Goal: Use online tool/utility: Utilize a website feature to perform a specific function

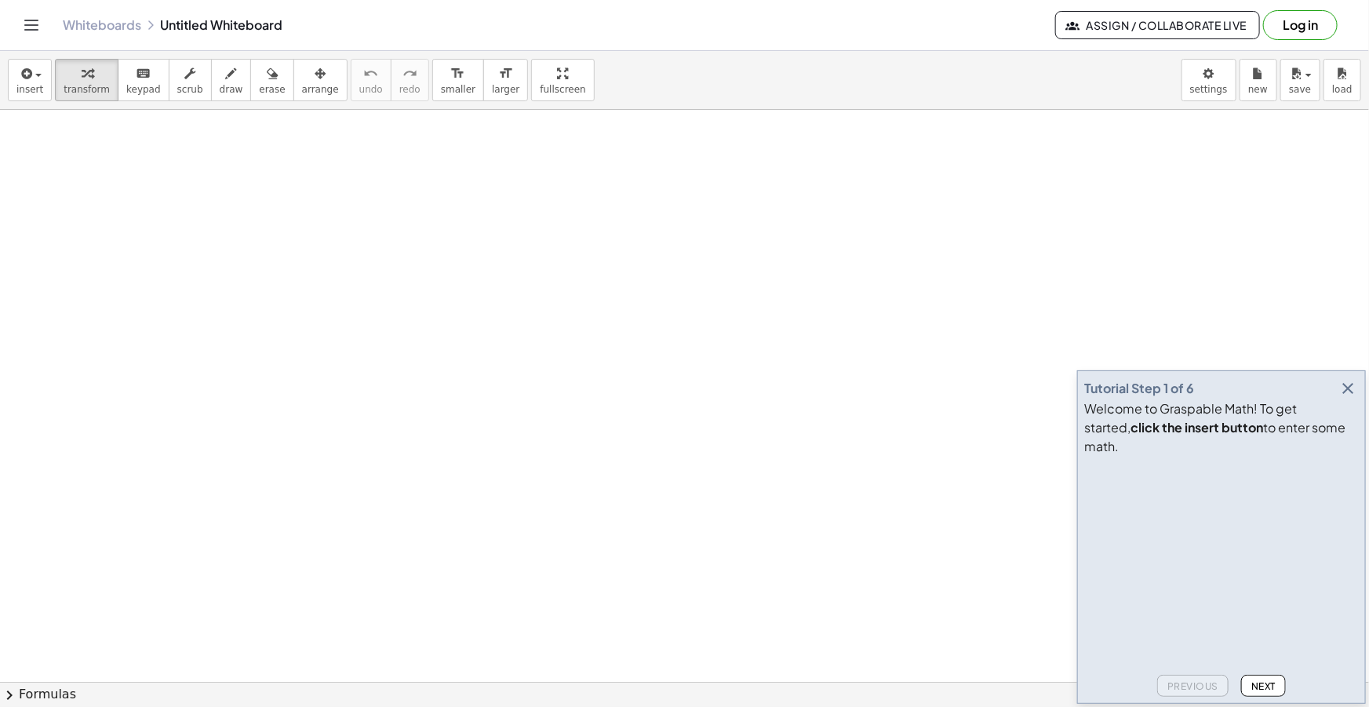
click at [1345, 399] on div at bounding box center [684, 709] width 1369 height 1198
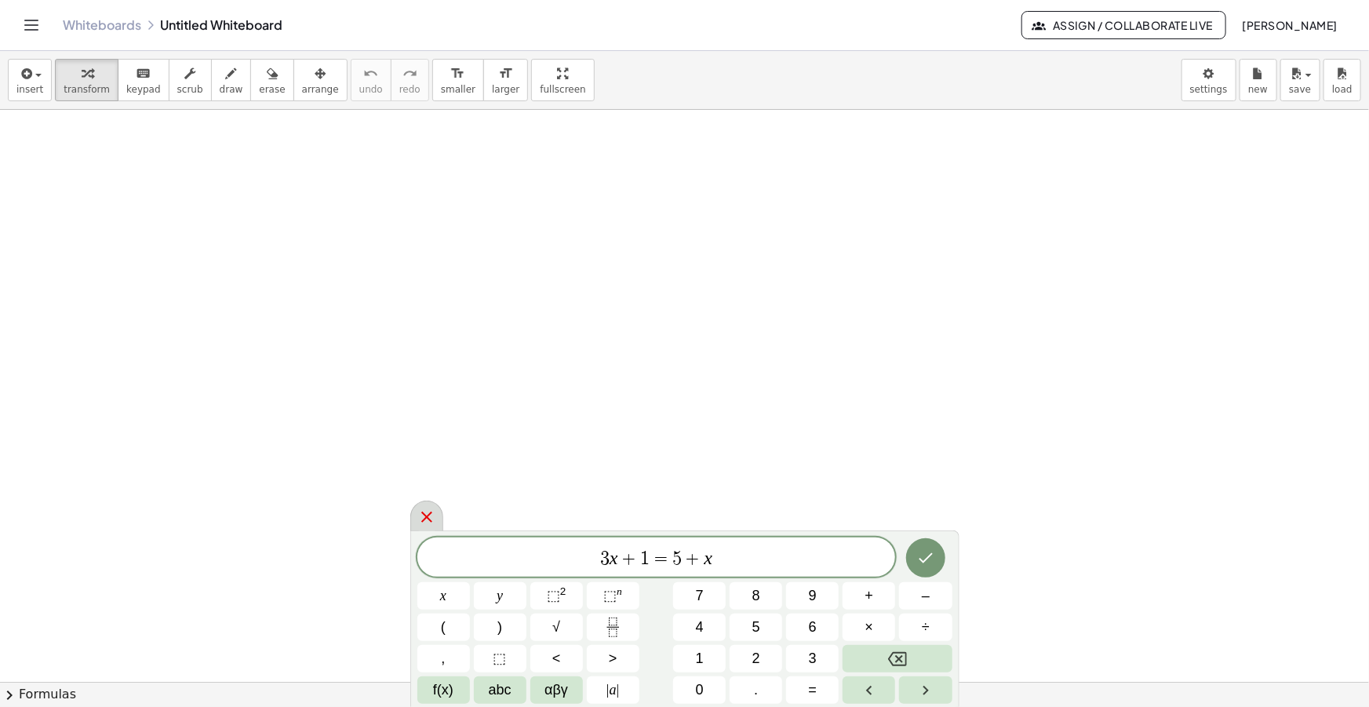
click at [420, 519] on icon at bounding box center [426, 517] width 19 height 19
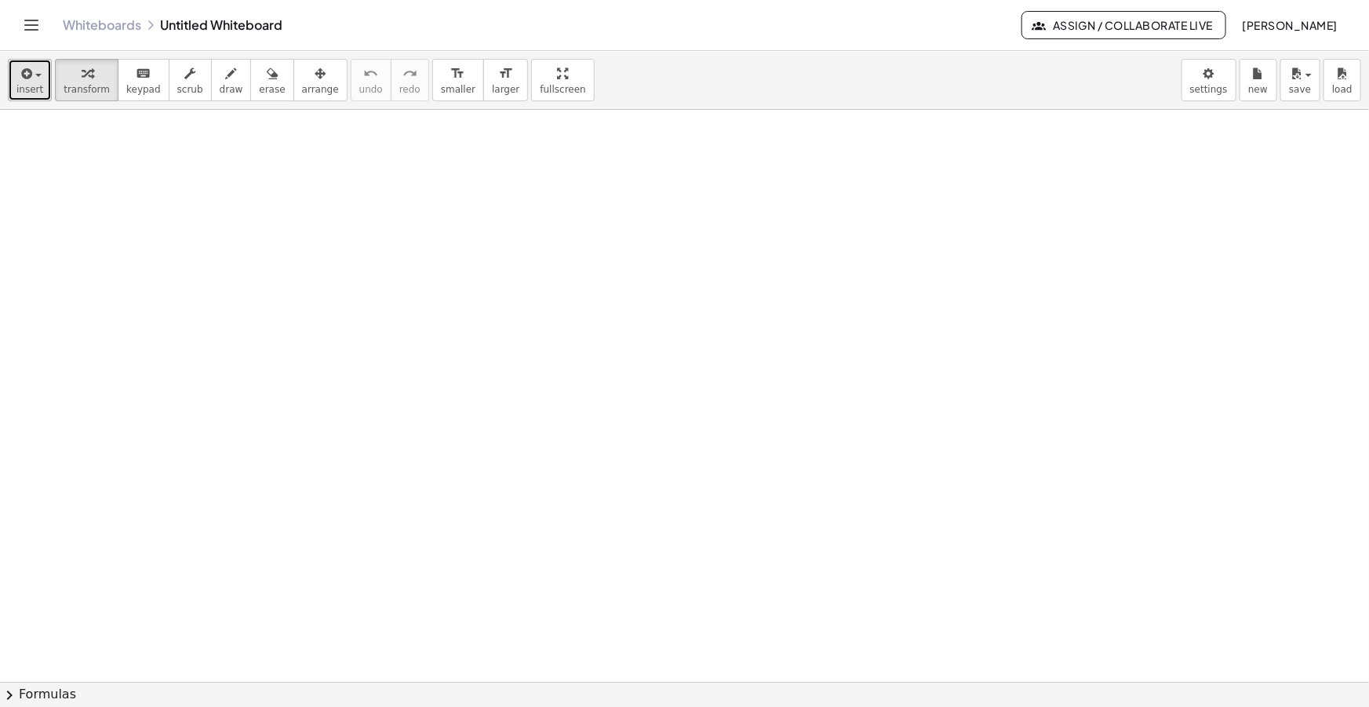
click at [38, 87] on span "insert" at bounding box center [29, 89] width 27 height 11
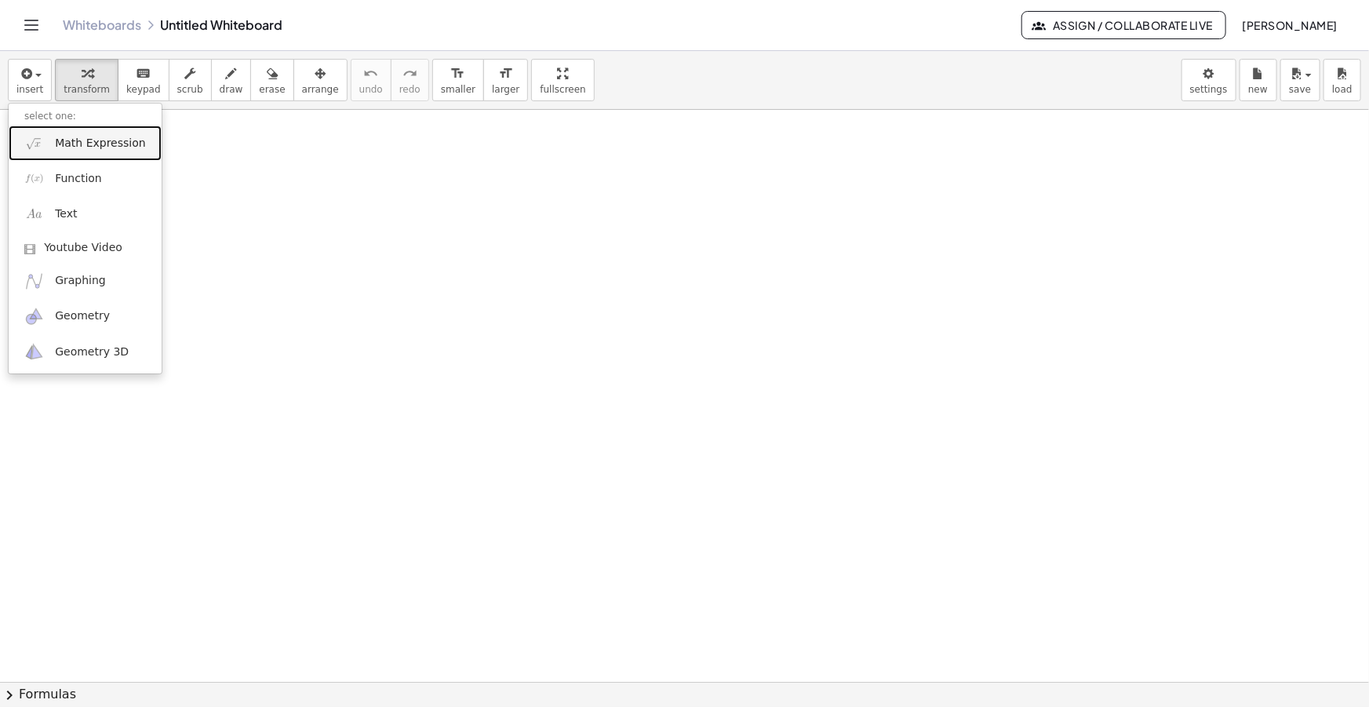
click at [72, 130] on link "Math Expression" at bounding box center [85, 143] width 153 height 35
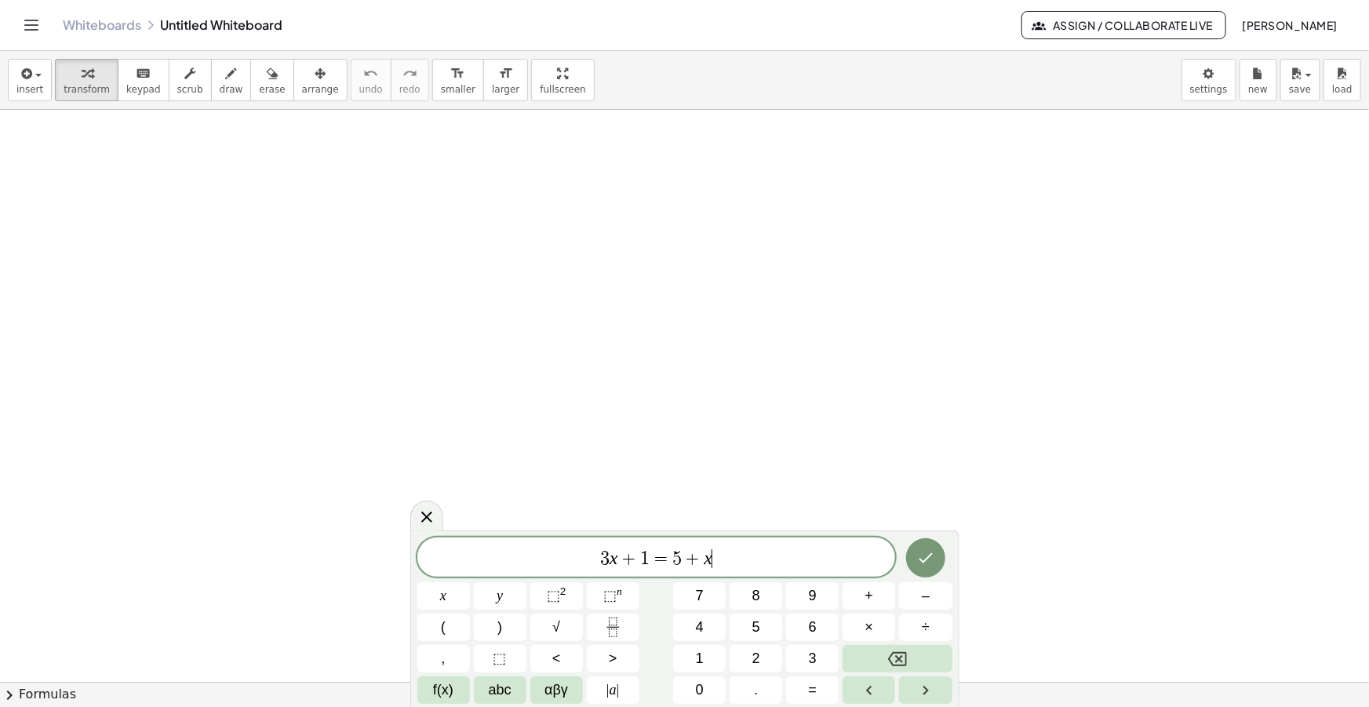
drag, startPoint x: 747, startPoint y: 555, endPoint x: 360, endPoint y: 519, distance: 388.6
click at [361, 519] on body "Graspable Math Activities Get Started Activity Bank Assigned Work Classes White…" at bounding box center [684, 353] width 1369 height 707
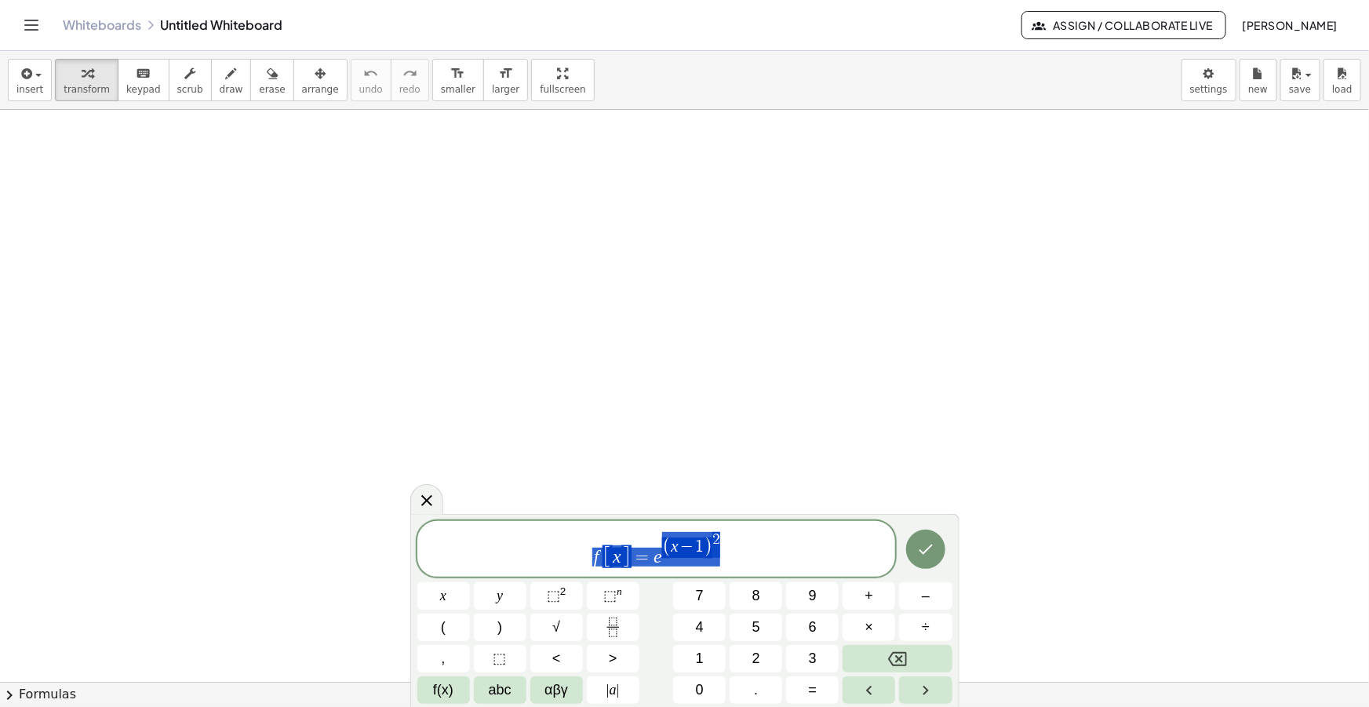
drag, startPoint x: 738, startPoint y: 563, endPoint x: 441, endPoint y: 553, distance: 297.5
click at [442, 554] on span "f [ x ] = e ( x − 1 ) 2" at bounding box center [656, 549] width 479 height 39
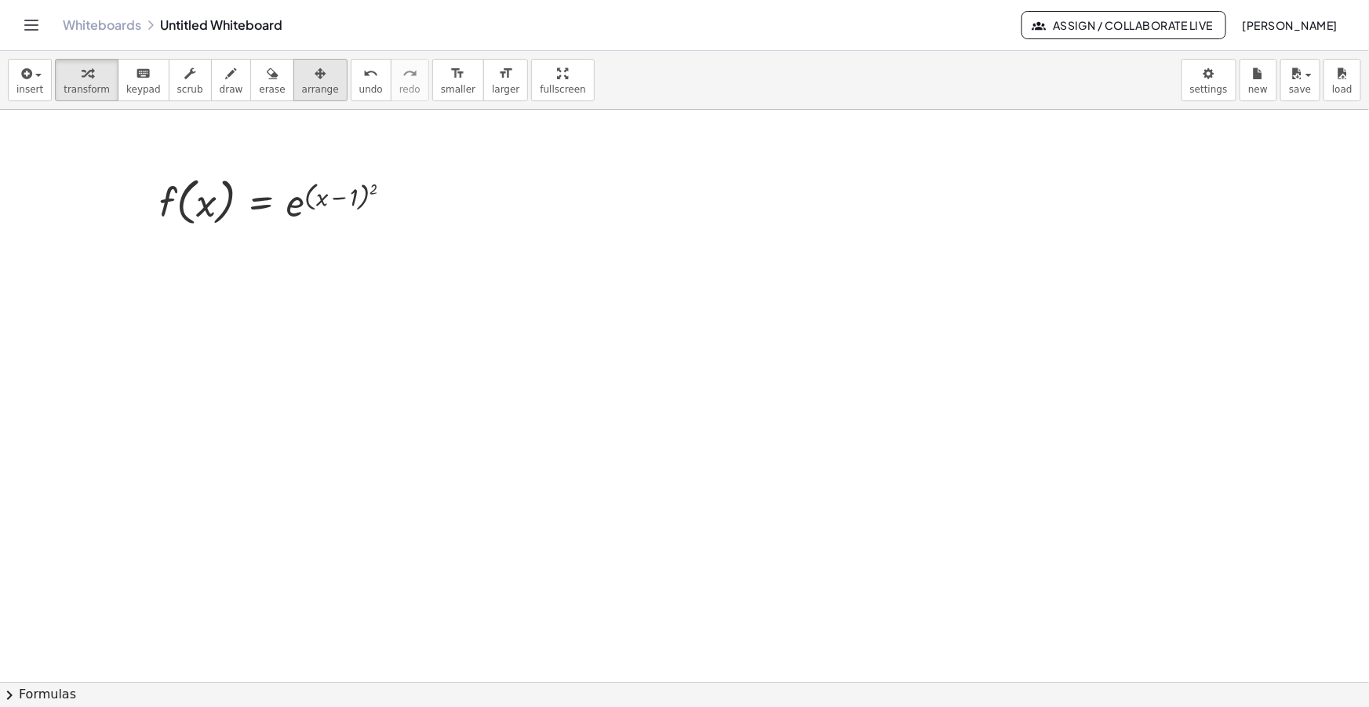
click at [302, 89] on span "arrange" at bounding box center [320, 89] width 37 height 11
click at [432, 86] on button "format_size smaller" at bounding box center [458, 80] width 52 height 42
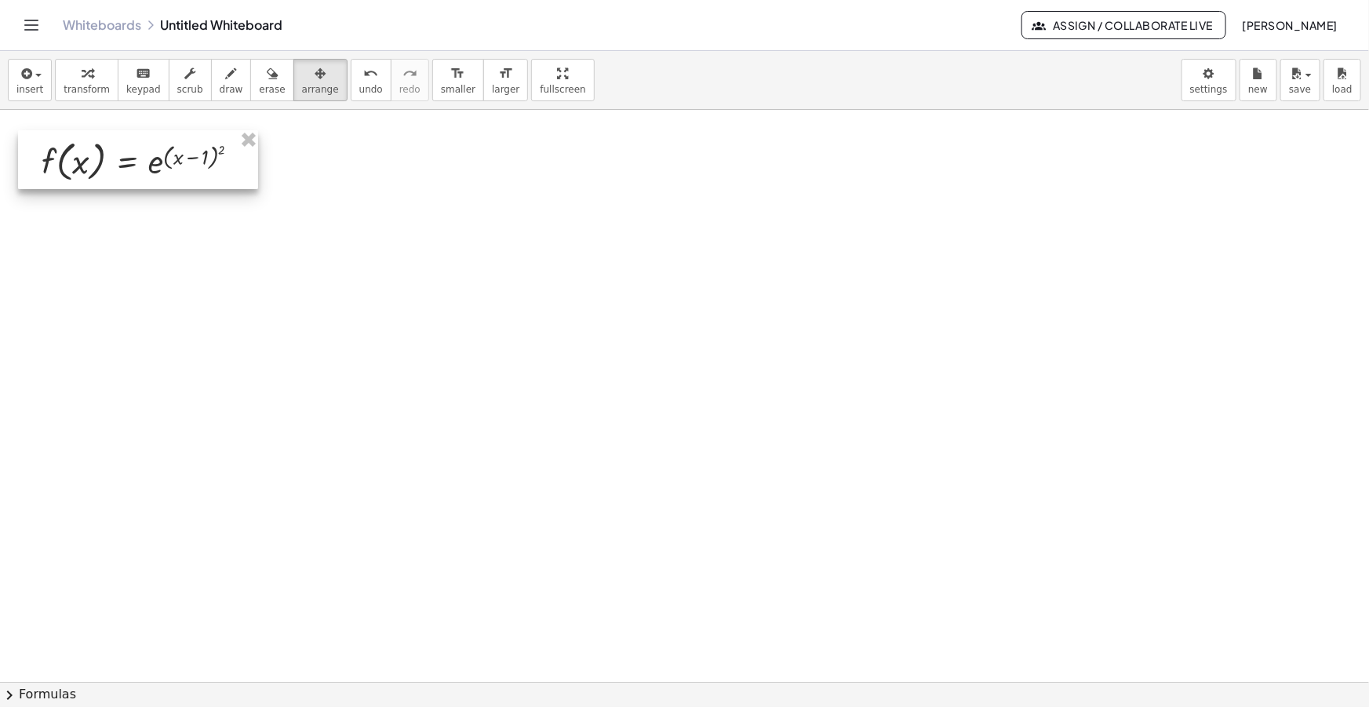
drag, startPoint x: 227, startPoint y: 207, endPoint x: 137, endPoint y: 148, distance: 108.2
click at [94, 166] on div at bounding box center [138, 159] width 240 height 59
click at [226, 82] on icon "button" at bounding box center [231, 73] width 11 height 19
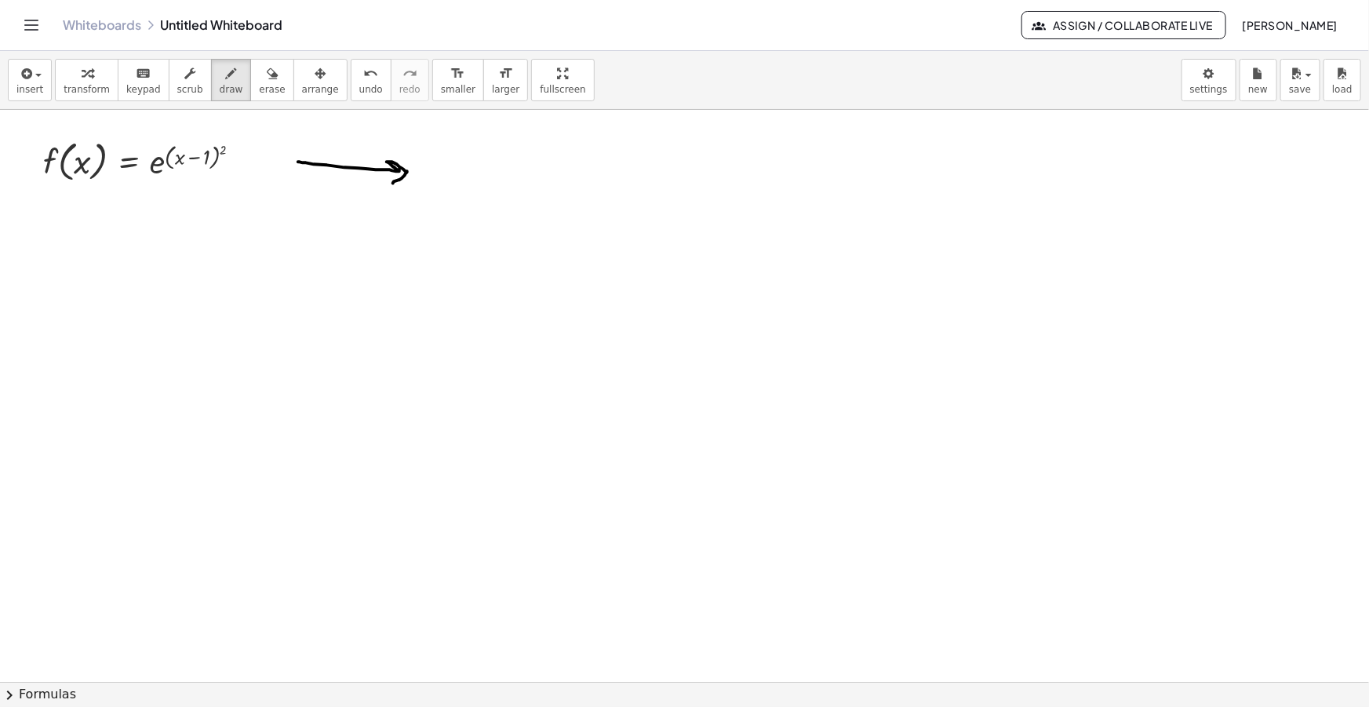
drag, startPoint x: 298, startPoint y: 162, endPoint x: 392, endPoint y: 184, distance: 96.1
click at [392, 184] on div at bounding box center [684, 709] width 1369 height 1198
click at [27, 93] on span "insert" at bounding box center [29, 89] width 27 height 11
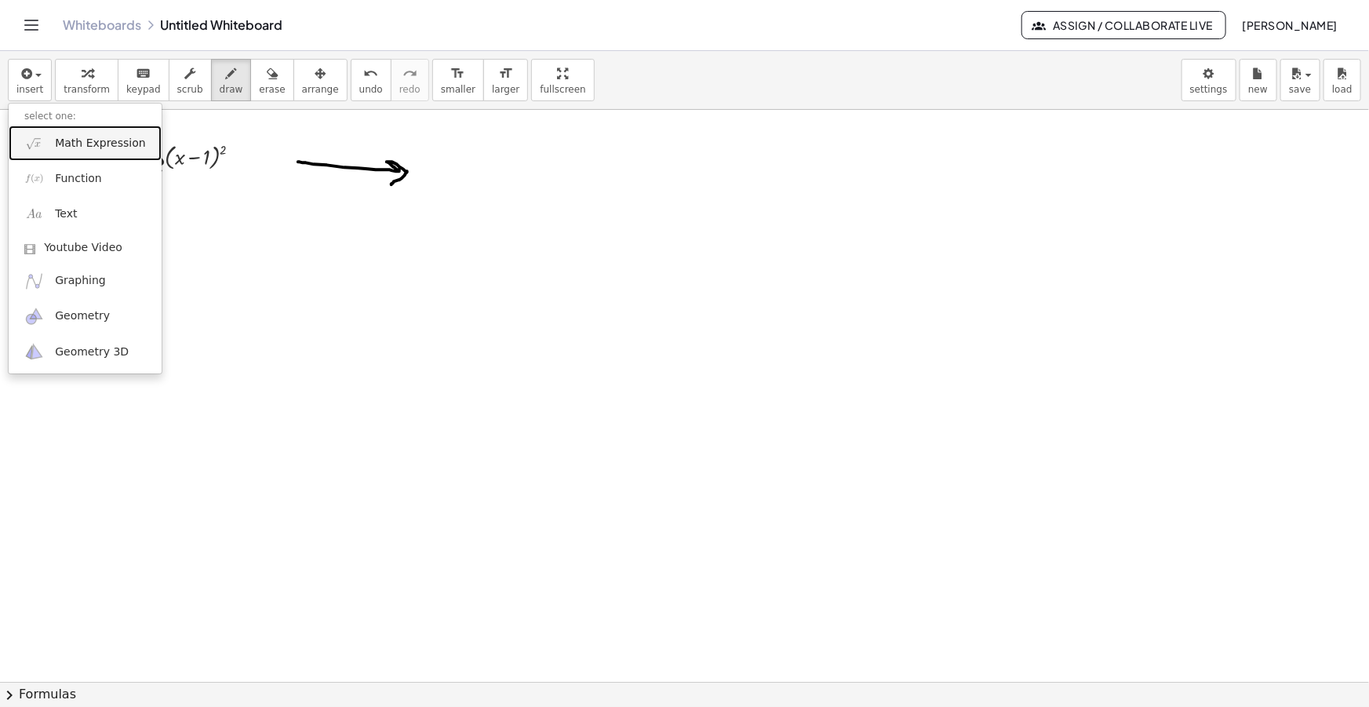
click at [71, 141] on span "Math Expression" at bounding box center [100, 144] width 90 height 16
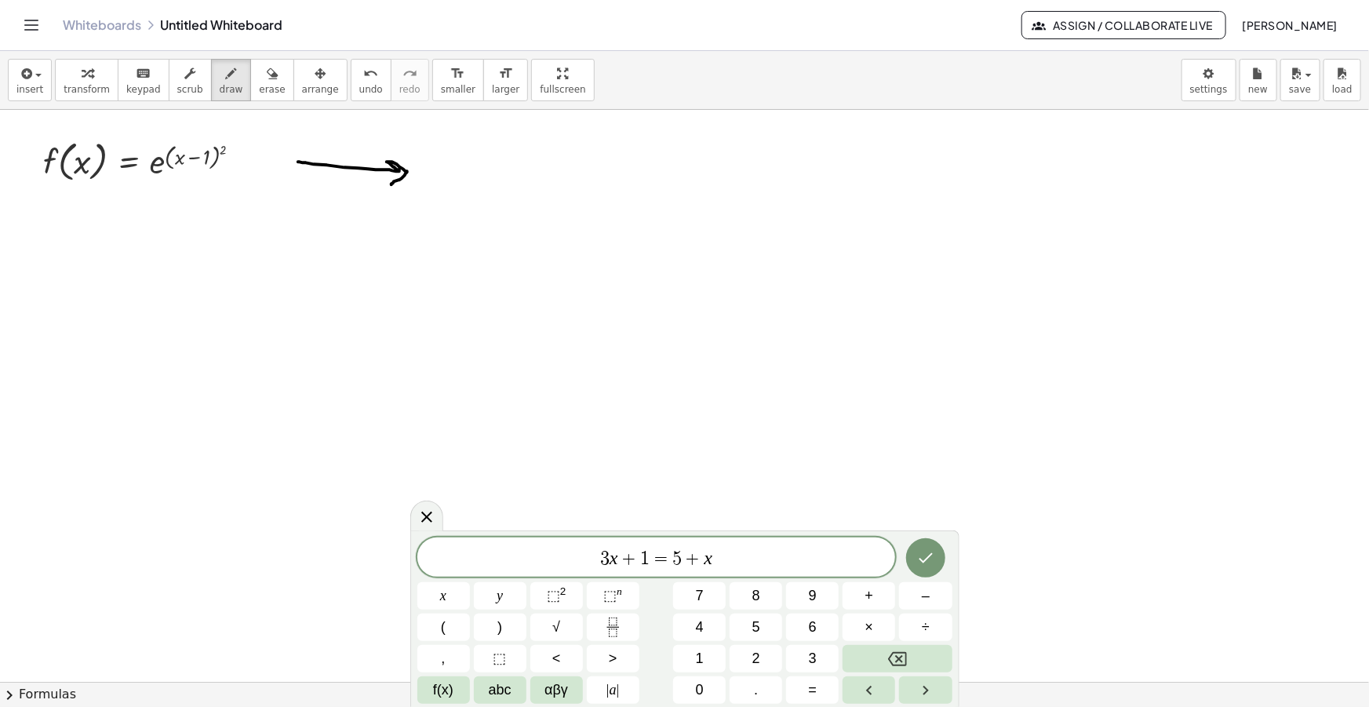
drag, startPoint x: 763, startPoint y: 566, endPoint x: 423, endPoint y: 556, distance: 340.6
click at [423, 556] on span "3 x + 1 = 5 + x ​" at bounding box center [656, 559] width 479 height 22
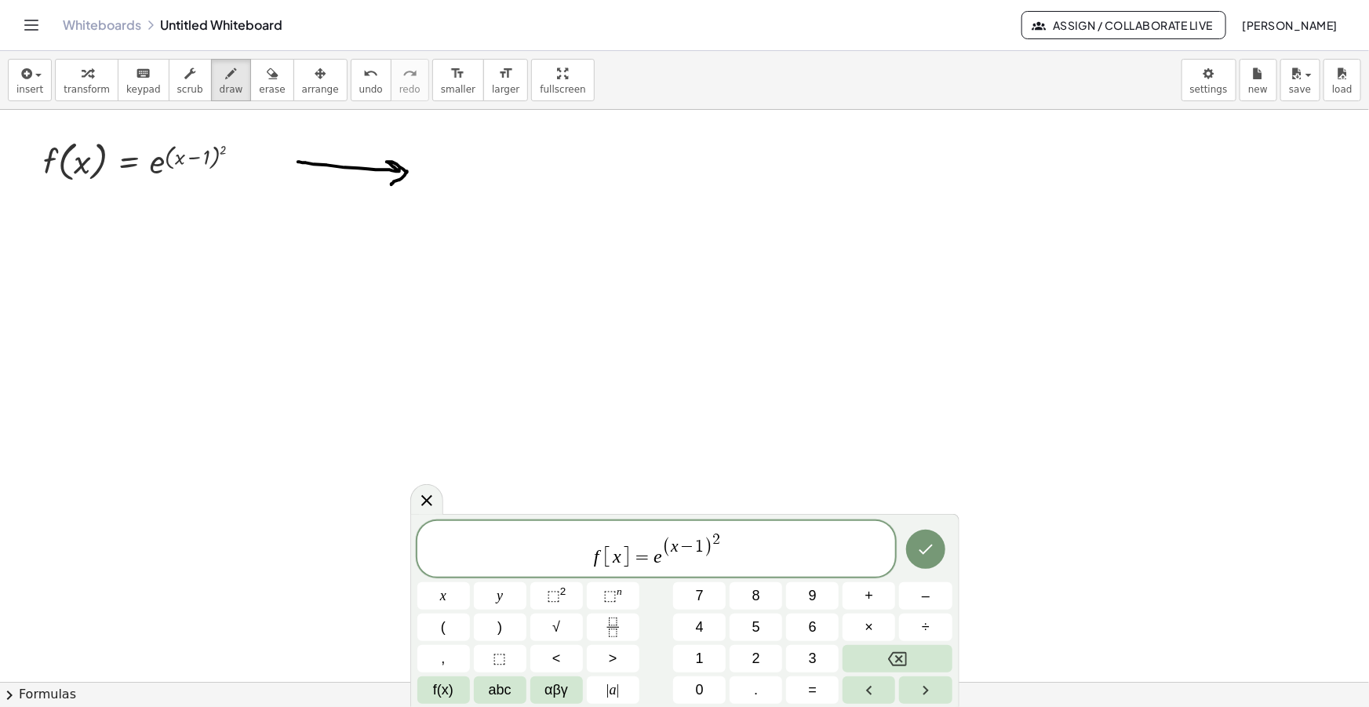
click at [602, 554] on span "f [ x ] = e ( x − 1 ) 2 ​" at bounding box center [656, 549] width 479 height 39
click at [726, 550] on span "f i [ x ] = e ( x − 1 ) 2 ​" at bounding box center [656, 549] width 479 height 39
click at [655, 557] on span "f i [ x ] = e ( x − 1 ) 2 ​" at bounding box center [656, 549] width 479 height 39
drag, startPoint x: 775, startPoint y: 552, endPoint x: 496, endPoint y: 565, distance: 279.6
click at [500, 565] on span "f i [ x ] = 2 ( x − 1 ) e ( x − 1 ) 2" at bounding box center [656, 549] width 479 height 39
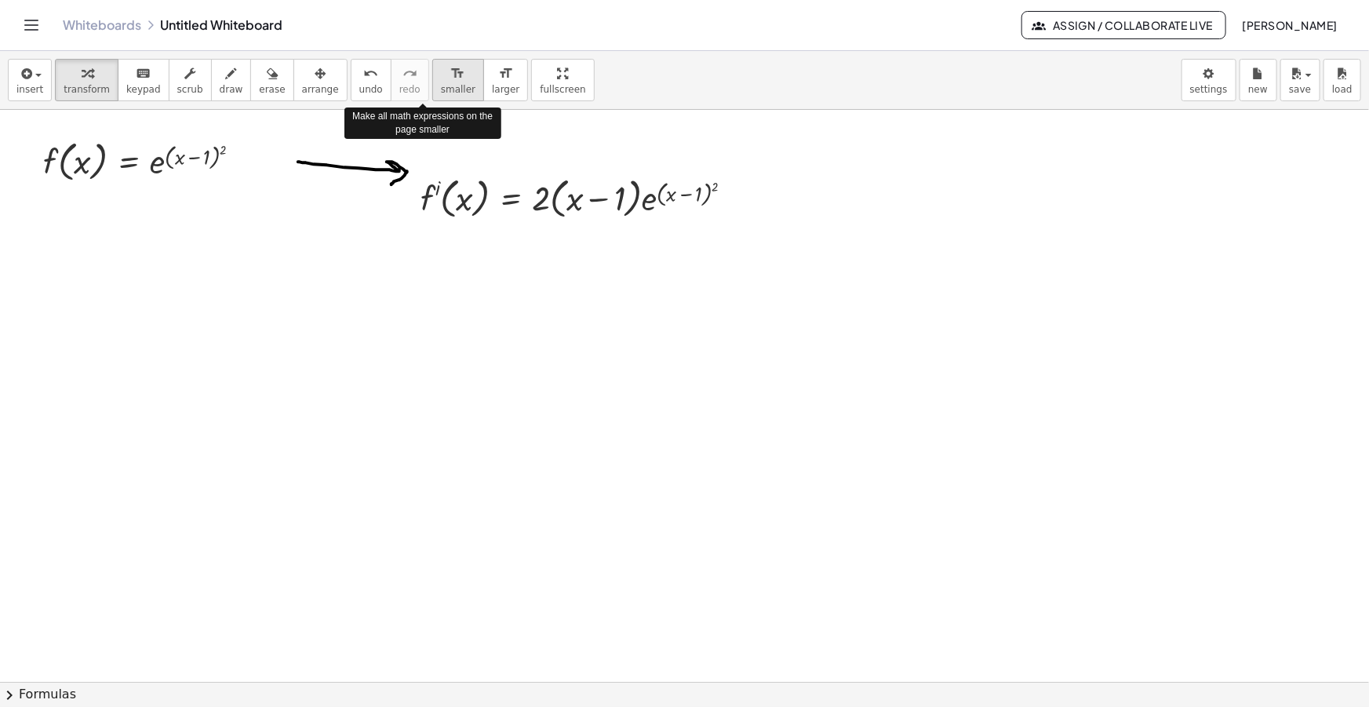
click at [441, 74] on div "format_size" at bounding box center [458, 73] width 35 height 19
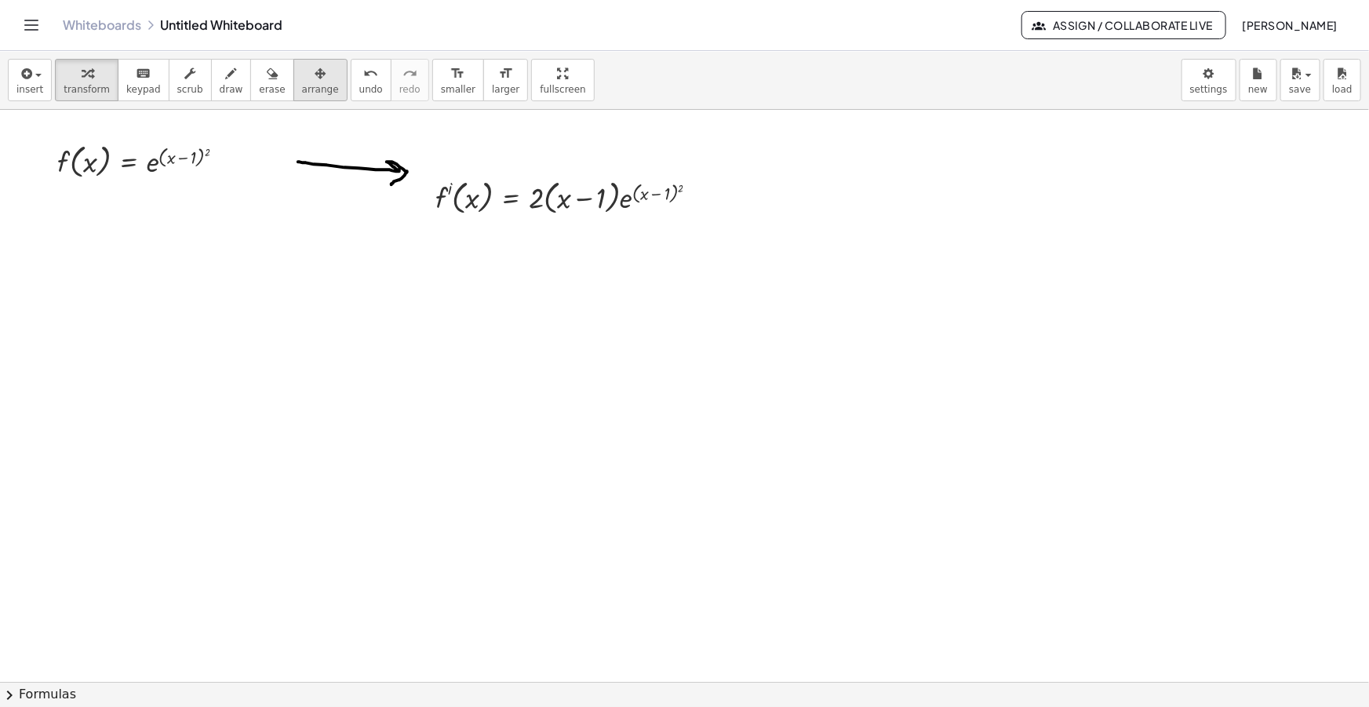
click at [315, 79] on icon "button" at bounding box center [320, 73] width 11 height 19
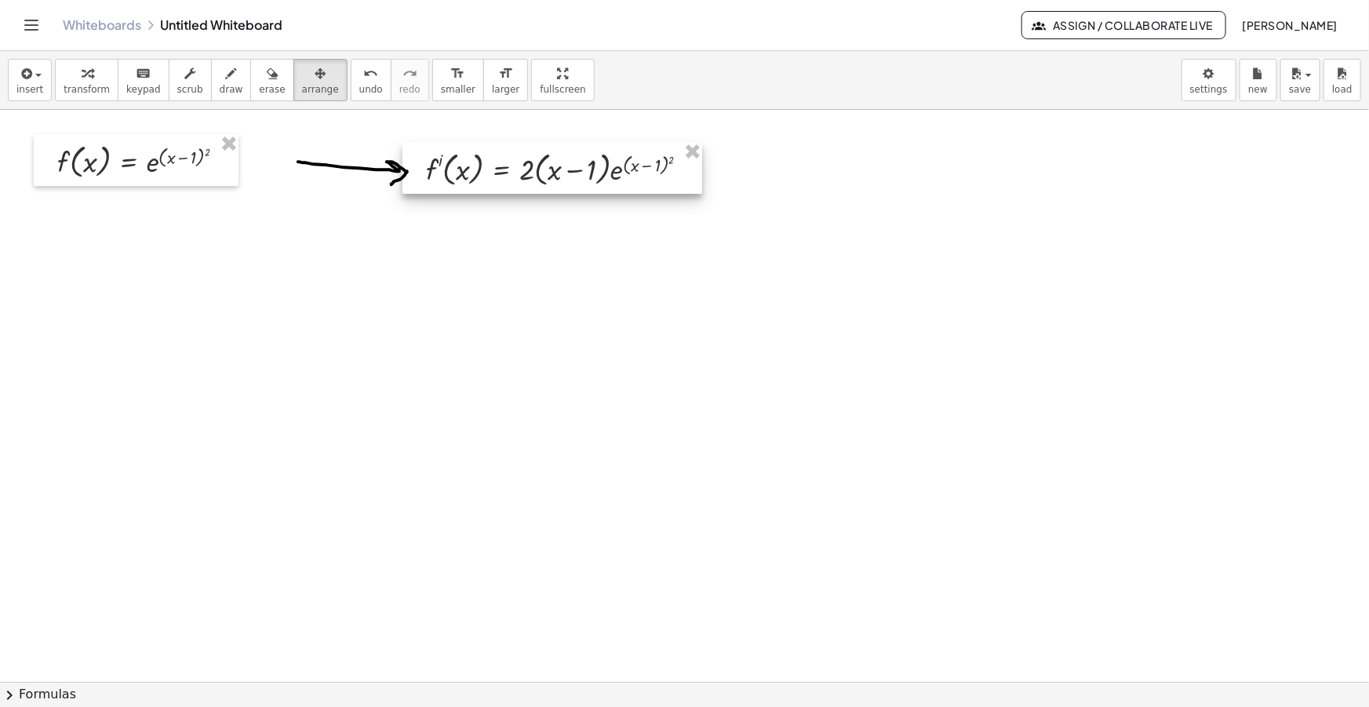
drag, startPoint x: 528, startPoint y: 191, endPoint x: 524, endPoint y: 169, distance: 23.1
click at [524, 169] on div at bounding box center [553, 168] width 300 height 52
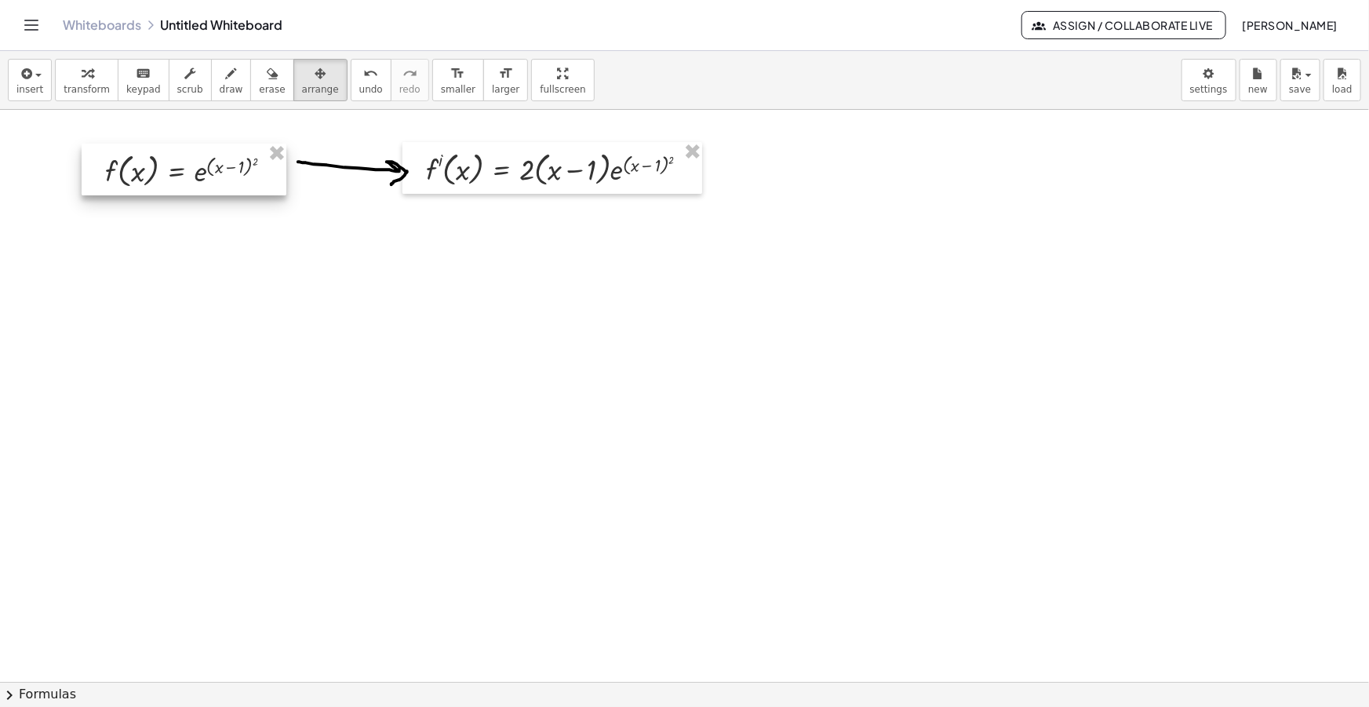
drag, startPoint x: 157, startPoint y: 151, endPoint x: 197, endPoint y: 152, distance: 40.0
click at [197, 152] on div at bounding box center [184, 170] width 205 height 52
click at [18, 84] on span "insert" at bounding box center [29, 89] width 27 height 11
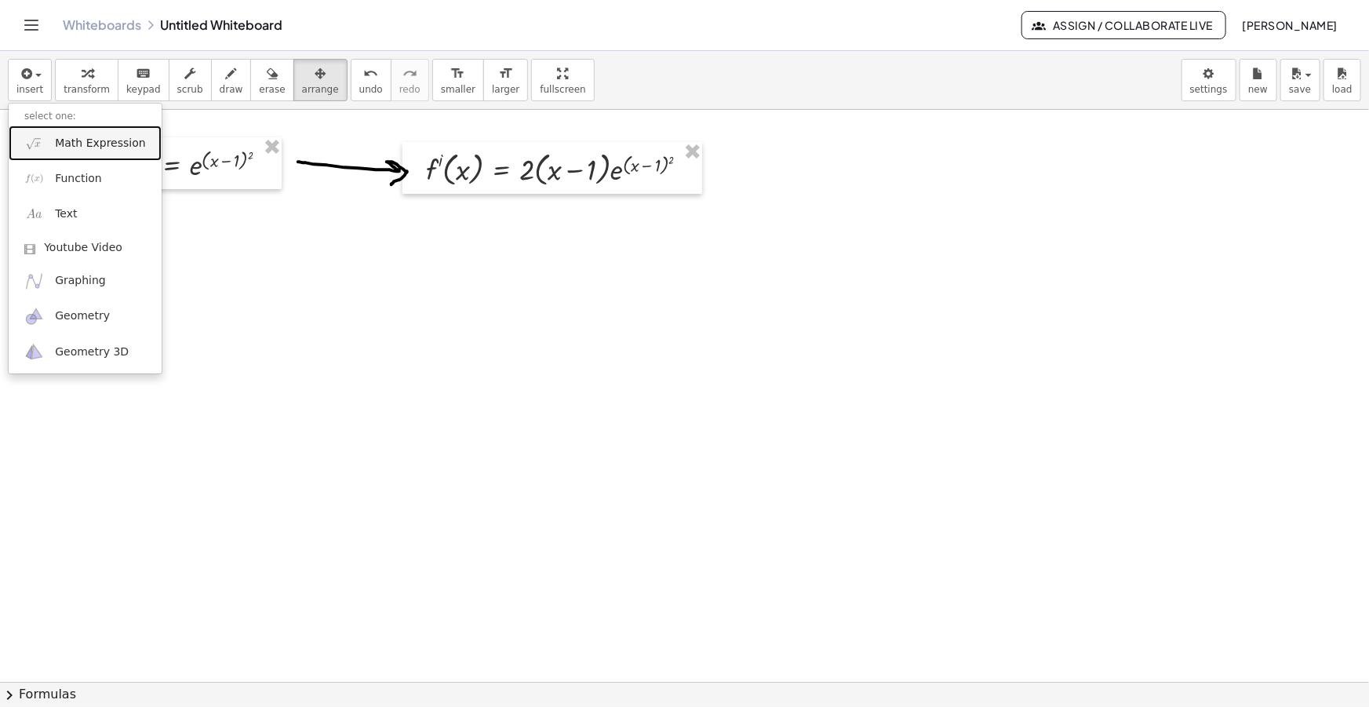
drag, startPoint x: 55, startPoint y: 132, endPoint x: 216, endPoint y: 235, distance: 191.3
click at [55, 133] on link "Math Expression" at bounding box center [85, 143] width 153 height 35
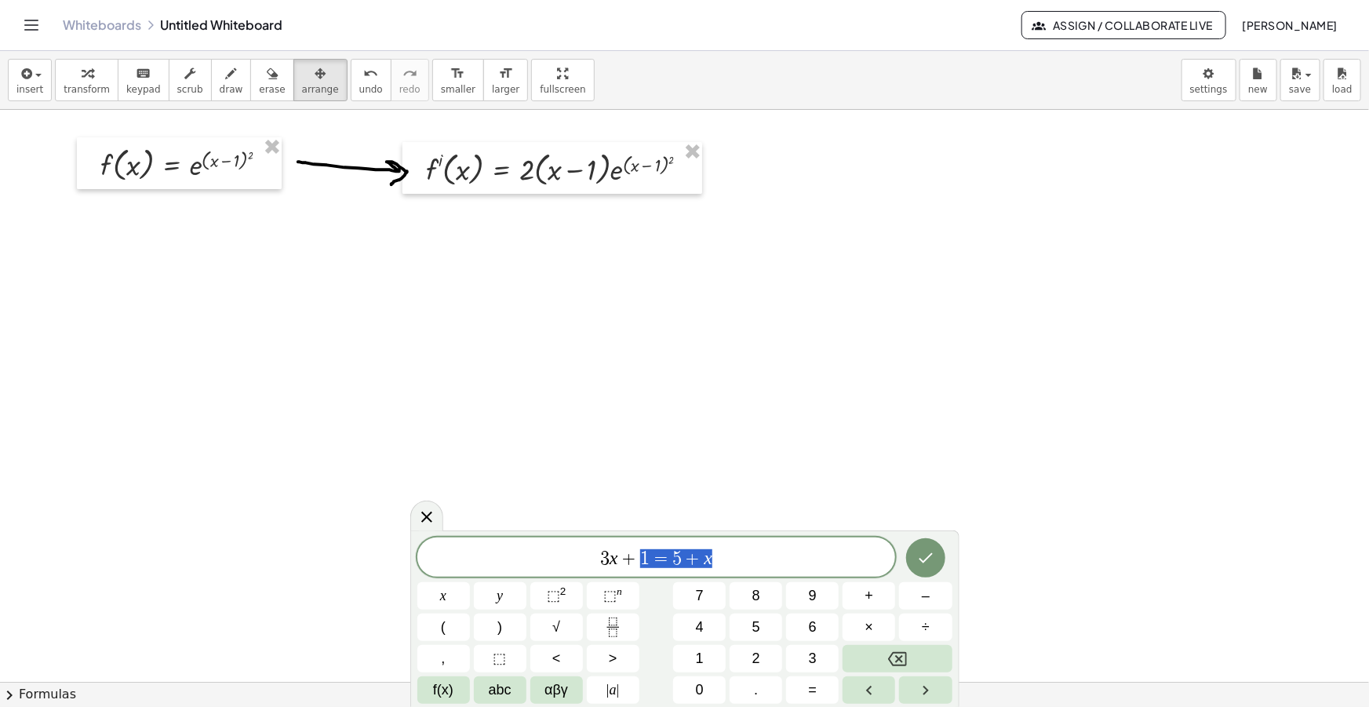
drag, startPoint x: 643, startPoint y: 558, endPoint x: 388, endPoint y: 582, distance: 256.9
click at [362, 566] on body "Graspable Math Activities Get Started Activity Bank Assigned Work Classes White…" at bounding box center [684, 353] width 1369 height 707
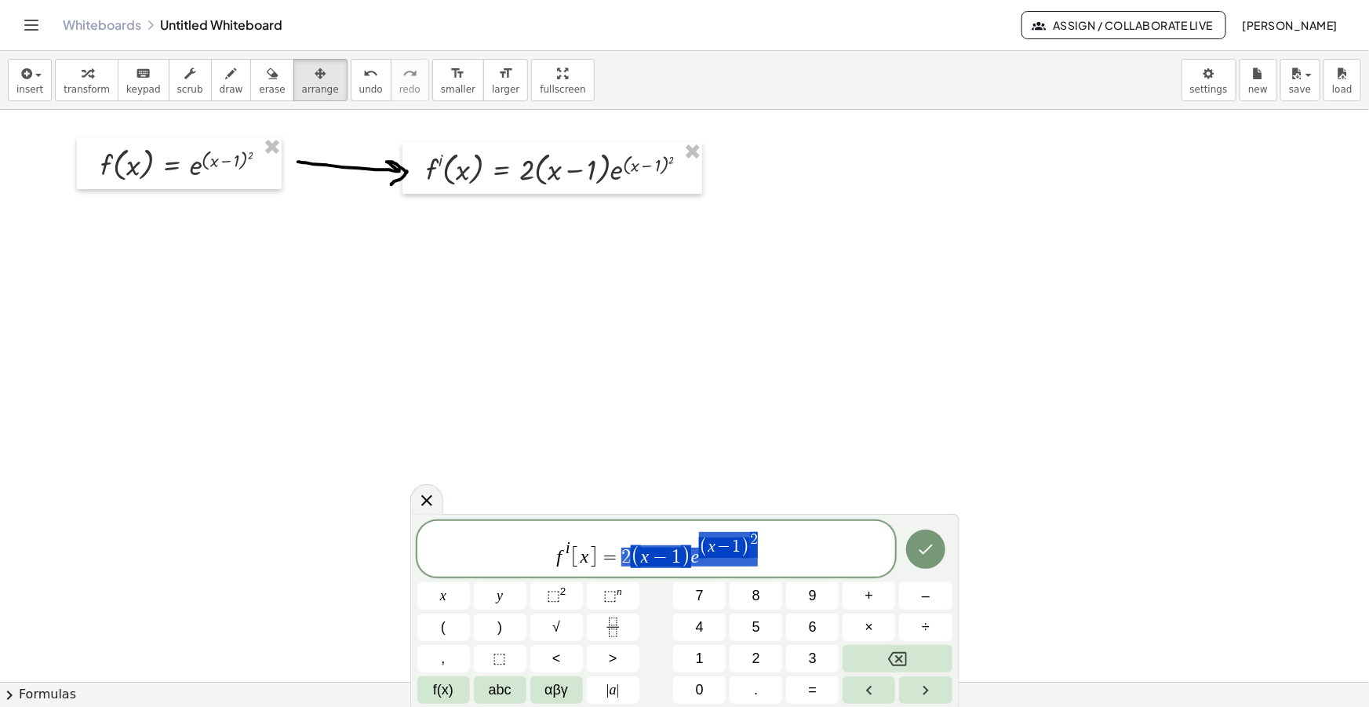
drag, startPoint x: 768, startPoint y: 551, endPoint x: 624, endPoint y: 557, distance: 144.5
click at [624, 557] on span "f i [ x ] = 2 ( x − 1 ) e ( x − 1 ) 2" at bounding box center [656, 549] width 479 height 39
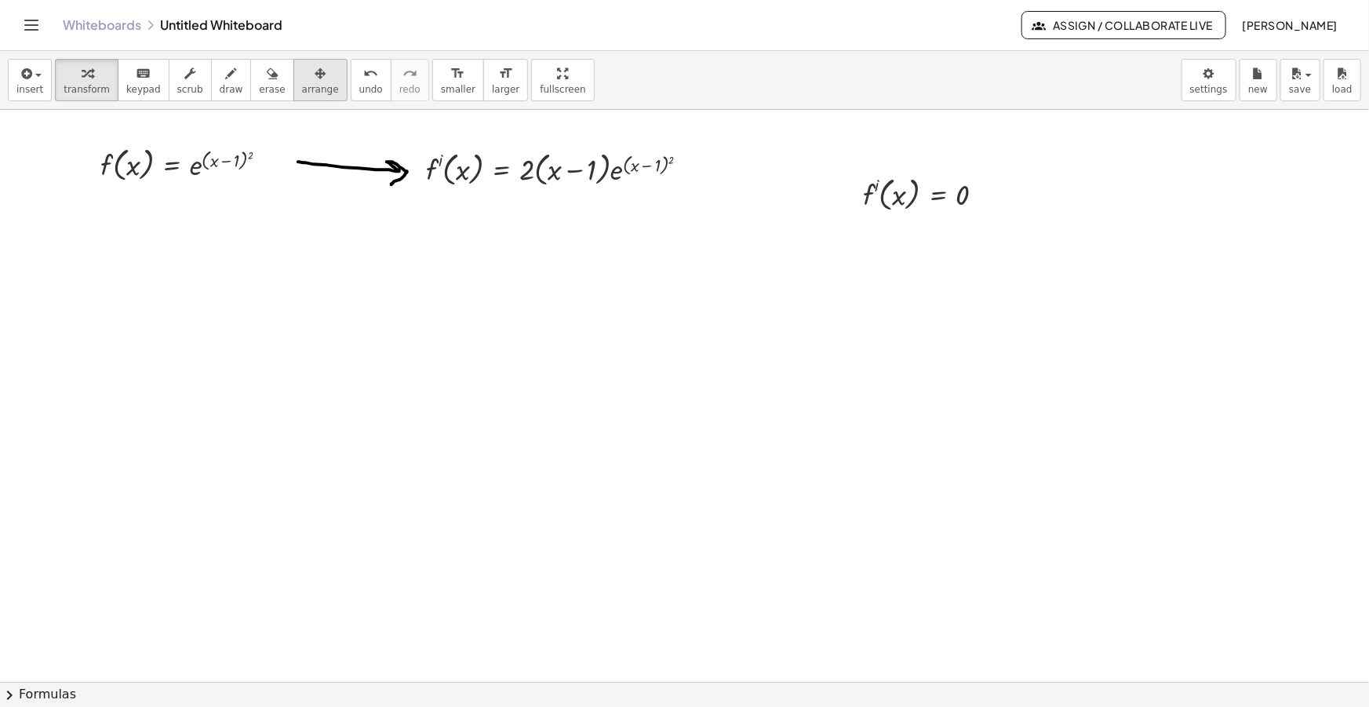
click at [302, 84] on span "arrange" at bounding box center [320, 89] width 37 height 11
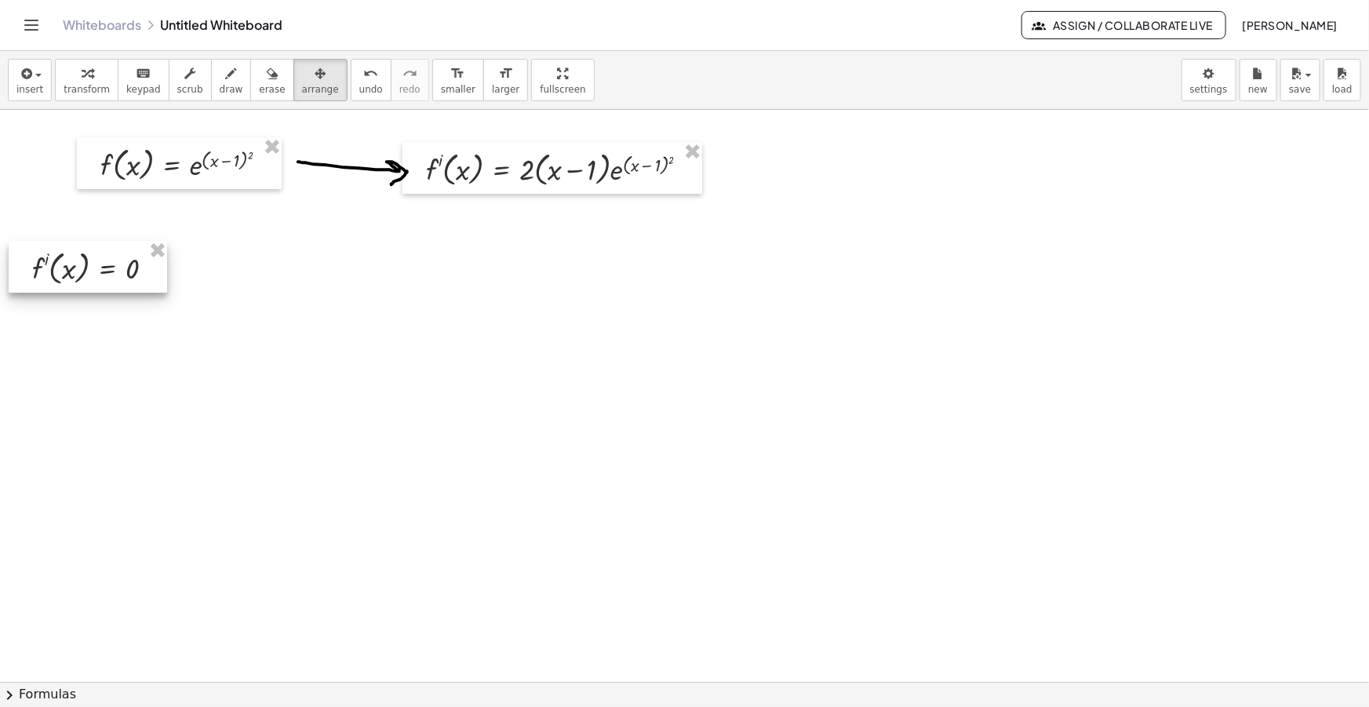
drag, startPoint x: 958, startPoint y: 182, endPoint x: 127, endPoint y: 256, distance: 834.2
click at [127, 256] on div at bounding box center [88, 267] width 158 height 52
click at [226, 76] on icon "button" at bounding box center [231, 73] width 11 height 19
drag, startPoint x: 195, startPoint y: 268, endPoint x: 238, endPoint y: 282, distance: 44.9
click at [238, 282] on div at bounding box center [684, 709] width 1369 height 1198
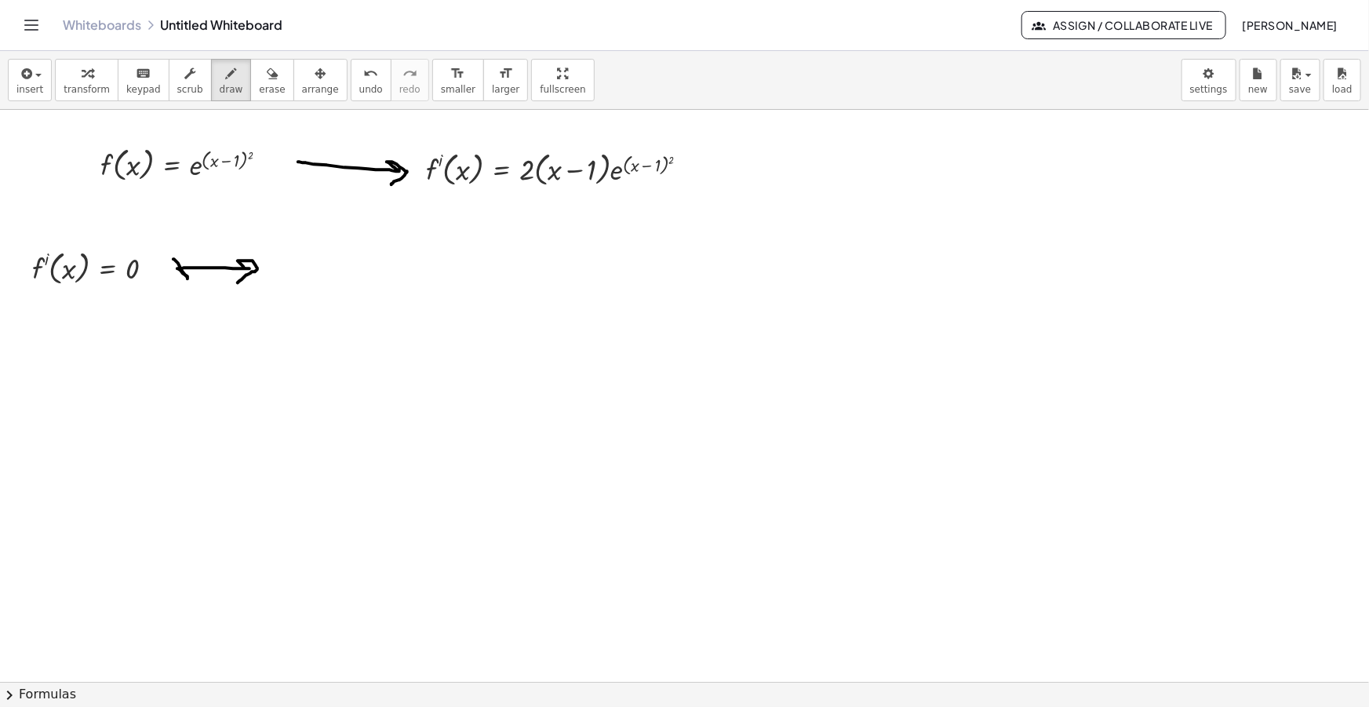
drag, startPoint x: 177, startPoint y: 268, endPoint x: 188, endPoint y: 253, distance: 18.7
click at [188, 253] on div at bounding box center [684, 709] width 1369 height 1198
click at [17, 85] on span "insert" at bounding box center [29, 89] width 27 height 11
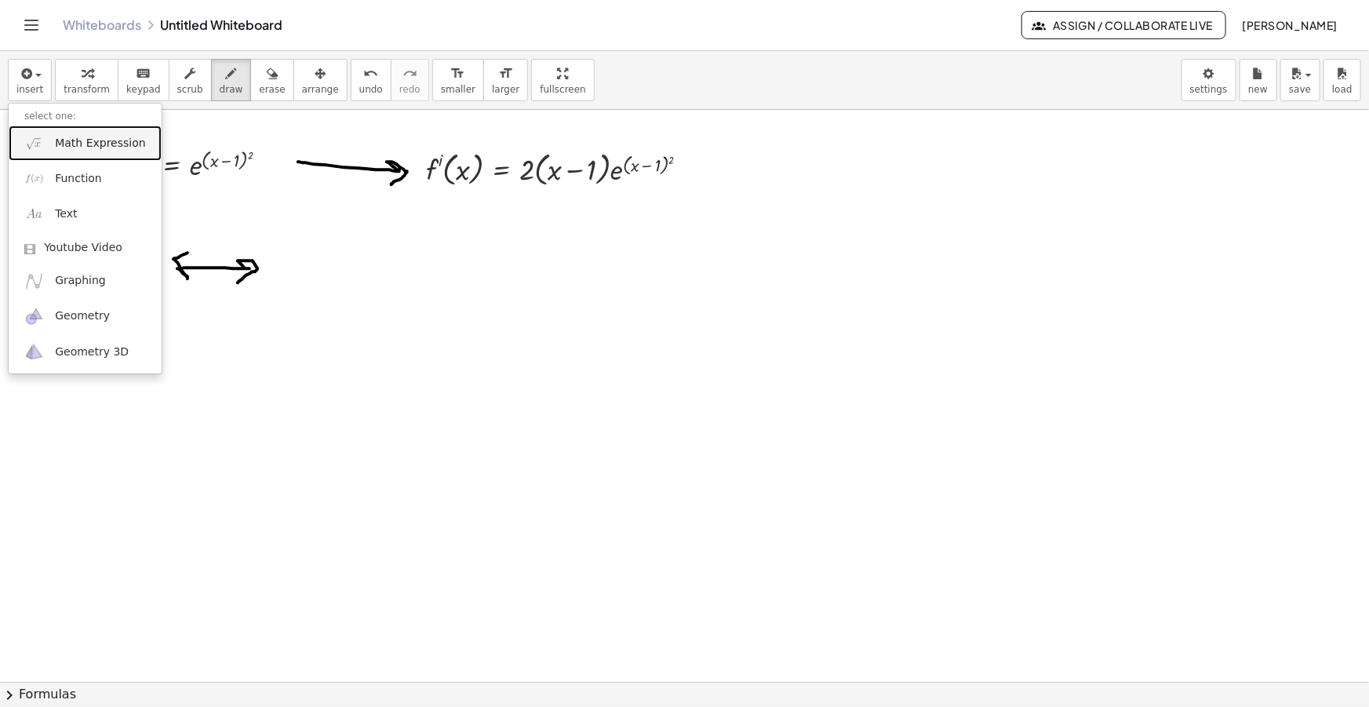
click at [50, 138] on link "Math Expression" at bounding box center [85, 143] width 153 height 35
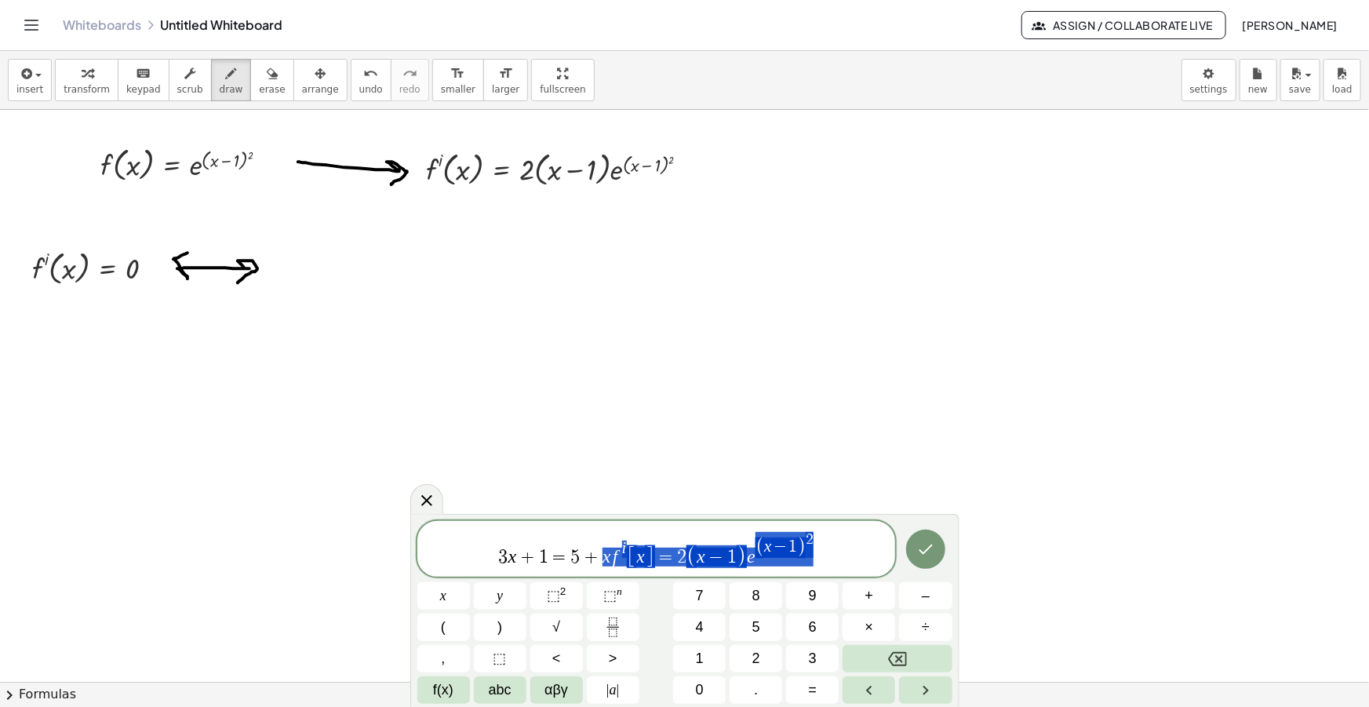
drag, startPoint x: 807, startPoint y: 559, endPoint x: 437, endPoint y: 562, distance: 369.6
click at [439, 562] on span "3 x + 1 = 5 + x f i [ x ] = 2 ( x − 1 ) e ( x − 1 ) 2" at bounding box center [656, 549] width 479 height 39
drag, startPoint x: 616, startPoint y: 555, endPoint x: 532, endPoint y: 551, distance: 84.1
click at [790, 551] on span "​ 2 ( x − 1 ) e ( x − 1 ) 2" at bounding box center [656, 549] width 479 height 39
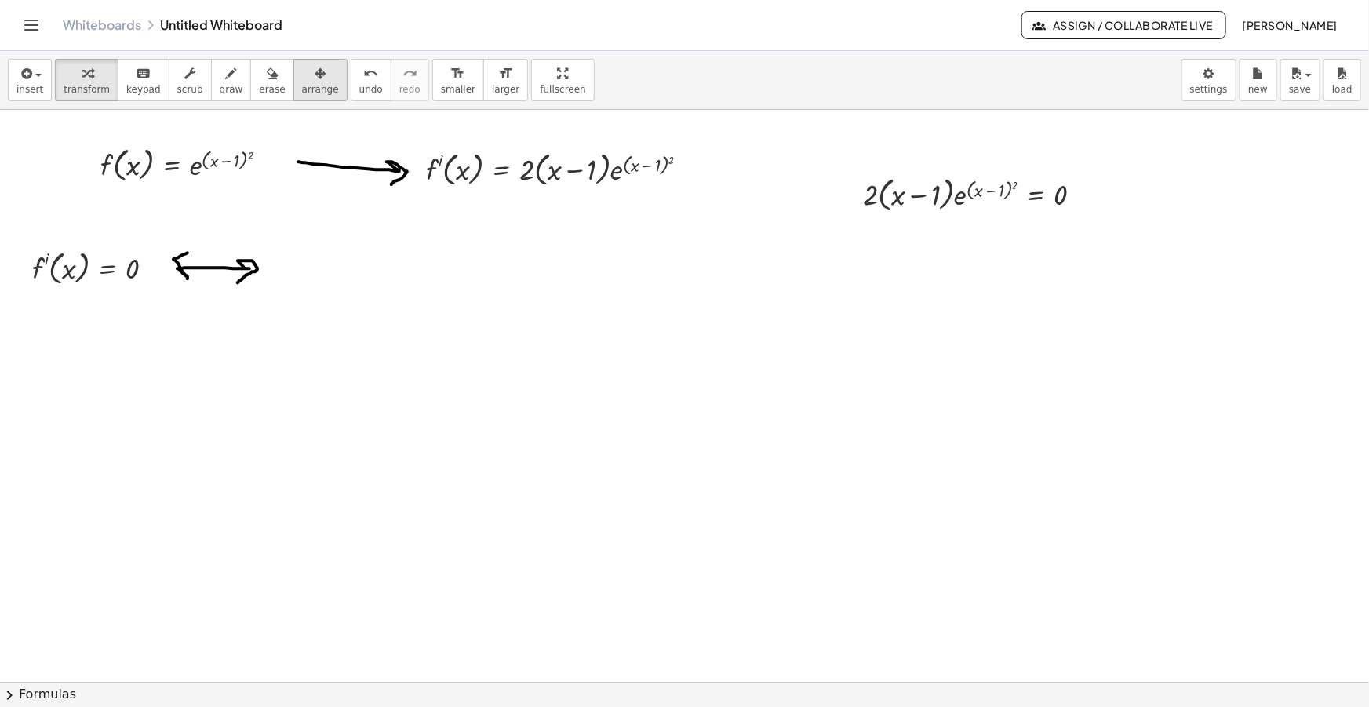
click at [302, 72] on div "button" at bounding box center [320, 73] width 37 height 19
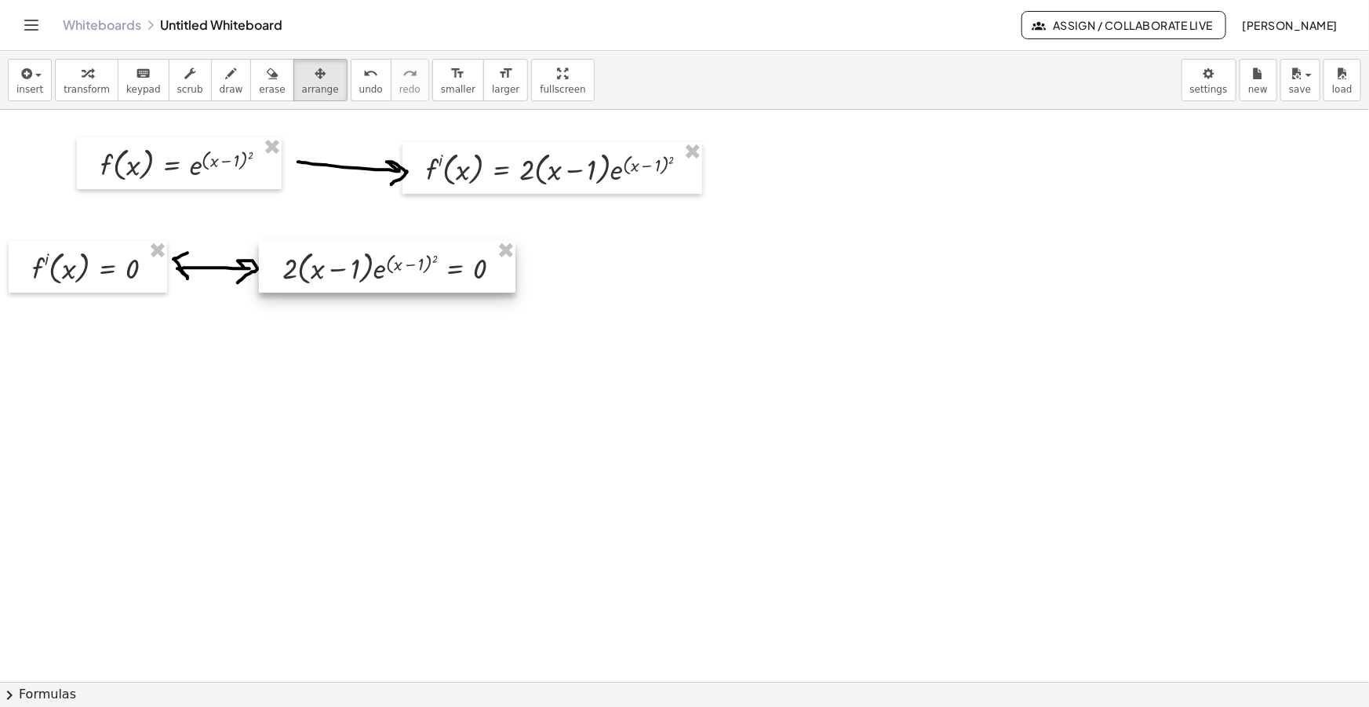
drag, startPoint x: 927, startPoint y: 197, endPoint x: 348, endPoint y: 271, distance: 583.7
click at [348, 271] on div at bounding box center [387, 267] width 257 height 52
drag, startPoint x: 204, startPoint y: 69, endPoint x: 489, endPoint y: 249, distance: 336.7
click at [220, 71] on div "button" at bounding box center [232, 73] width 24 height 19
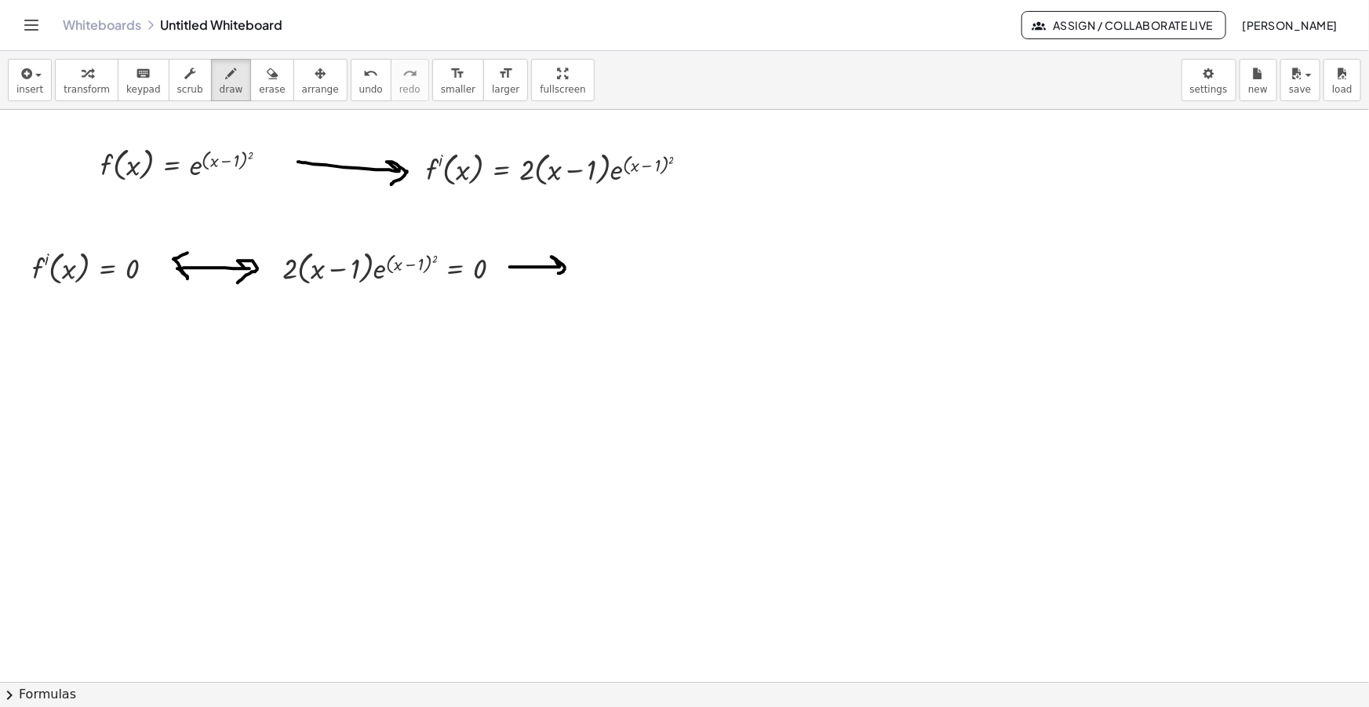
drag, startPoint x: 517, startPoint y: 267, endPoint x: 530, endPoint y: 279, distance: 17.2
click at [557, 273] on div at bounding box center [684, 709] width 1369 height 1198
drag, startPoint x: 510, startPoint y: 271, endPoint x: 523, endPoint y: 251, distance: 23.3
click at [523, 251] on div at bounding box center [684, 709] width 1369 height 1198
click at [23, 75] on icon "button" at bounding box center [25, 73] width 14 height 19
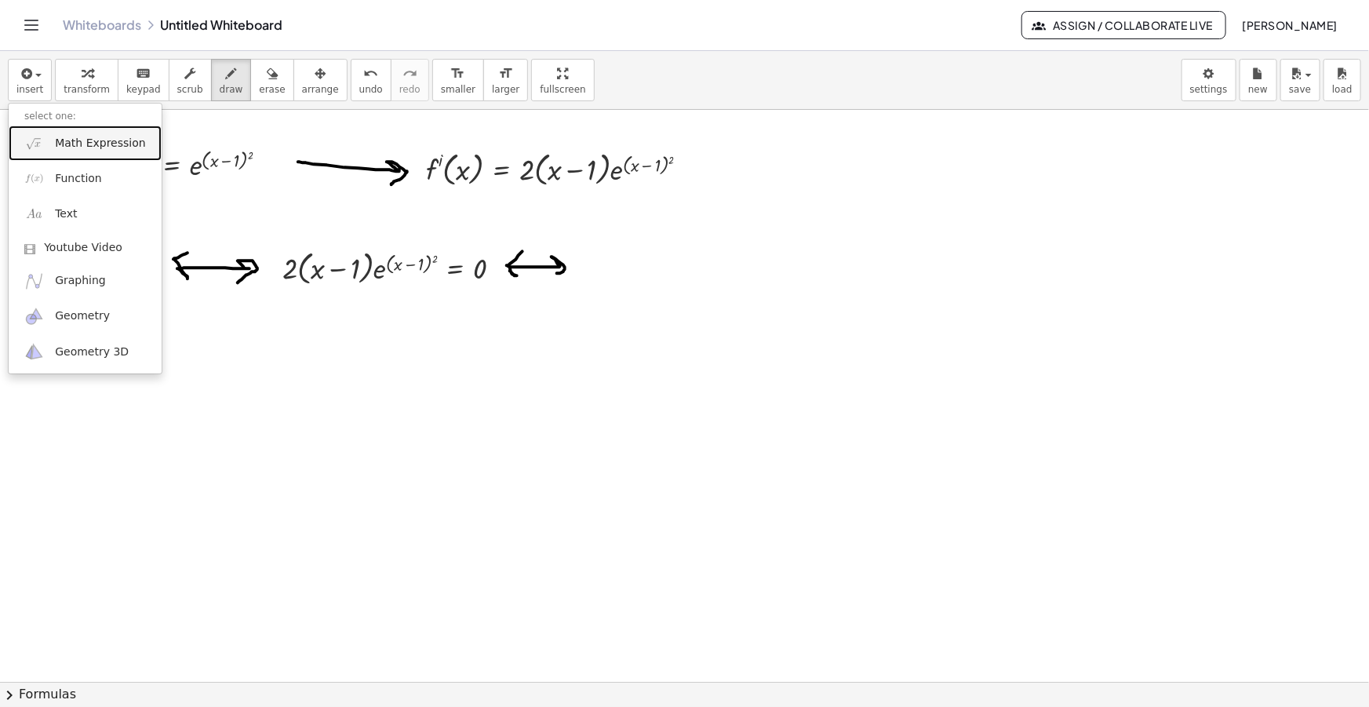
click at [72, 133] on link "Math Expression" at bounding box center [85, 143] width 153 height 35
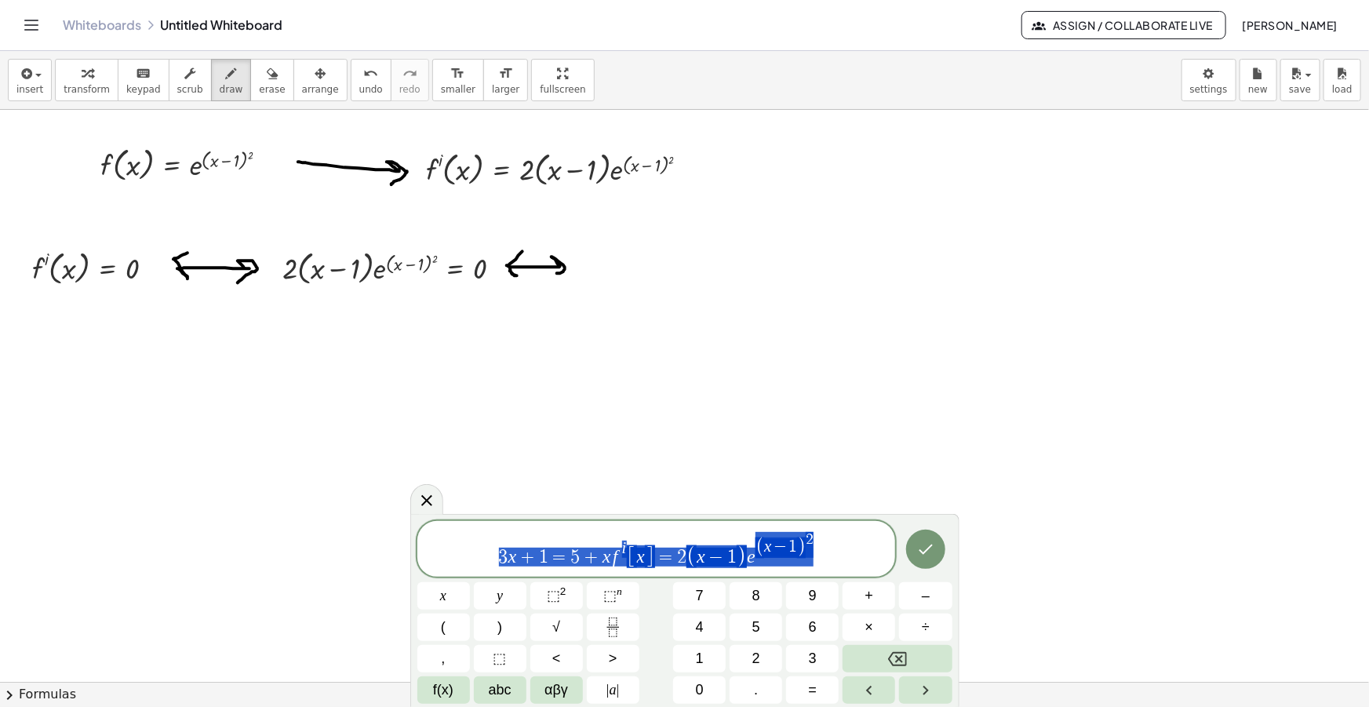
drag, startPoint x: 832, startPoint y: 560, endPoint x: 322, endPoint y: 519, distance: 511.7
click at [322, 519] on body "Graspable Math Activities Get Started Activity Bank Assigned Work Classes White…" at bounding box center [684, 353] width 1369 height 707
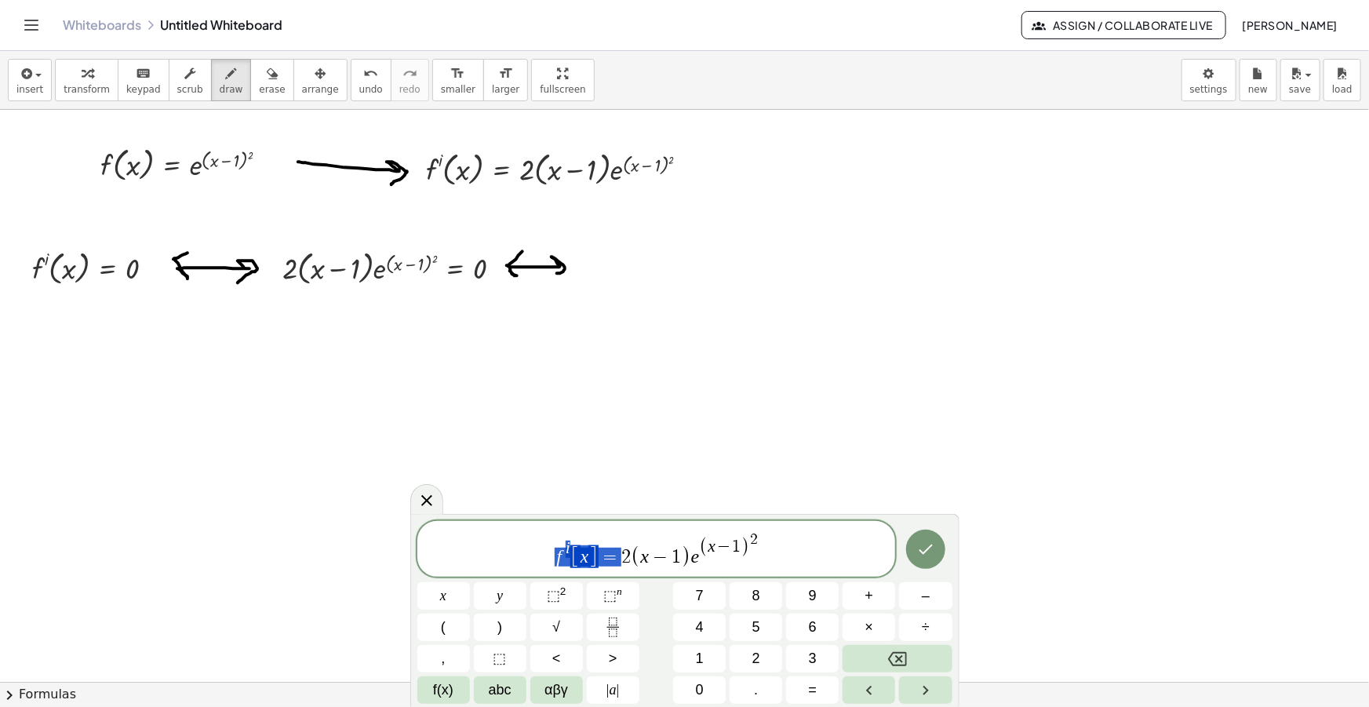
drag, startPoint x: 610, startPoint y: 557, endPoint x: 483, endPoint y: 561, distance: 128.0
drag, startPoint x: 741, startPoint y: 555, endPoint x: 659, endPoint y: 559, distance: 81.7
click at [659, 559] on span "2 ( x − 1 ) e ( x − 1 ) 2" at bounding box center [656, 549] width 479 height 39
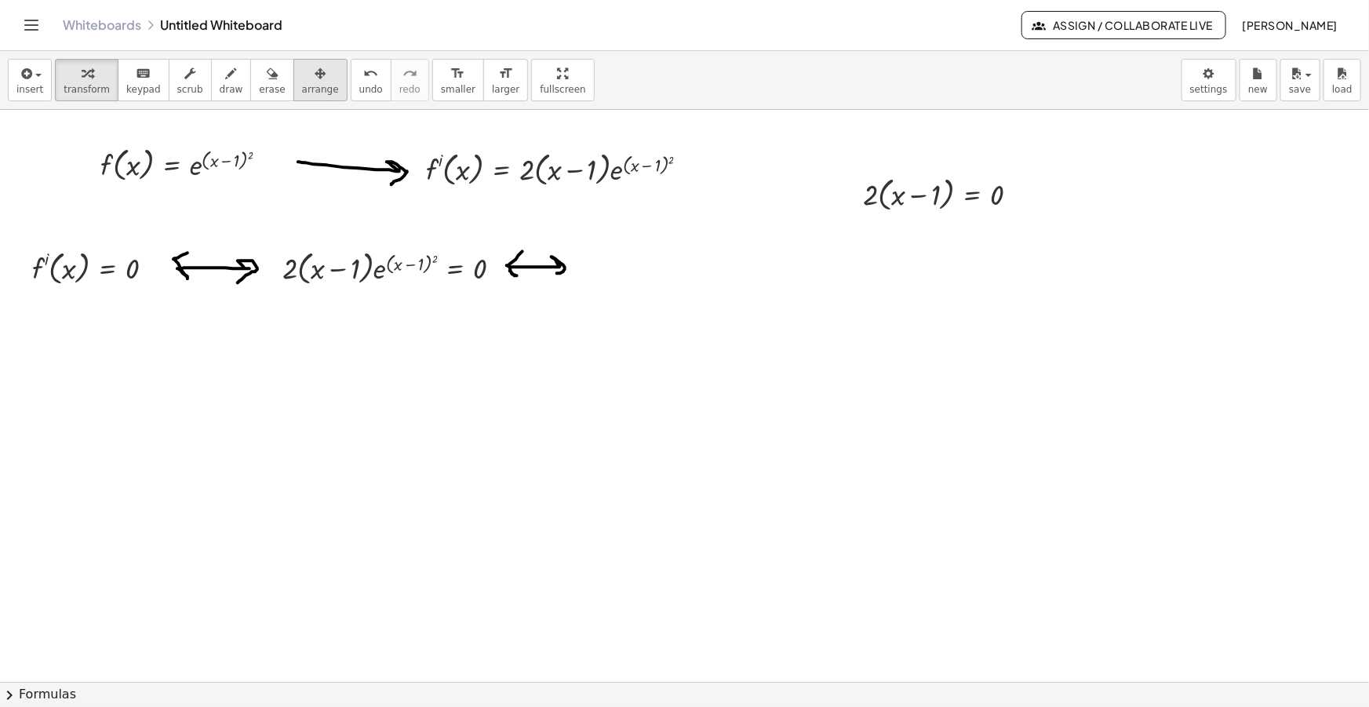
click at [303, 78] on div "button" at bounding box center [320, 73] width 37 height 19
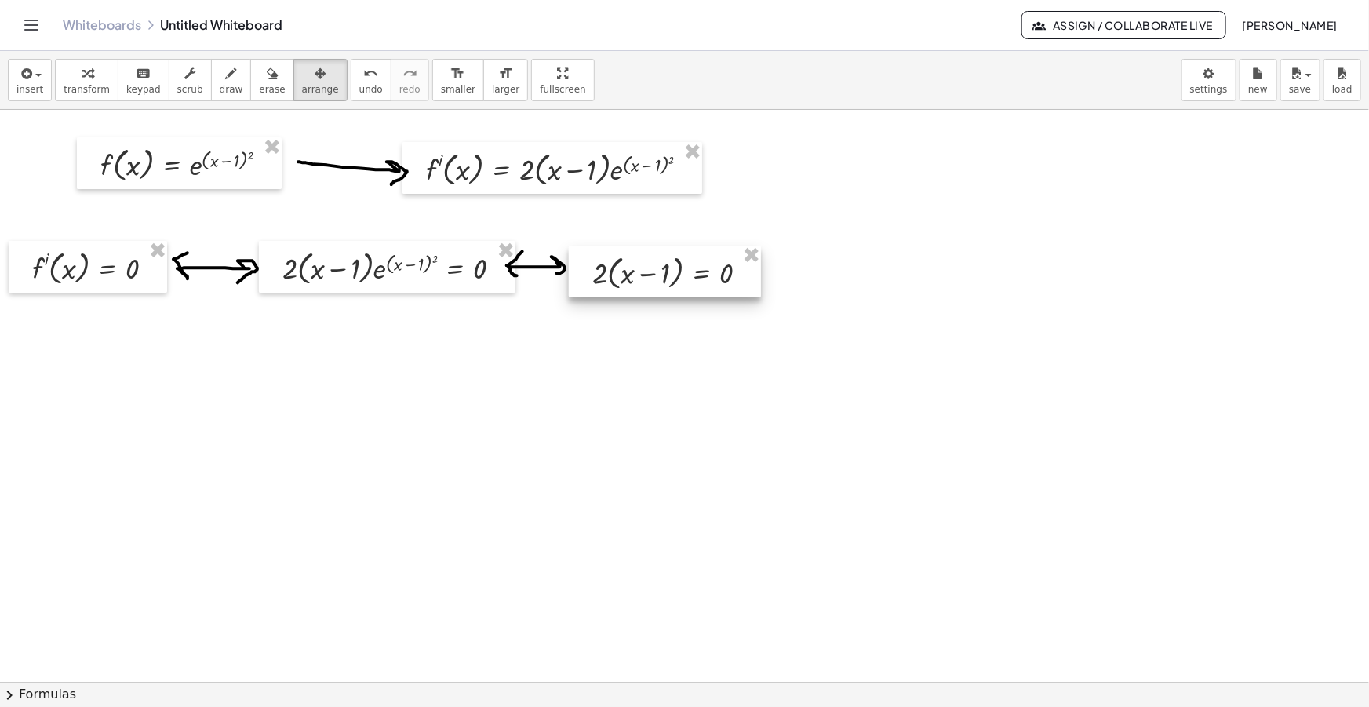
drag, startPoint x: 883, startPoint y: 184, endPoint x: 612, endPoint y: 263, distance: 281.8
click at [612, 263] on div at bounding box center [665, 272] width 192 height 52
click at [226, 78] on icon "button" at bounding box center [231, 73] width 11 height 19
drag, startPoint x: 767, startPoint y: 273, endPoint x: 803, endPoint y: 280, distance: 36.8
click at [808, 282] on div at bounding box center [684, 709] width 1369 height 1198
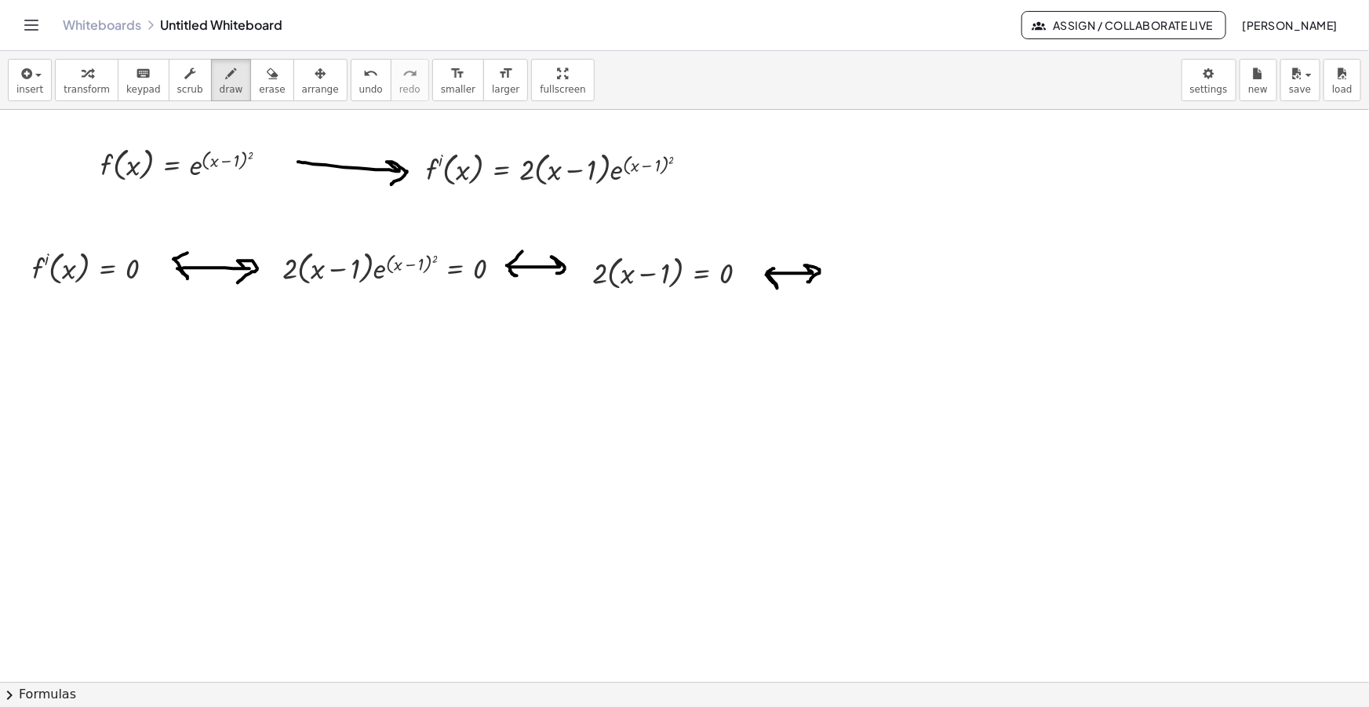
drag, startPoint x: 767, startPoint y: 275, endPoint x: 781, endPoint y: 264, distance: 18.1
click at [781, 264] on div at bounding box center [684, 709] width 1369 height 1198
click at [35, 77] on div "button" at bounding box center [29, 73] width 27 height 19
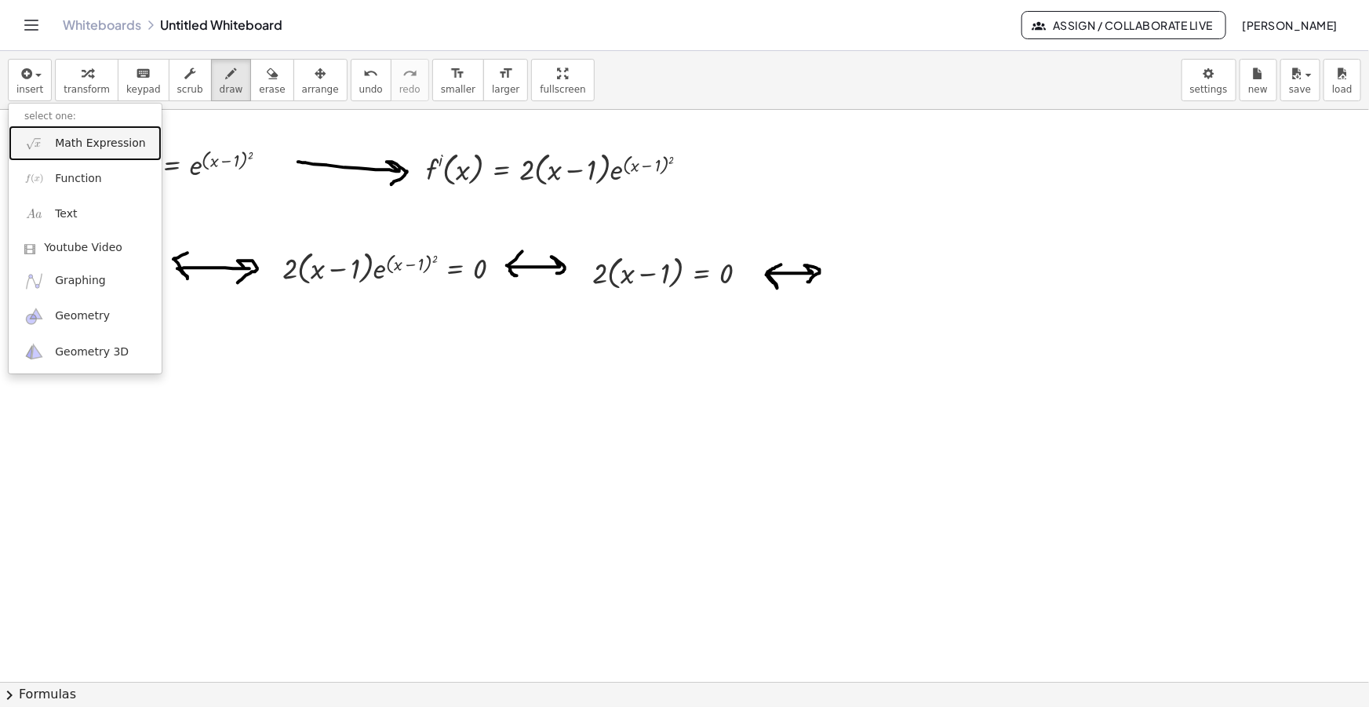
click at [78, 140] on span "Math Expression" at bounding box center [100, 144] width 90 height 16
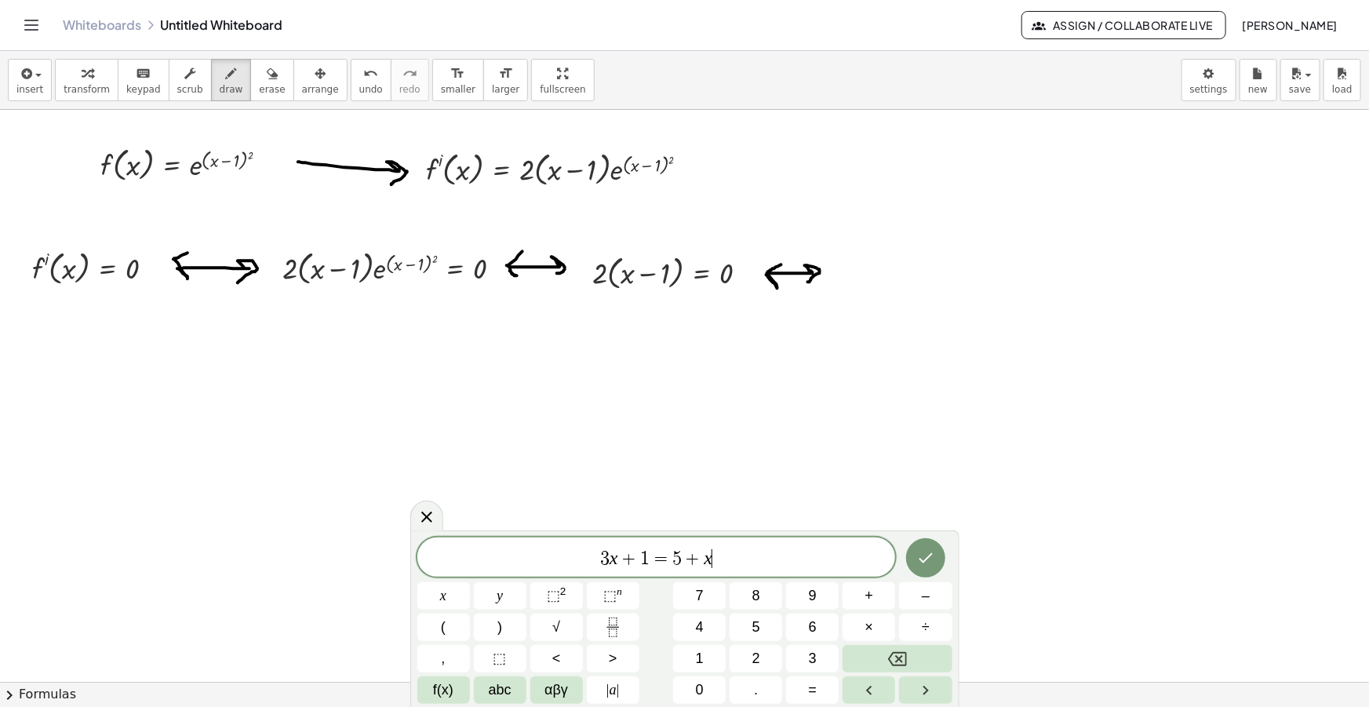
drag, startPoint x: 745, startPoint y: 557, endPoint x: 330, endPoint y: 564, distance: 415.9
click at [330, 564] on body "Graspable Math Activities Get Started Activity Bank Assigned Work Classes White…" at bounding box center [684, 353] width 1369 height 707
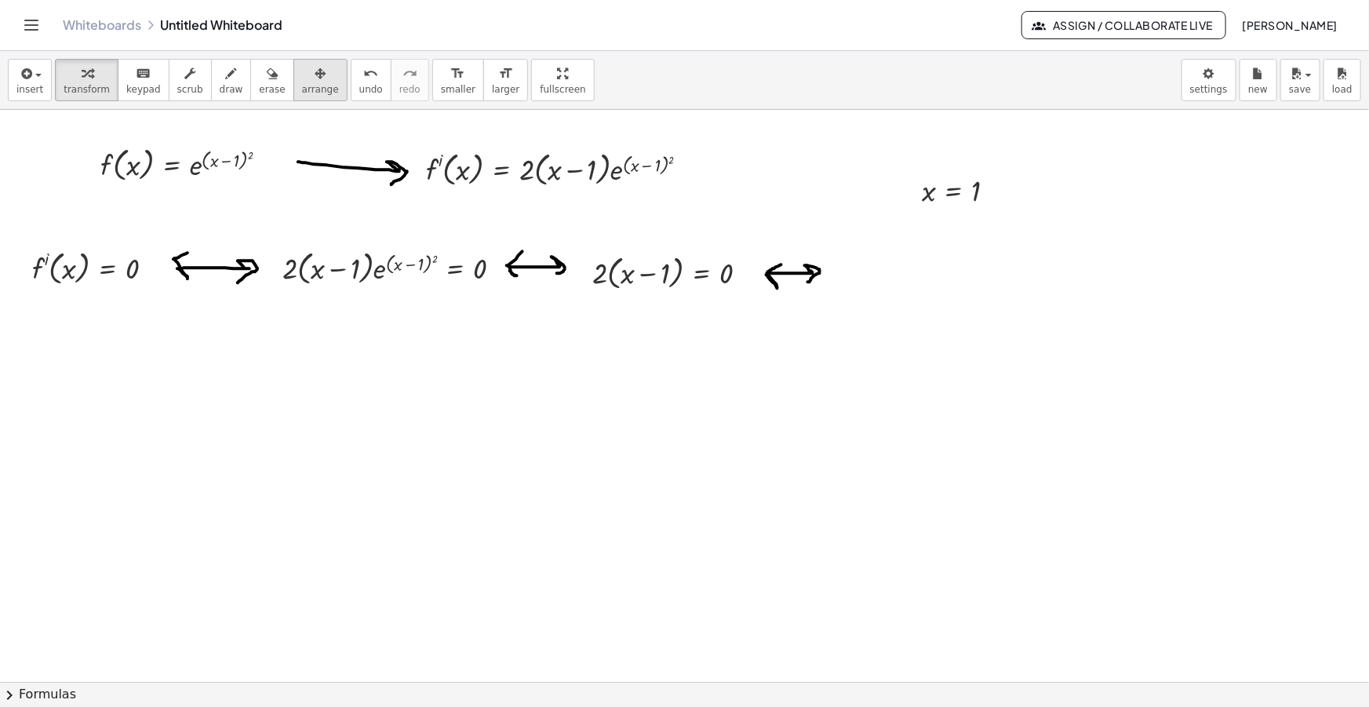
click at [302, 78] on div "button" at bounding box center [320, 73] width 37 height 19
drag, startPoint x: 965, startPoint y: 199, endPoint x: 894, endPoint y: 271, distance: 102.1
click at [894, 271] on div at bounding box center [880, 269] width 111 height 46
click at [259, 90] on span "erase" at bounding box center [272, 89] width 26 height 11
click at [226, 75] on icon "button" at bounding box center [231, 73] width 11 height 19
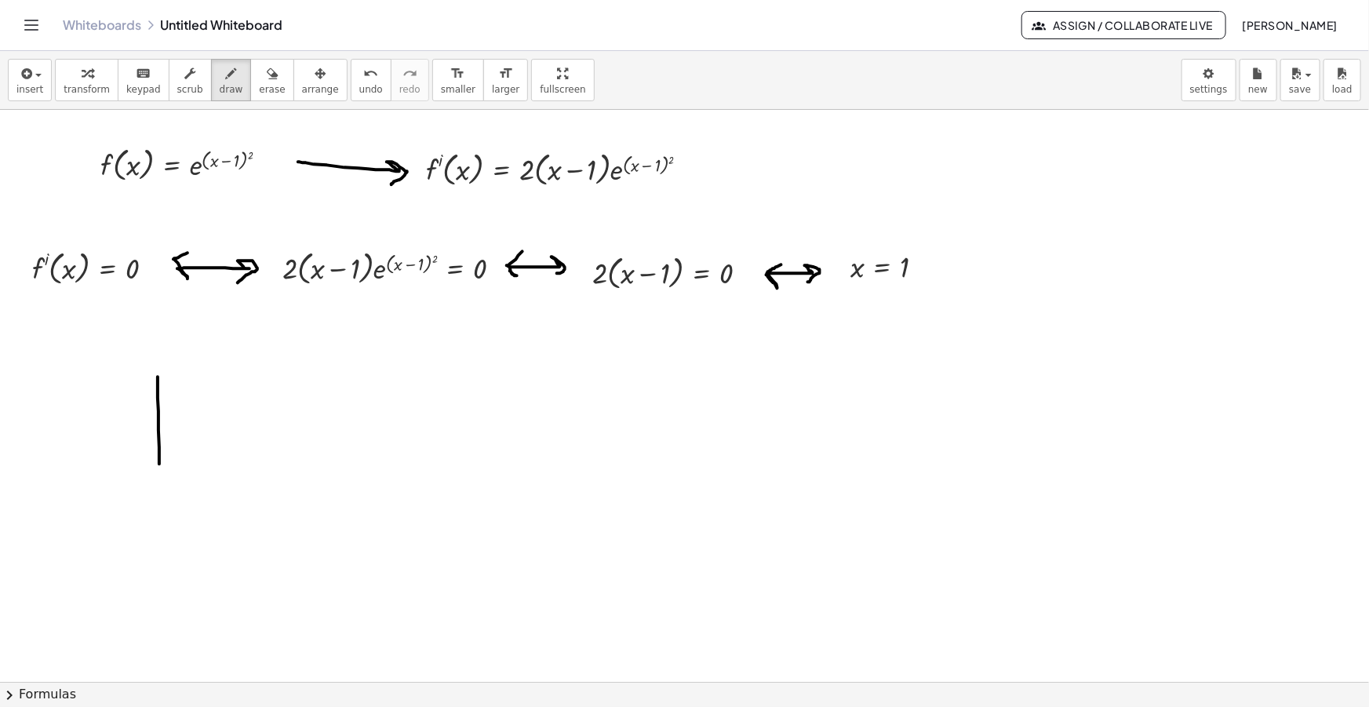
drag, startPoint x: 158, startPoint y: 411, endPoint x: 162, endPoint y: 525, distance: 113.8
click at [162, 525] on div at bounding box center [684, 709] width 1369 height 1198
drag, startPoint x: 250, startPoint y: 371, endPoint x: 254, endPoint y: 520, distance: 149.1
click at [254, 520] on div at bounding box center [684, 709] width 1369 height 1198
drag, startPoint x: 60, startPoint y: 411, endPoint x: 336, endPoint y: 409, distance: 276.2
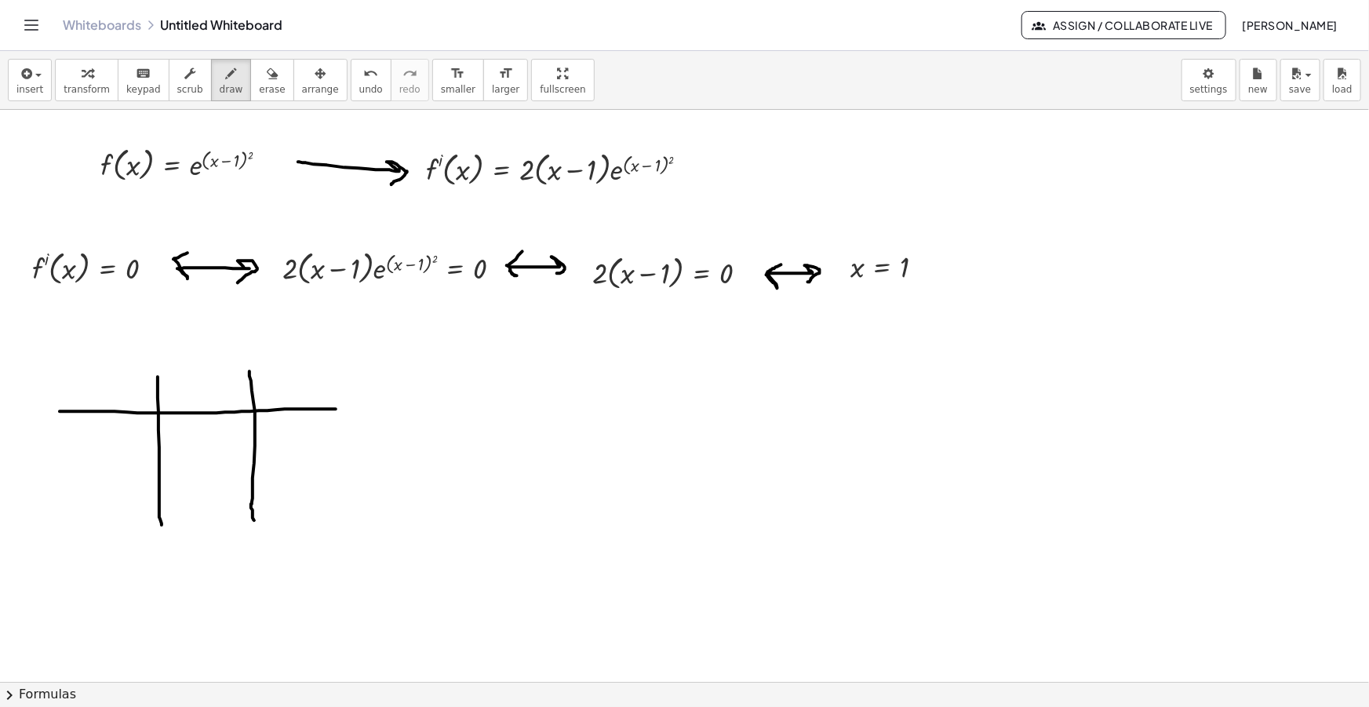
click at [336, 409] on div at bounding box center [684, 709] width 1369 height 1198
drag, startPoint x: 63, startPoint y: 470, endPoint x: 348, endPoint y: 463, distance: 285.7
click at [348, 463] on div at bounding box center [684, 709] width 1369 height 1198
drag, startPoint x: 180, startPoint y: 376, endPoint x: 191, endPoint y: 384, distance: 13.4
click at [191, 384] on div at bounding box center [684, 709] width 1369 height 1198
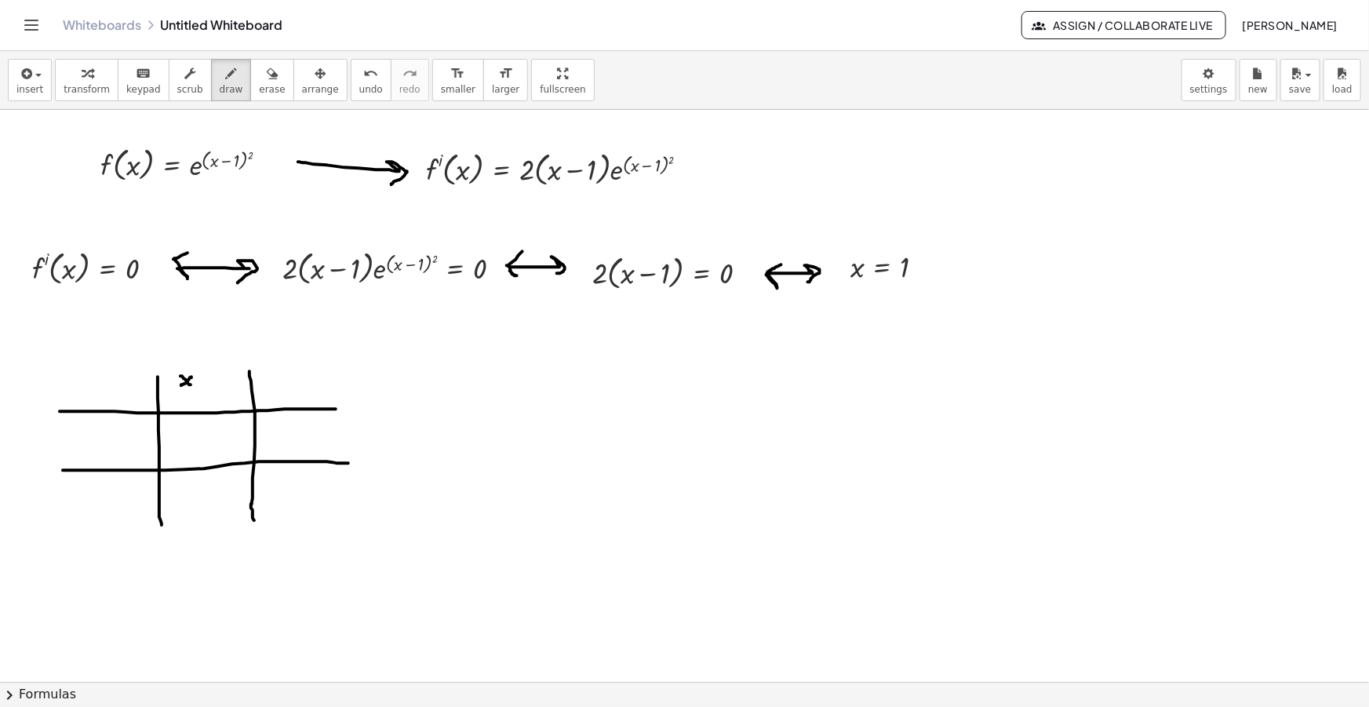
drag, startPoint x: 181, startPoint y: 384, endPoint x: 191, endPoint y: 377, distance: 12.9
click at [191, 377] on div at bounding box center [684, 709] width 1369 height 1198
click at [209, 384] on div at bounding box center [684, 709] width 1369 height 1198
click at [206, 390] on div at bounding box center [684, 709] width 1369 height 1198
drag, startPoint x: 215, startPoint y: 386, endPoint x: 225, endPoint y: 392, distance: 11.6
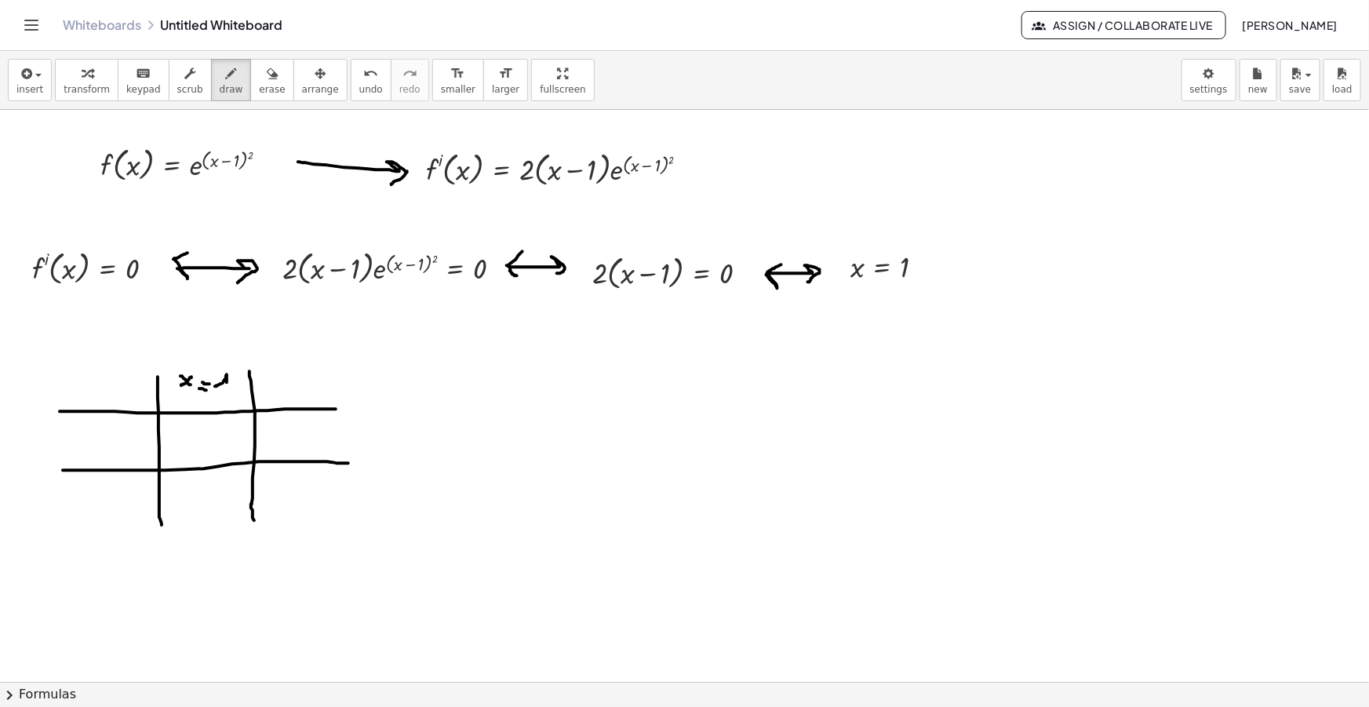
click at [225, 392] on div at bounding box center [684, 709] width 1369 height 1198
drag, startPoint x: 63, startPoint y: 366, endPoint x: 60, endPoint y: 394, distance: 27.6
click at [60, 394] on div at bounding box center [684, 709] width 1369 height 1198
click at [71, 384] on div at bounding box center [684, 709] width 1369 height 1198
click at [75, 376] on div at bounding box center [684, 709] width 1369 height 1198
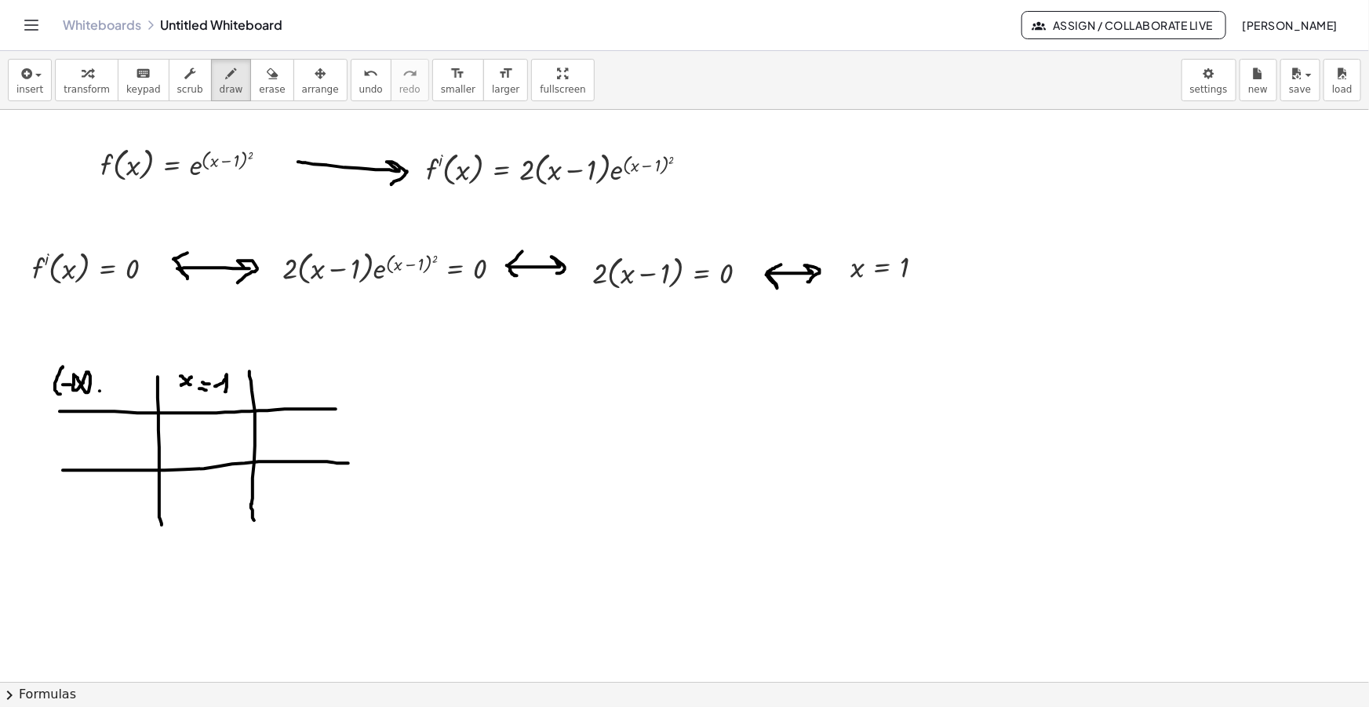
click at [97, 393] on div at bounding box center [684, 709] width 1369 height 1198
drag, startPoint x: 119, startPoint y: 372, endPoint x: 119, endPoint y: 381, distance: 9.4
click at [119, 381] on div at bounding box center [684, 709] width 1369 height 1198
drag, startPoint x: 134, startPoint y: 361, endPoint x: 133, endPoint y: 394, distance: 33.0
click at [133, 394] on div at bounding box center [684, 709] width 1369 height 1198
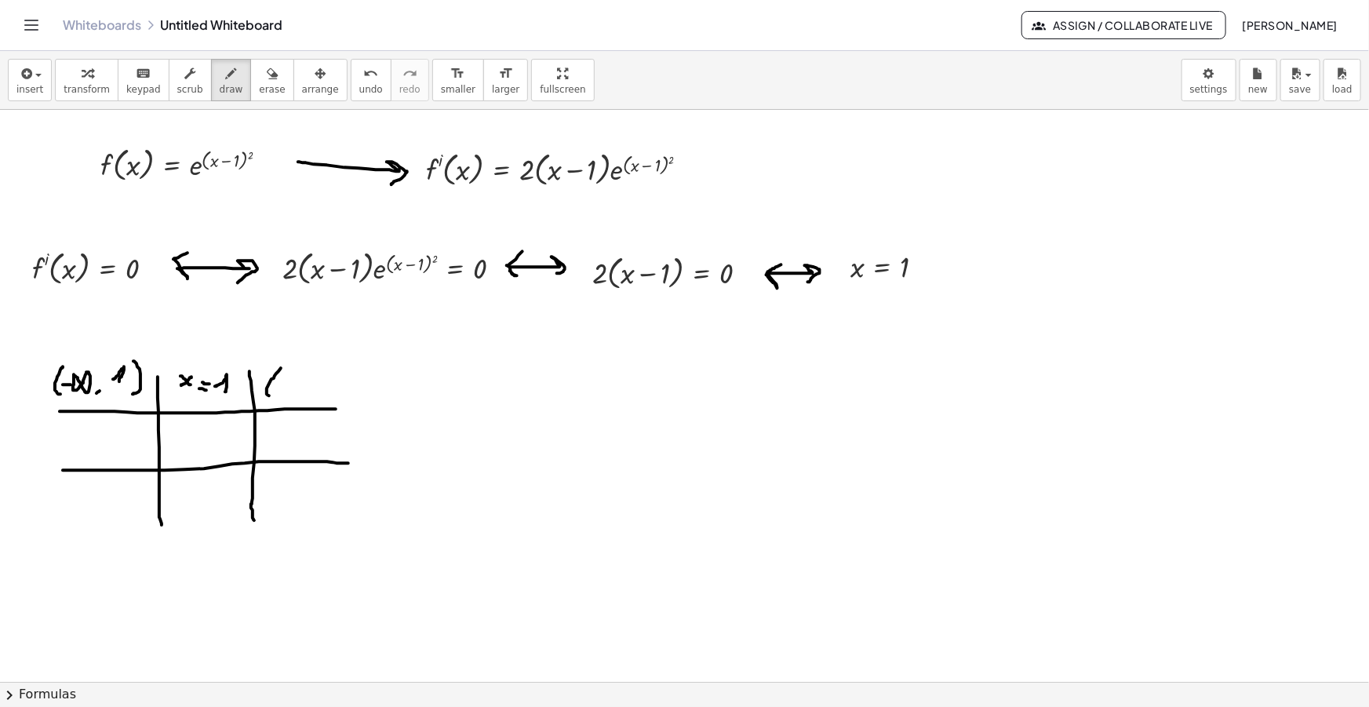
drag, startPoint x: 281, startPoint y: 368, endPoint x: 279, endPoint y: 395, distance: 27.6
click at [276, 395] on div at bounding box center [684, 709] width 1369 height 1198
drag, startPoint x: 285, startPoint y: 387, endPoint x: 298, endPoint y: 385, distance: 13.4
click at [298, 385] on div at bounding box center [684, 709] width 1369 height 1198
click at [298, 393] on div at bounding box center [684, 709] width 1369 height 1198
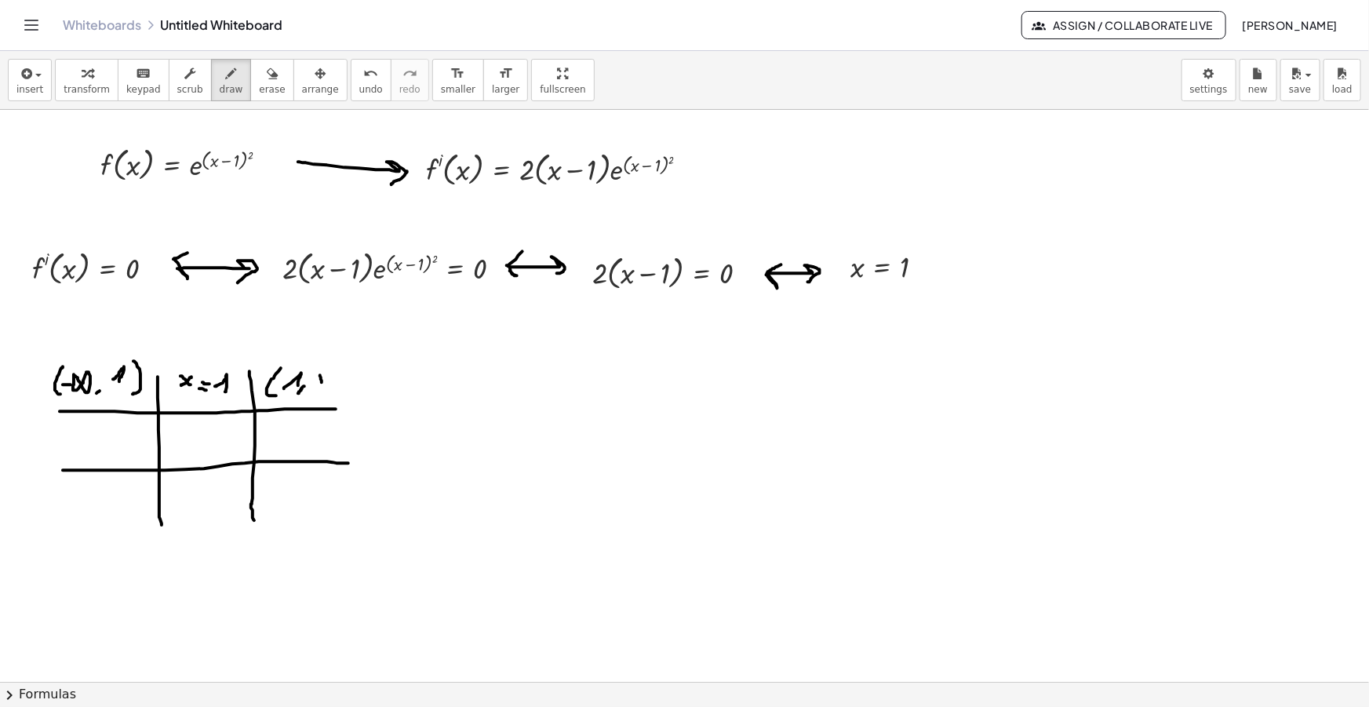
drag, startPoint x: 321, startPoint y: 379, endPoint x: 321, endPoint y: 388, distance: 8.6
click at [322, 388] on div at bounding box center [684, 709] width 1369 height 1198
drag, startPoint x: 315, startPoint y: 381, endPoint x: 326, endPoint y: 381, distance: 11.8
click at [326, 381] on div at bounding box center [684, 709] width 1369 height 1198
drag, startPoint x: 337, startPoint y: 373, endPoint x: 348, endPoint y: 377, distance: 12.4
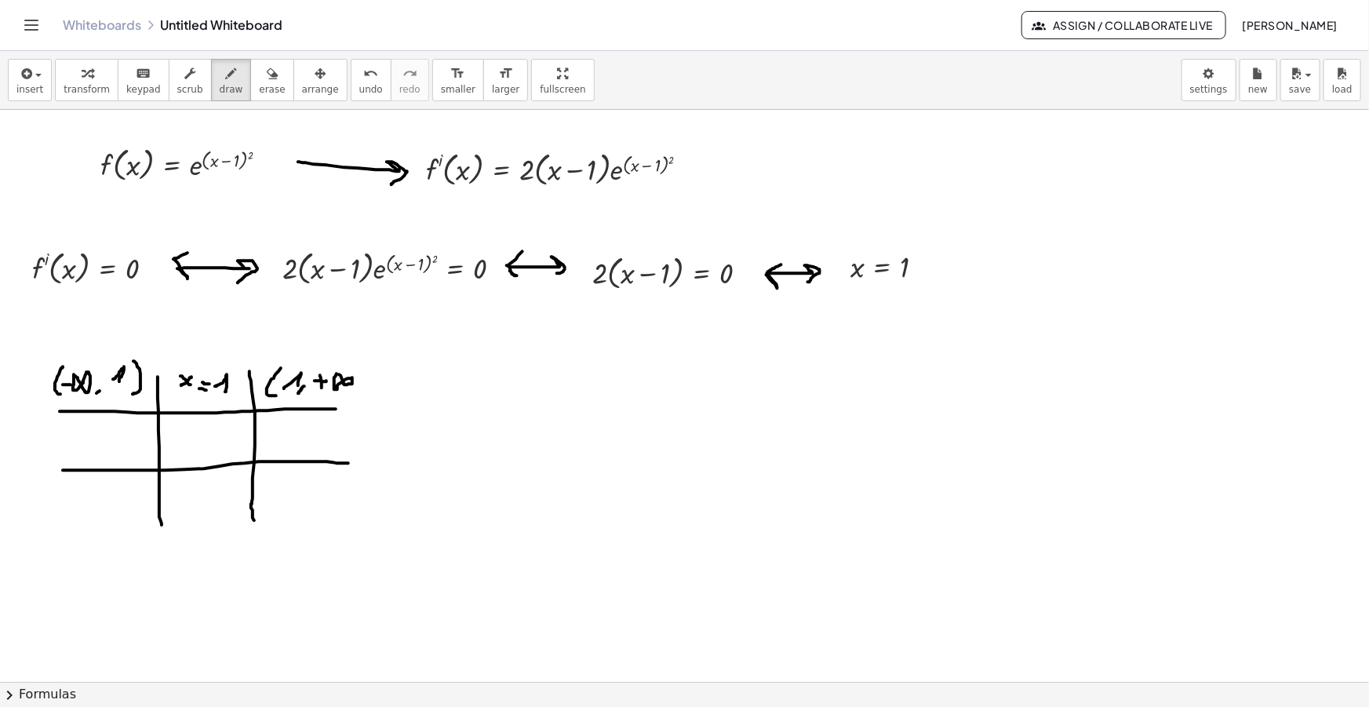
click at [338, 372] on div at bounding box center [684, 709] width 1369 height 1198
drag, startPoint x: 360, startPoint y: 368, endPoint x: 360, endPoint y: 397, distance: 29.0
click at [360, 397] on div at bounding box center [684, 709] width 1369 height 1198
click at [30, 73] on icon "button" at bounding box center [25, 73] width 14 height 19
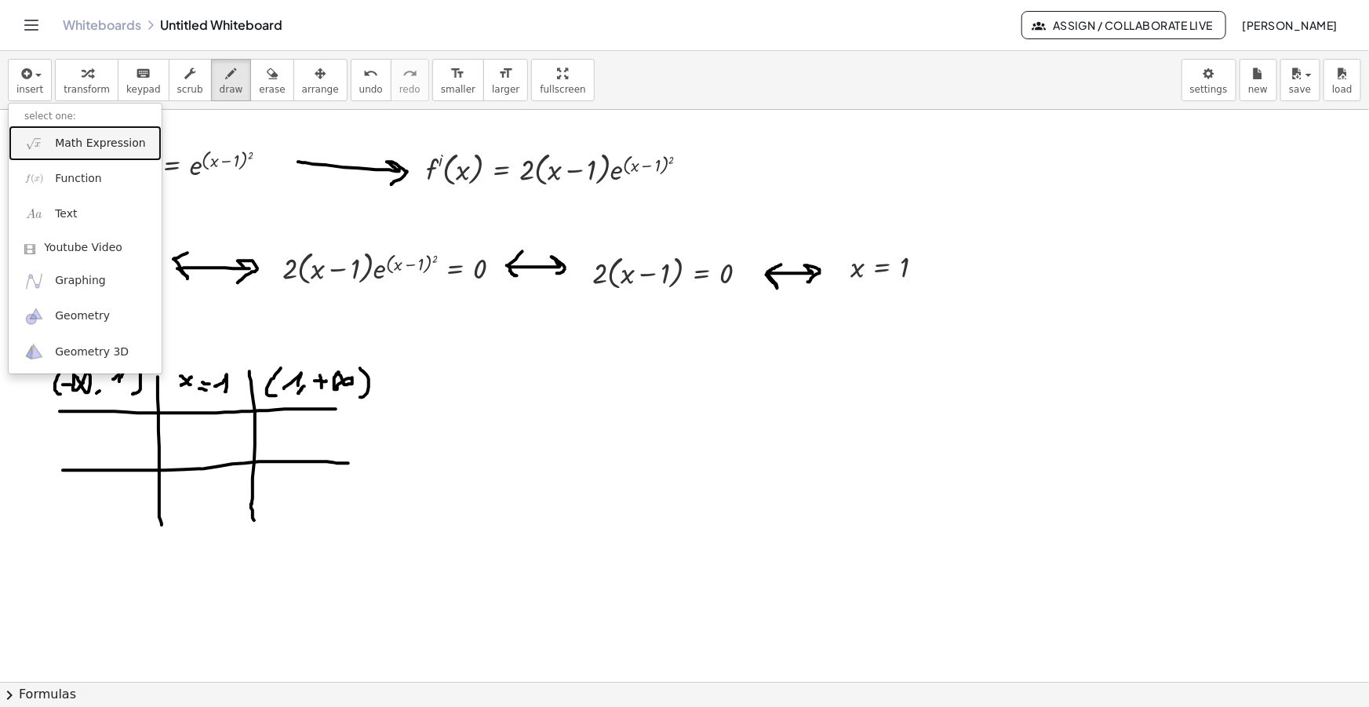
click at [81, 151] on link "Math Expression" at bounding box center [85, 143] width 153 height 35
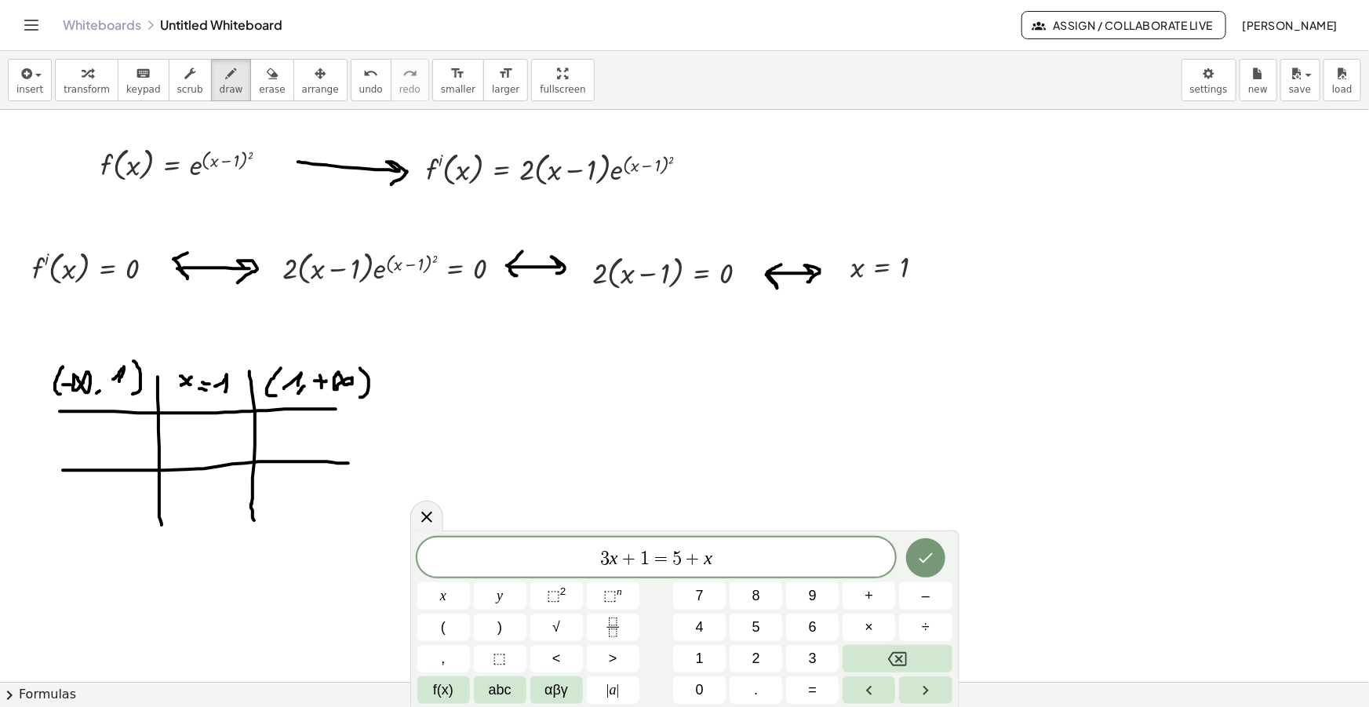
drag, startPoint x: 760, startPoint y: 566, endPoint x: 434, endPoint y: 548, distance: 326.9
click at [439, 549] on span "3 x + 1 = 5 + x ​" at bounding box center [656, 559] width 479 height 22
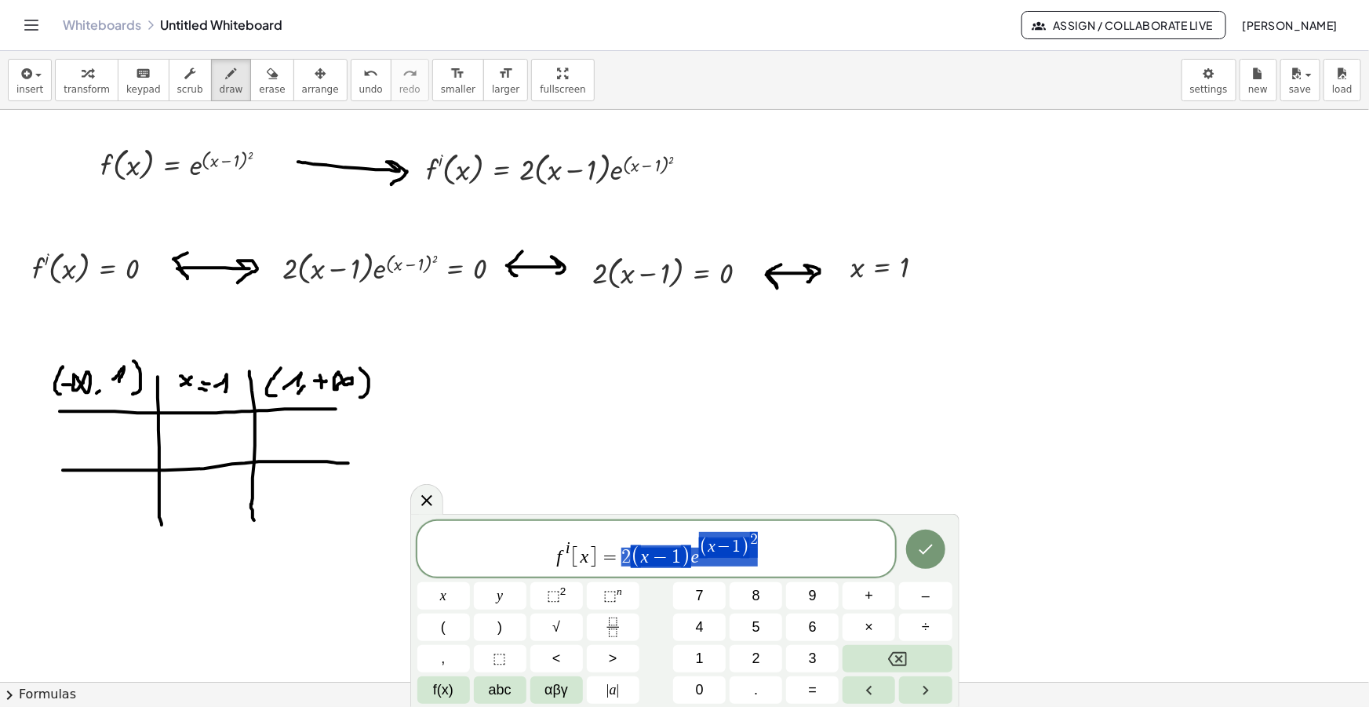
drag, startPoint x: 768, startPoint y: 554, endPoint x: 602, endPoint y: 557, distance: 166.4
click at [602, 557] on span "f i [ x ] = 2 ( x − 1 ) e ( x − 1 ) 2" at bounding box center [656, 549] width 479 height 39
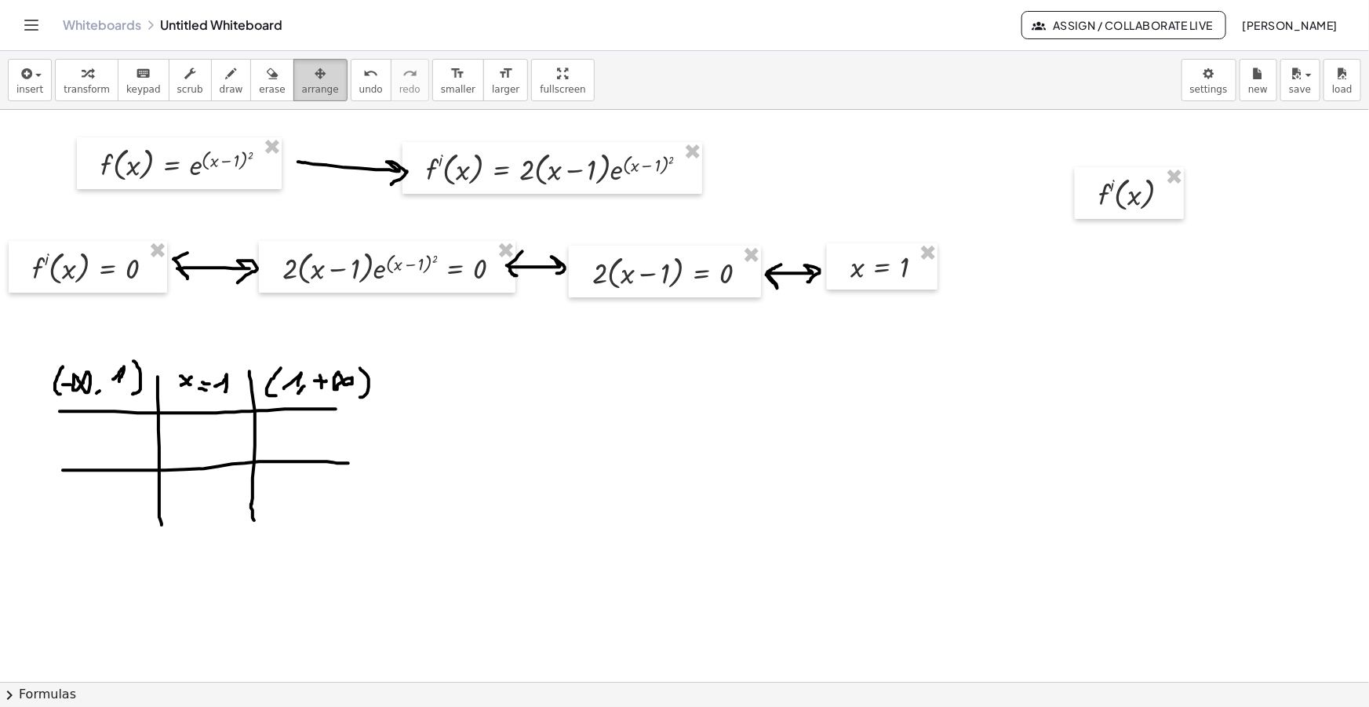
click at [315, 75] on icon "button" at bounding box center [320, 73] width 11 height 19
drag, startPoint x: 1114, startPoint y: 200, endPoint x: 93, endPoint y: 446, distance: 1049.9
click at [93, 446] on div at bounding box center [106, 436] width 109 height 52
click at [27, 93] on span "insert" at bounding box center [29, 89] width 27 height 11
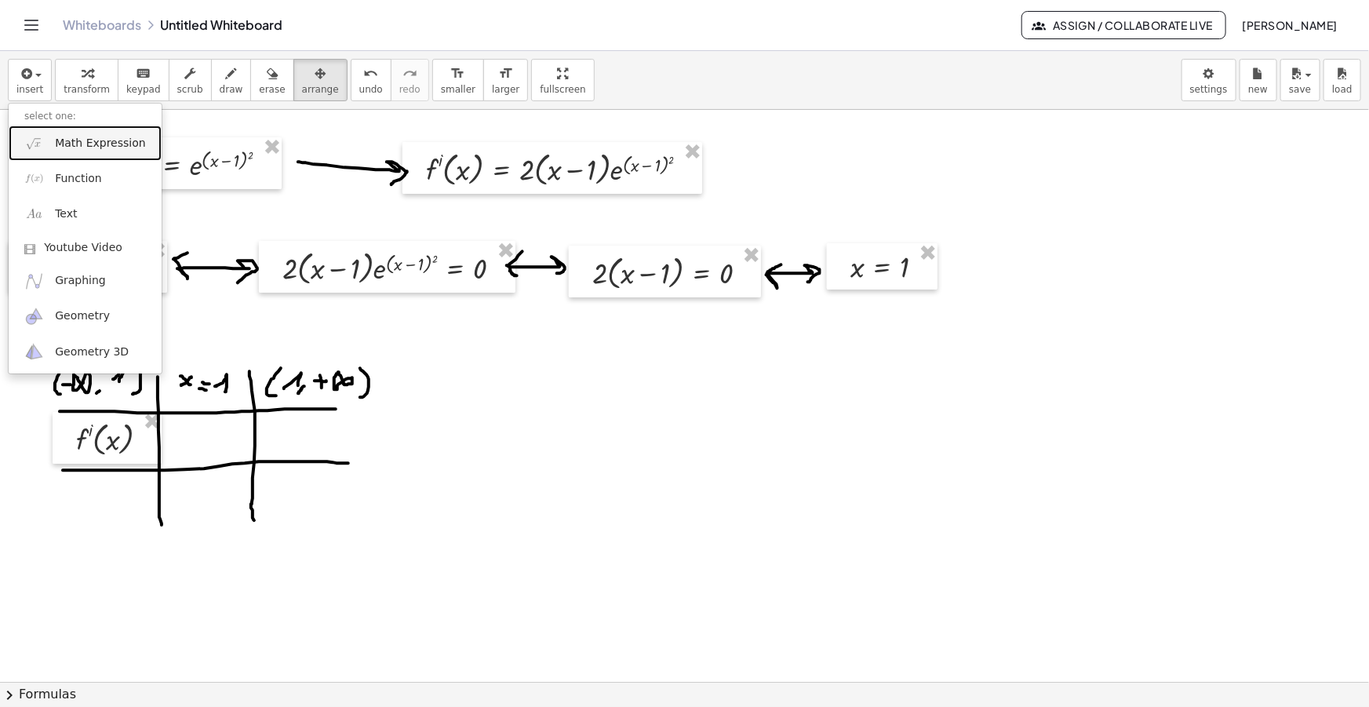
click at [83, 153] on link "Math Expression" at bounding box center [85, 143] width 153 height 35
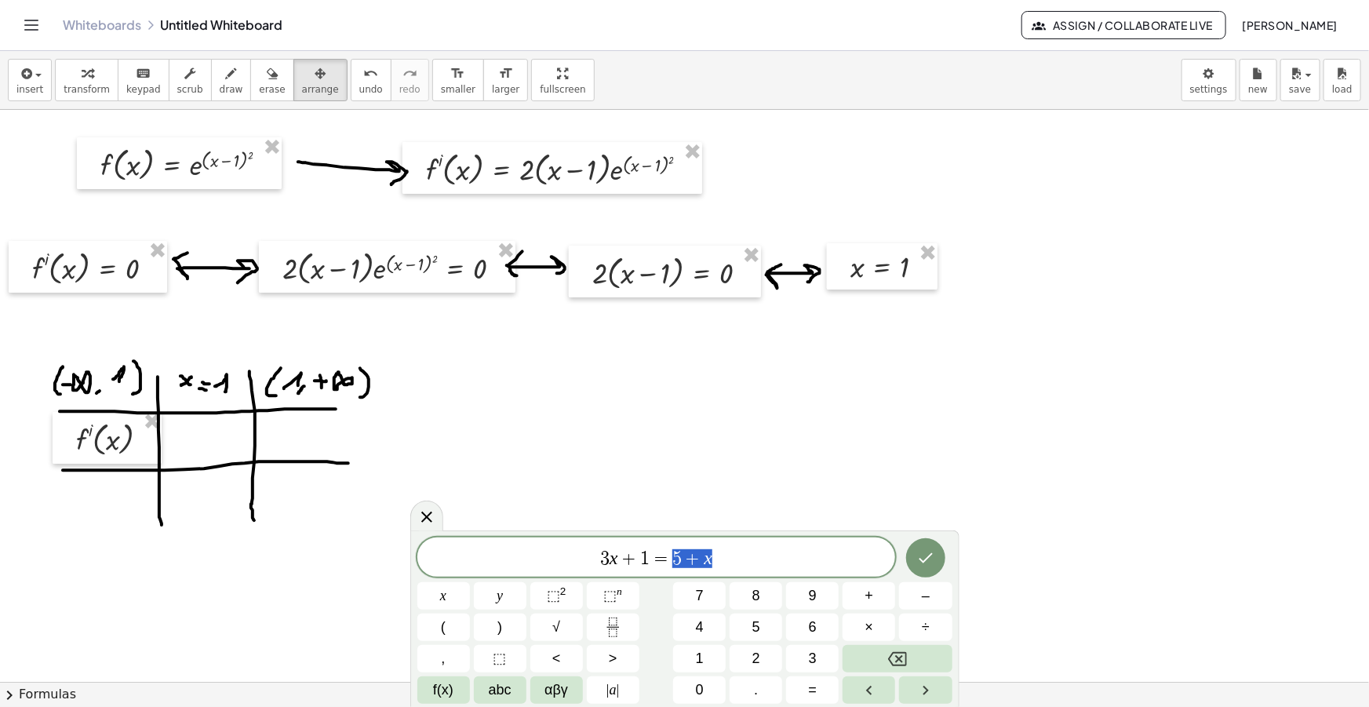
drag, startPoint x: 667, startPoint y: 550, endPoint x: 483, endPoint y: 540, distance: 184.7
click at [484, 540] on div "******** 3 x + 1 = 5 + x" at bounding box center [656, 556] width 479 height 39
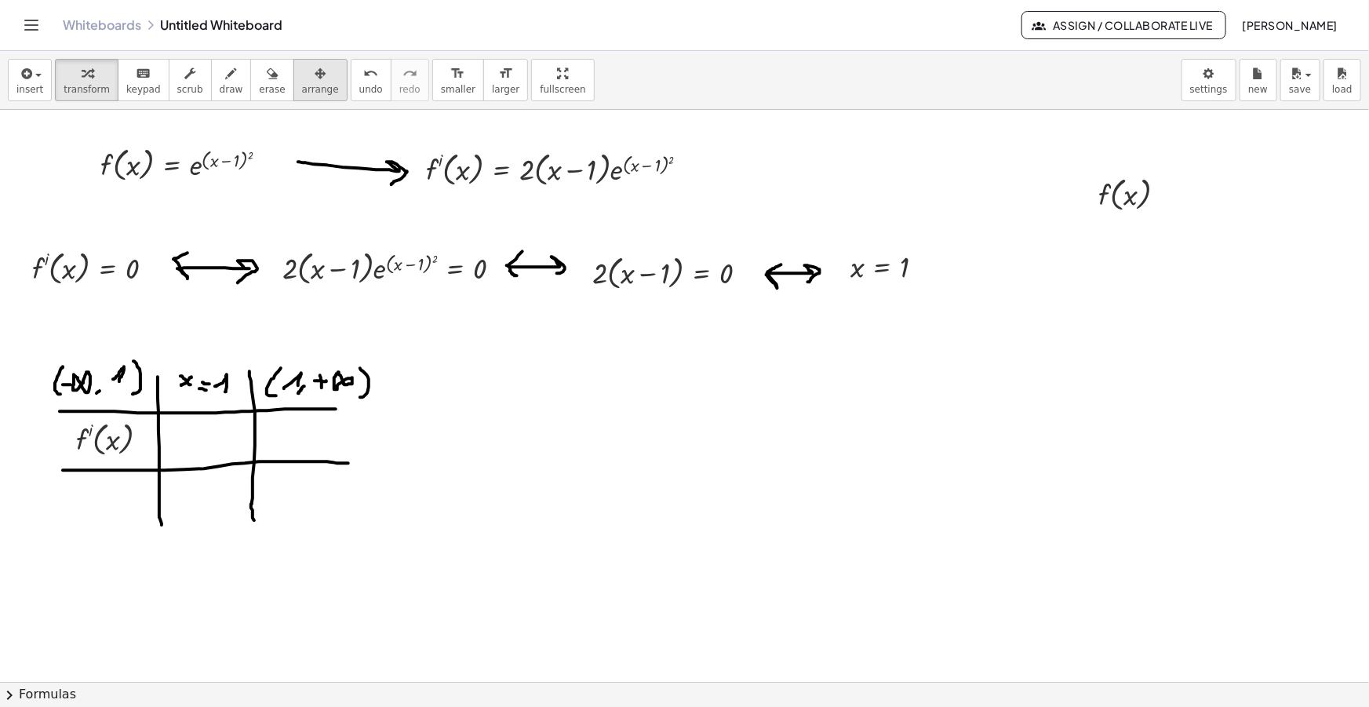
click at [315, 75] on icon "button" at bounding box center [320, 73] width 11 height 19
drag, startPoint x: 1131, startPoint y: 209, endPoint x: 107, endPoint y: 518, distance: 1070.3
click at [107, 518] on div at bounding box center [98, 498] width 105 height 52
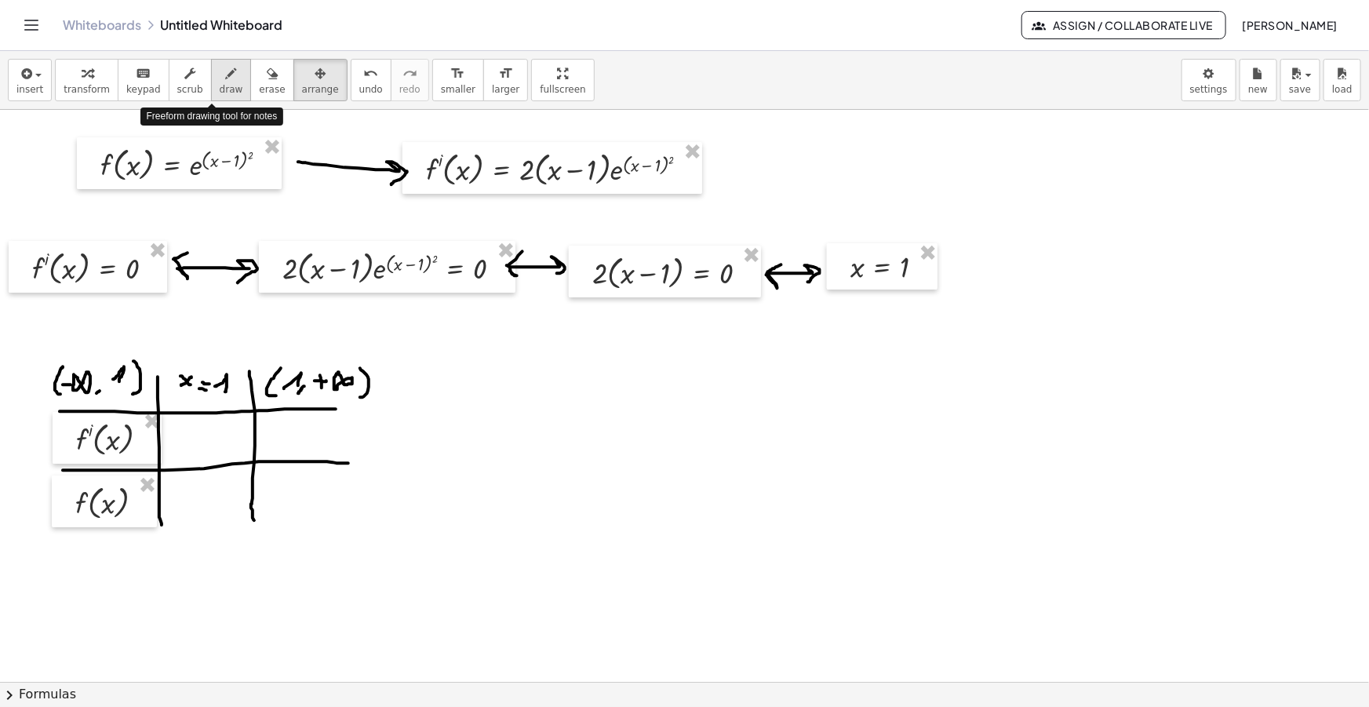
click at [220, 86] on span "draw" at bounding box center [232, 89] width 24 height 11
click at [302, 79] on div "button" at bounding box center [320, 73] width 37 height 19
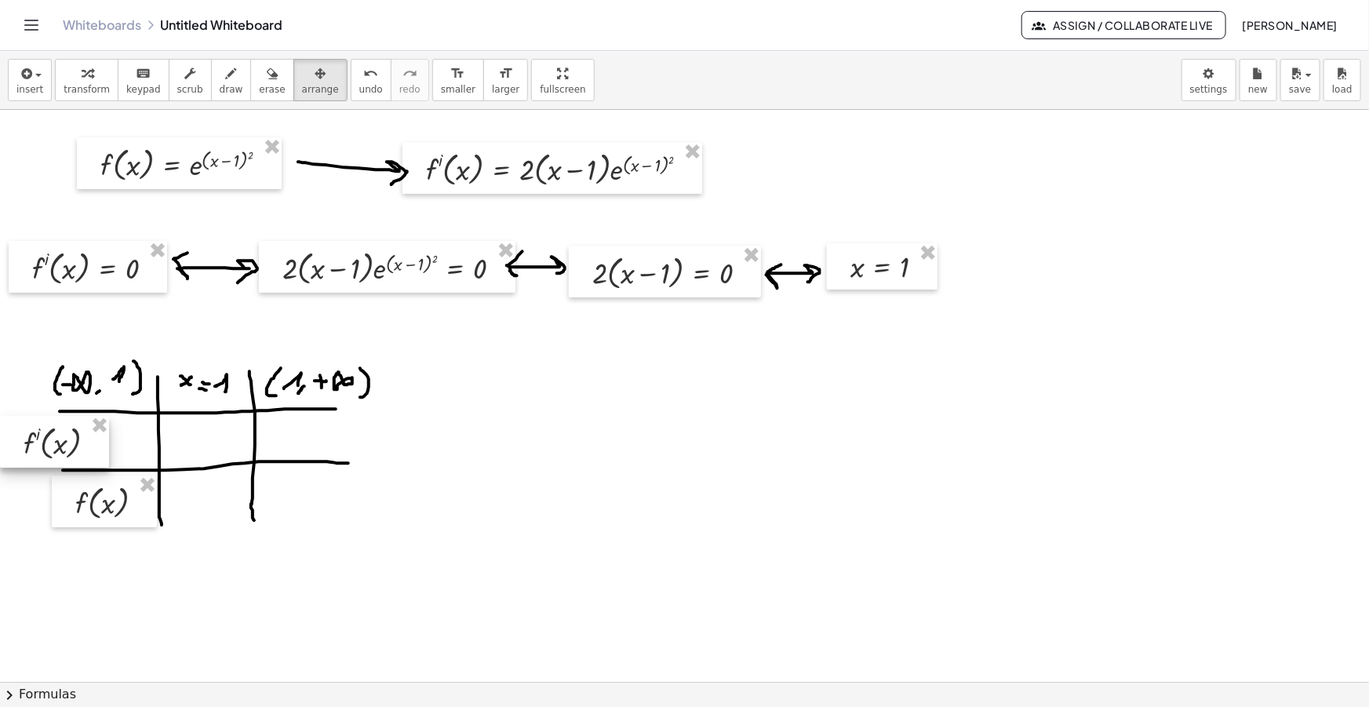
drag, startPoint x: 93, startPoint y: 449, endPoint x: 51, endPoint y: 451, distance: 41.7
click at [51, 451] on div at bounding box center [54, 442] width 109 height 52
drag, startPoint x: 89, startPoint y: 516, endPoint x: 35, endPoint y: 515, distance: 53.4
click at [35, 515] on div at bounding box center [52, 499] width 105 height 52
click at [220, 78] on div "button" at bounding box center [232, 73] width 24 height 19
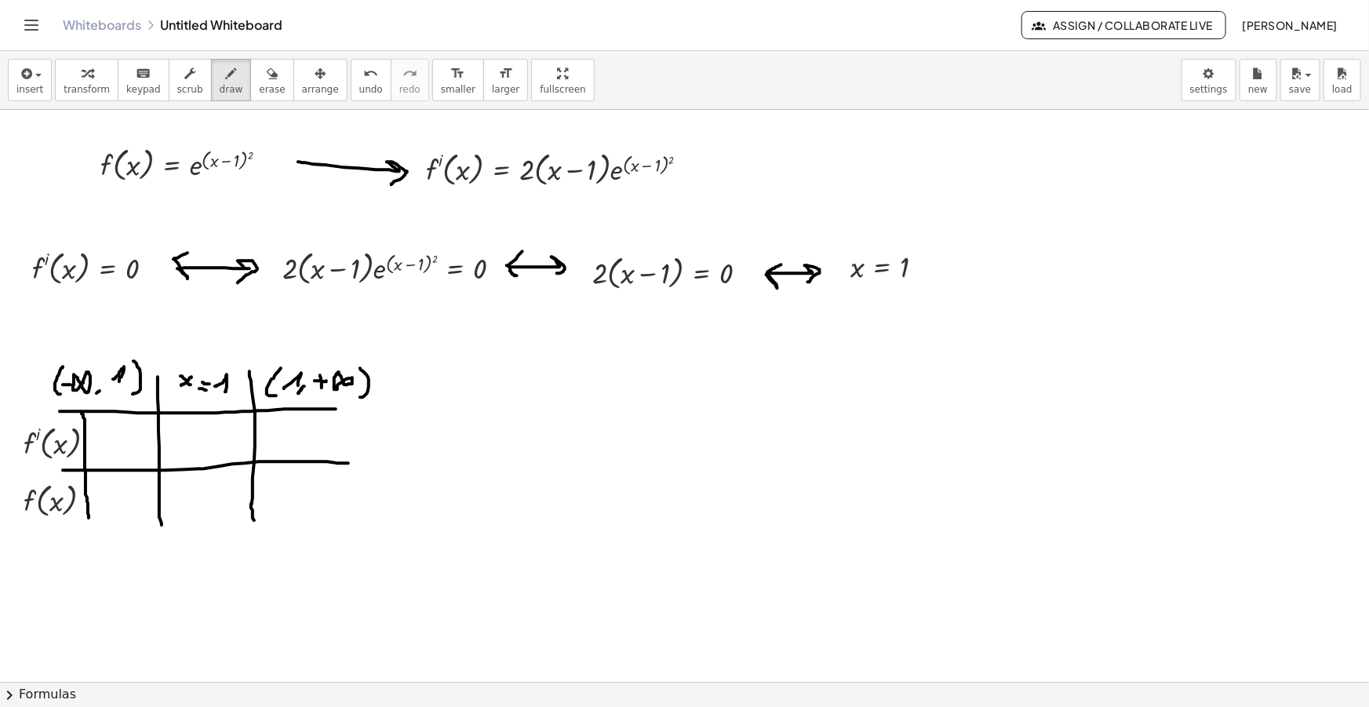
drag, startPoint x: 82, startPoint y: 413, endPoint x: 89, endPoint y: 520, distance: 106.9
click at [89, 520] on div at bounding box center [684, 709] width 1369 height 1198
drag, startPoint x: 57, startPoint y: 412, endPoint x: 24, endPoint y: 413, distance: 33.7
click at [24, 413] on div at bounding box center [684, 709] width 1369 height 1198
drag, startPoint x: 66, startPoint y: 469, endPoint x: 78, endPoint y: 510, distance: 42.7
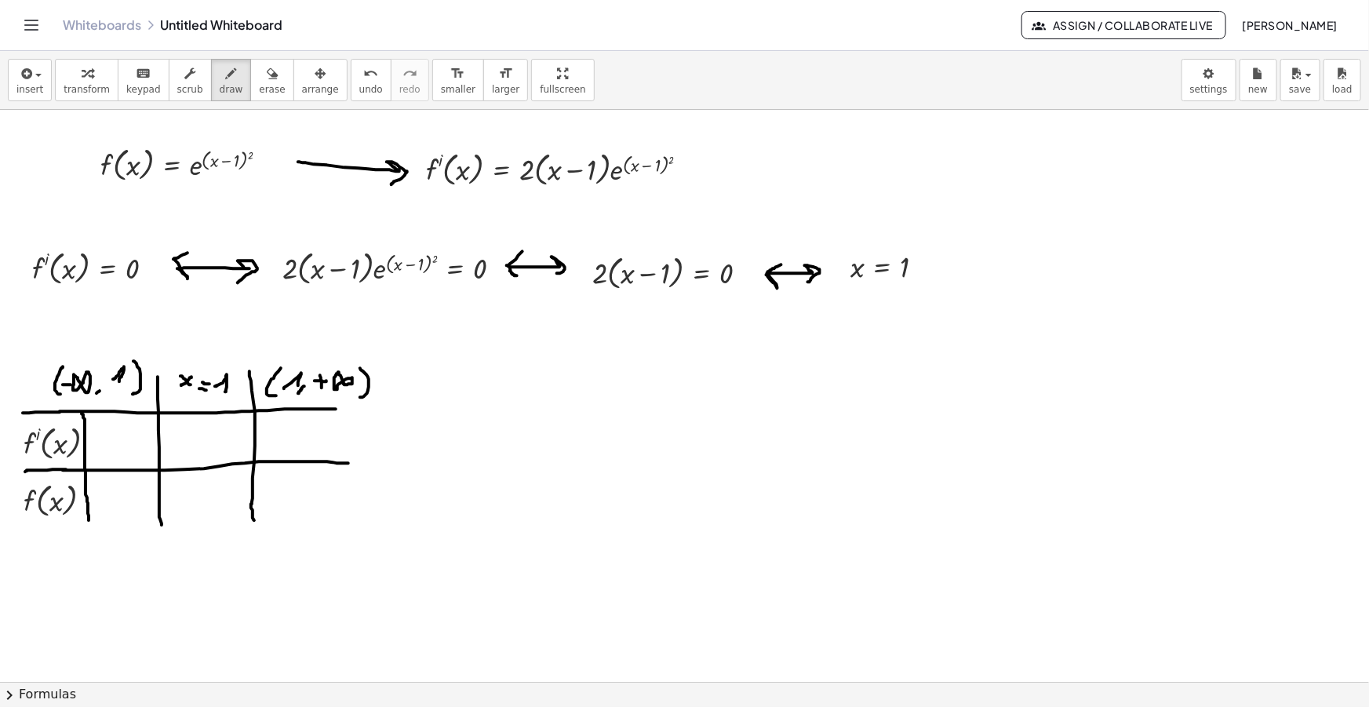
click at [25, 472] on div at bounding box center [684, 709] width 1369 height 1198
click at [199, 428] on div at bounding box center [684, 709] width 1369 height 1198
click at [201, 426] on div at bounding box center [684, 709] width 1369 height 1198
drag, startPoint x: 111, startPoint y: 444, endPoint x: 133, endPoint y: 441, distance: 23.0
click at [133, 441] on div at bounding box center [684, 709] width 1369 height 1198
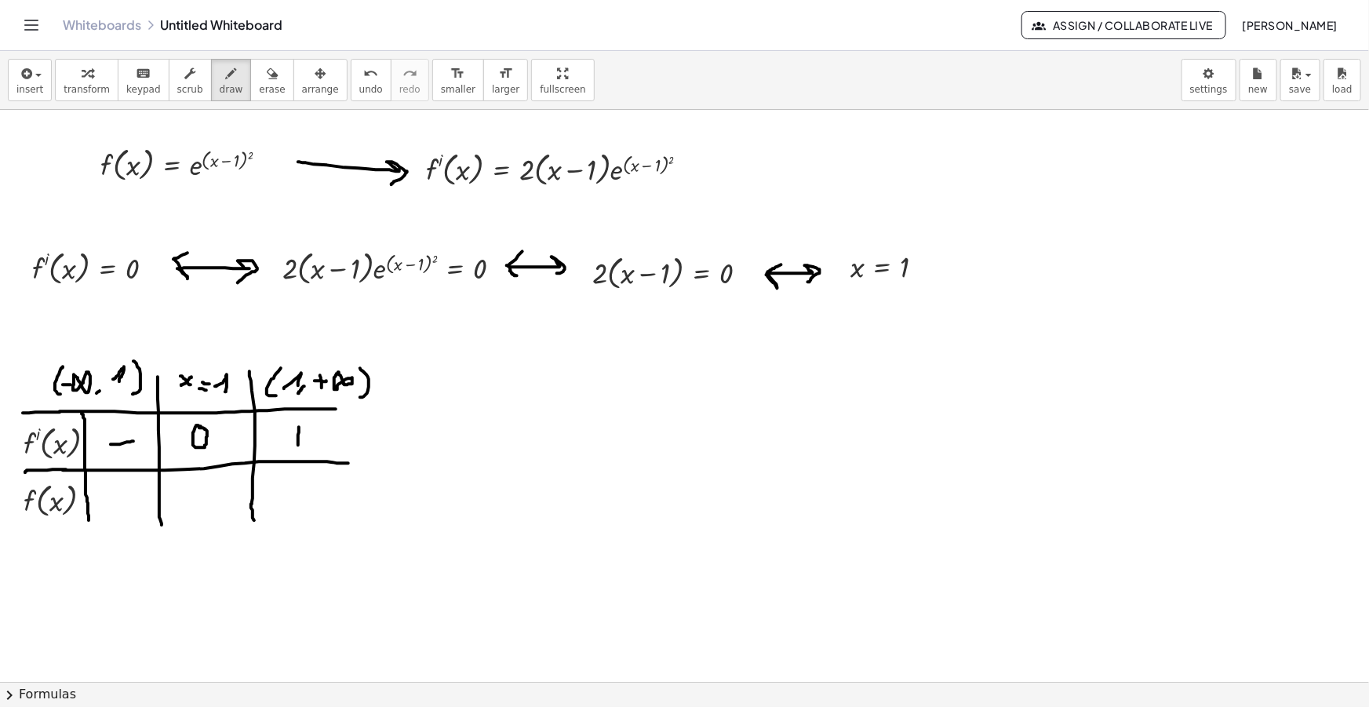
drag, startPoint x: 299, startPoint y: 427, endPoint x: 298, endPoint y: 450, distance: 23.6
click at [298, 450] on div at bounding box center [684, 709] width 1369 height 1198
drag, startPoint x: 290, startPoint y: 439, endPoint x: 308, endPoint y: 439, distance: 18.8
click at [308, 439] on div at bounding box center [684, 709] width 1369 height 1198
drag, startPoint x: 108, startPoint y: 484, endPoint x: 134, endPoint y: 494, distance: 27.6
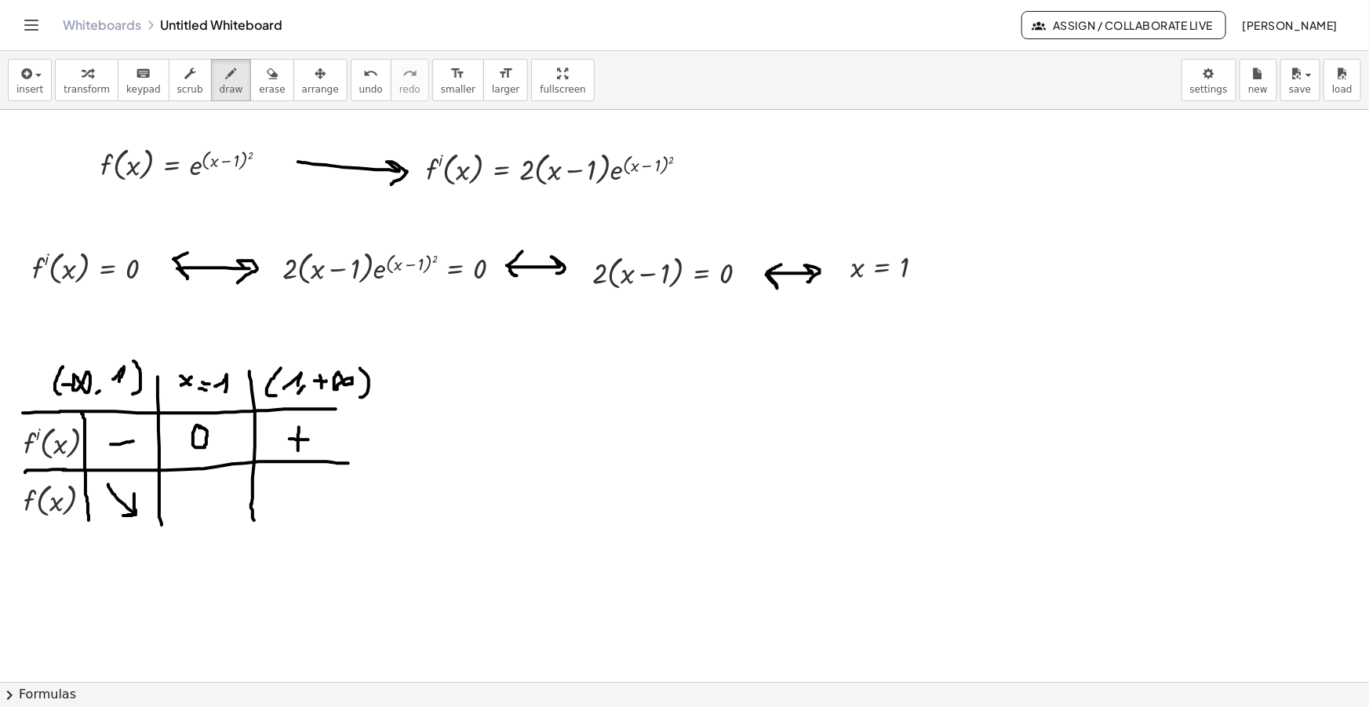
click at [134, 494] on div at bounding box center [684, 709] width 1369 height 1198
drag, startPoint x: 287, startPoint y: 505, endPoint x: 311, endPoint y: 490, distance: 28.9
click at [311, 490] on div at bounding box center [684, 709] width 1369 height 1198
drag, startPoint x: 180, startPoint y: 492, endPoint x: 202, endPoint y: 507, distance: 27.2
click at [202, 508] on div at bounding box center [684, 709] width 1369 height 1198
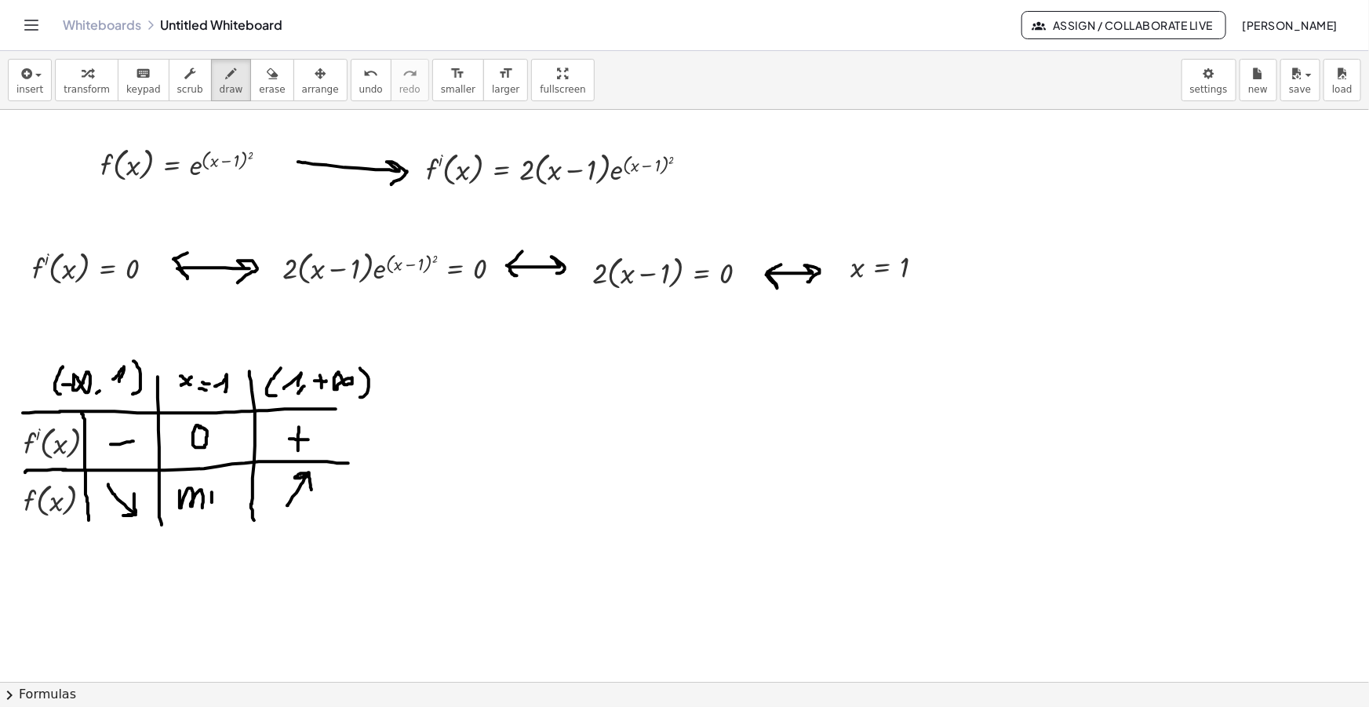
drag, startPoint x: 212, startPoint y: 492, endPoint x: 212, endPoint y: 503, distance: 11.0
click at [212, 505] on div at bounding box center [684, 709] width 1369 height 1198
drag, startPoint x: 213, startPoint y: 483, endPoint x: 221, endPoint y: 479, distance: 9.1
click at [221, 479] on div at bounding box center [684, 709] width 1369 height 1198
drag, startPoint x: 219, startPoint y: 493, endPoint x: 235, endPoint y: 510, distance: 23.3
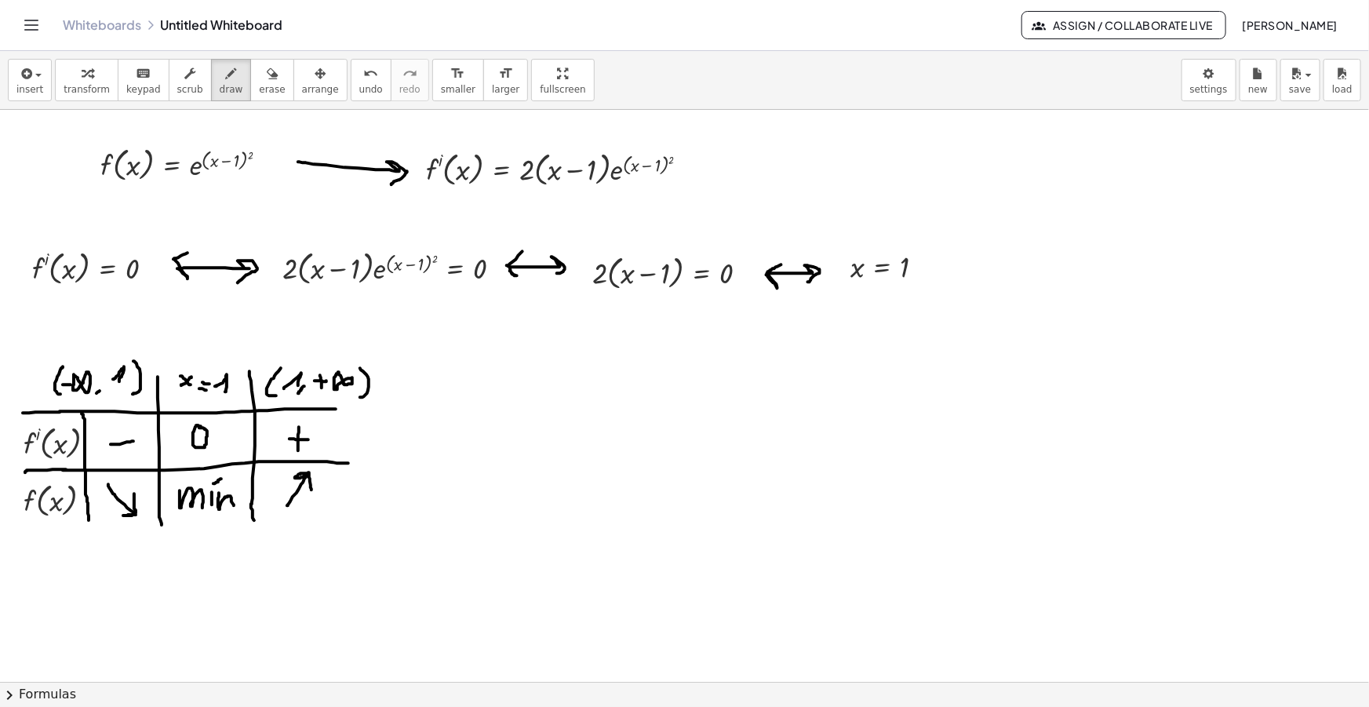
click at [235, 510] on div at bounding box center [684, 709] width 1369 height 1198
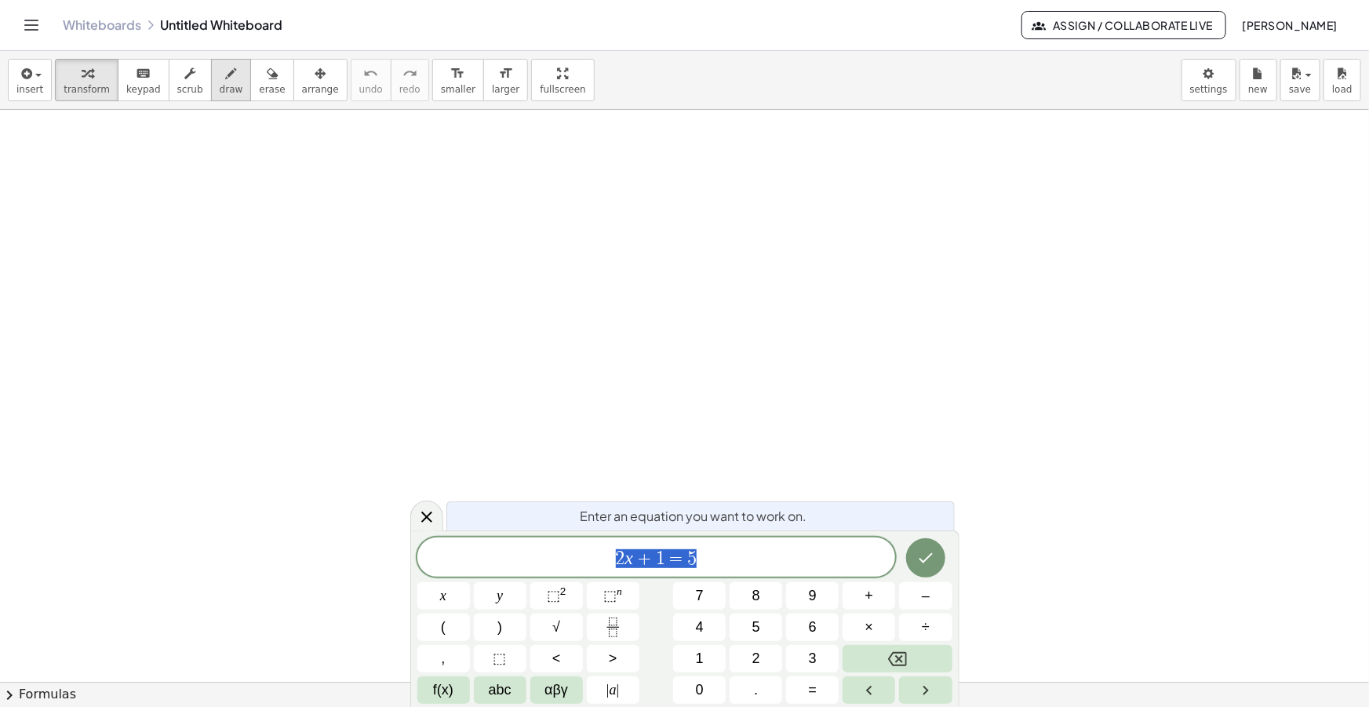
click at [220, 81] on div "button" at bounding box center [232, 73] width 24 height 19
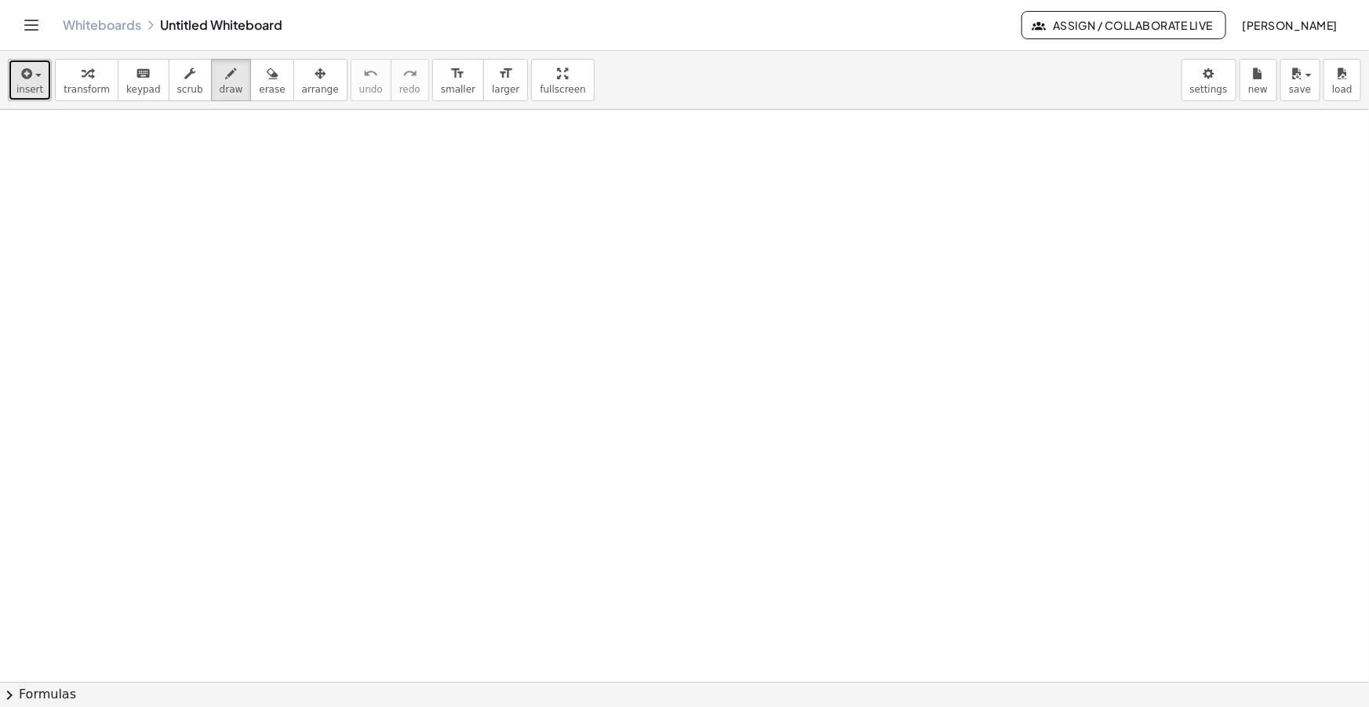
click at [21, 86] on span "insert" at bounding box center [29, 89] width 27 height 11
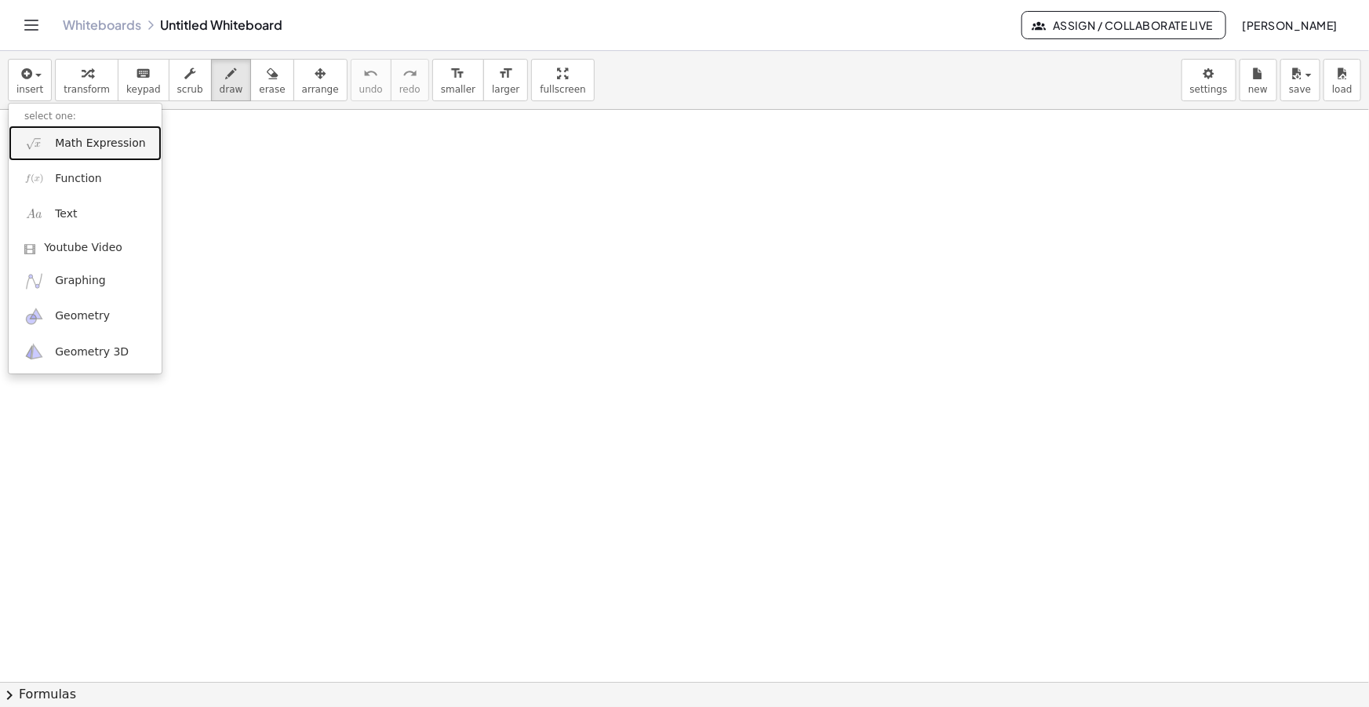
click at [69, 151] on link "Math Expression" at bounding box center [85, 143] width 153 height 35
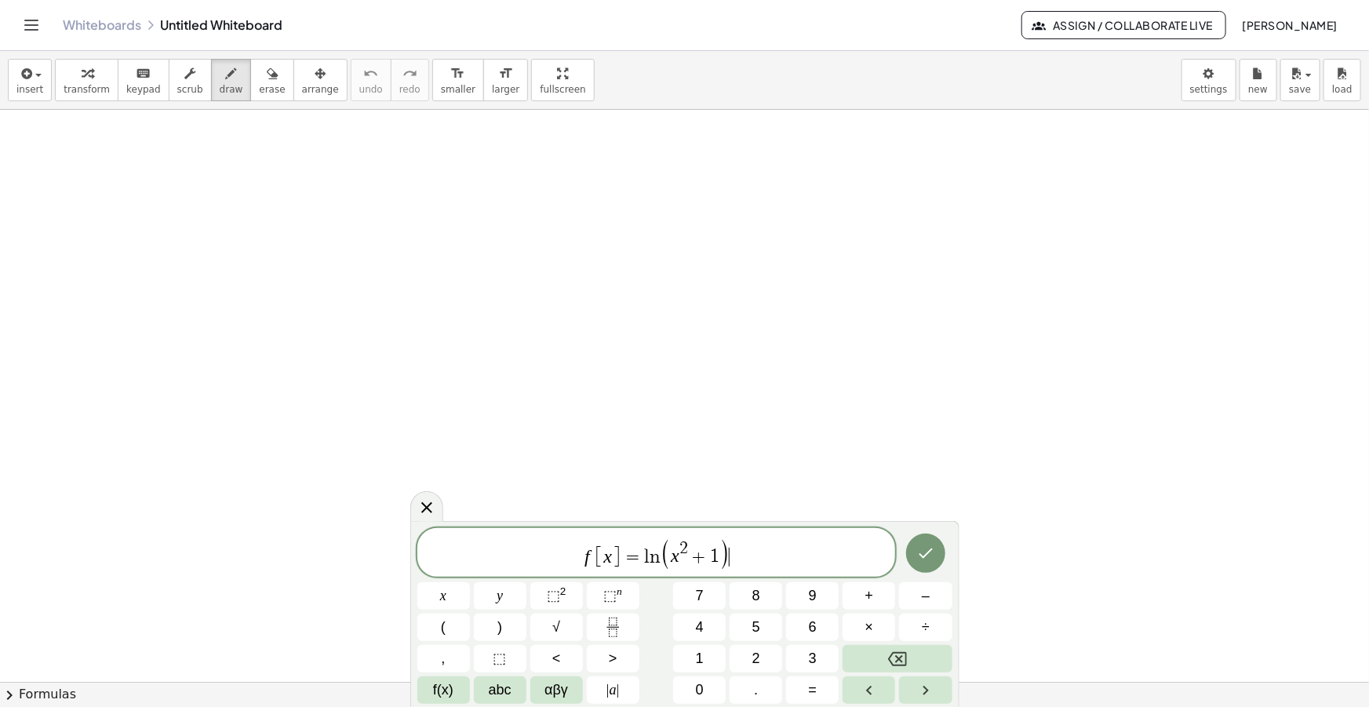
drag, startPoint x: 733, startPoint y: 565, endPoint x: 460, endPoint y: 549, distance: 273.5
click at [463, 549] on span "f [ x ] = l n ( x 2 + 1 ) ​" at bounding box center [656, 553] width 479 height 32
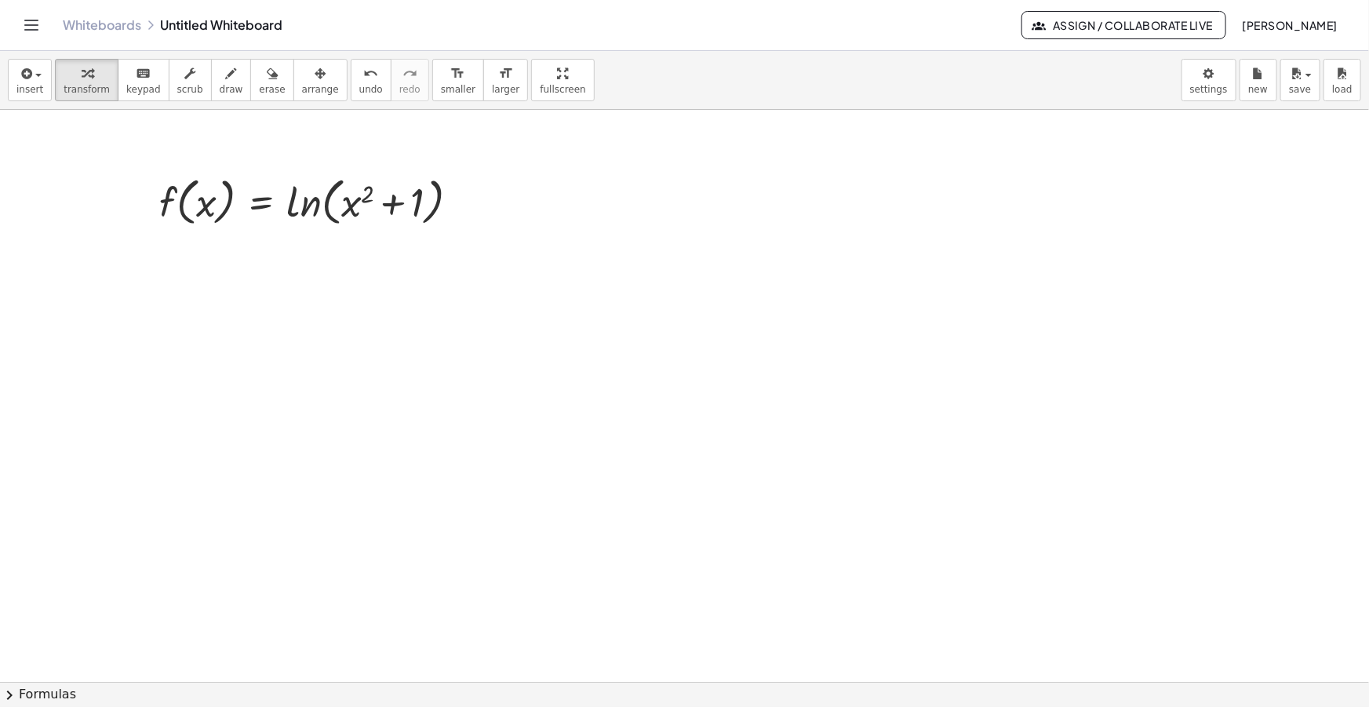
click at [436, 104] on div "insert select one: Math Expression Function Text Youtube Video Graphing Geometr…" at bounding box center [684, 80] width 1369 height 59
click at [441, 89] on span "smaller" at bounding box center [458, 89] width 35 height 11
click at [302, 79] on div "button" at bounding box center [320, 73] width 37 height 19
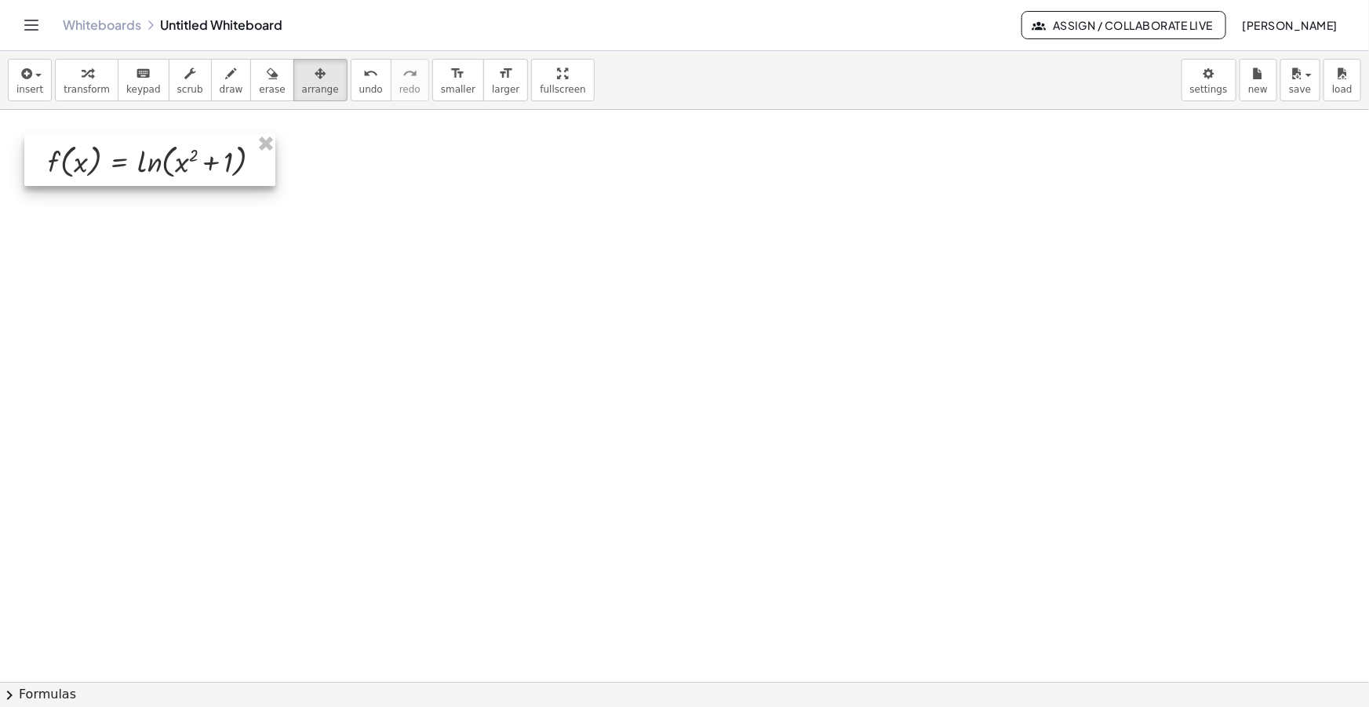
drag, startPoint x: 244, startPoint y: 194, endPoint x: 112, endPoint y: 151, distance: 138.7
click at [110, 152] on div at bounding box center [149, 160] width 251 height 52
click at [226, 82] on icon "button" at bounding box center [231, 73] width 11 height 19
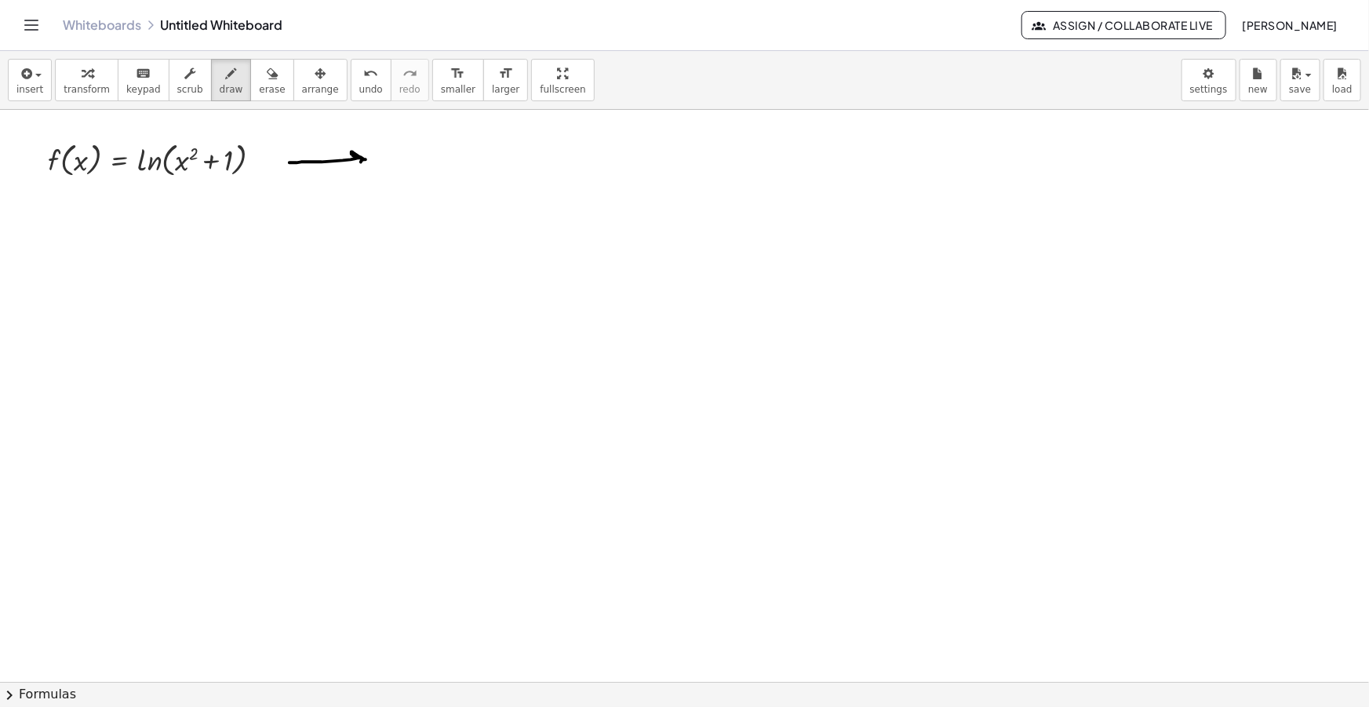
drag, startPoint x: 290, startPoint y: 162, endPoint x: 347, endPoint y: 172, distance: 58.0
click at [24, 91] on span "insert" at bounding box center [29, 89] width 27 height 11
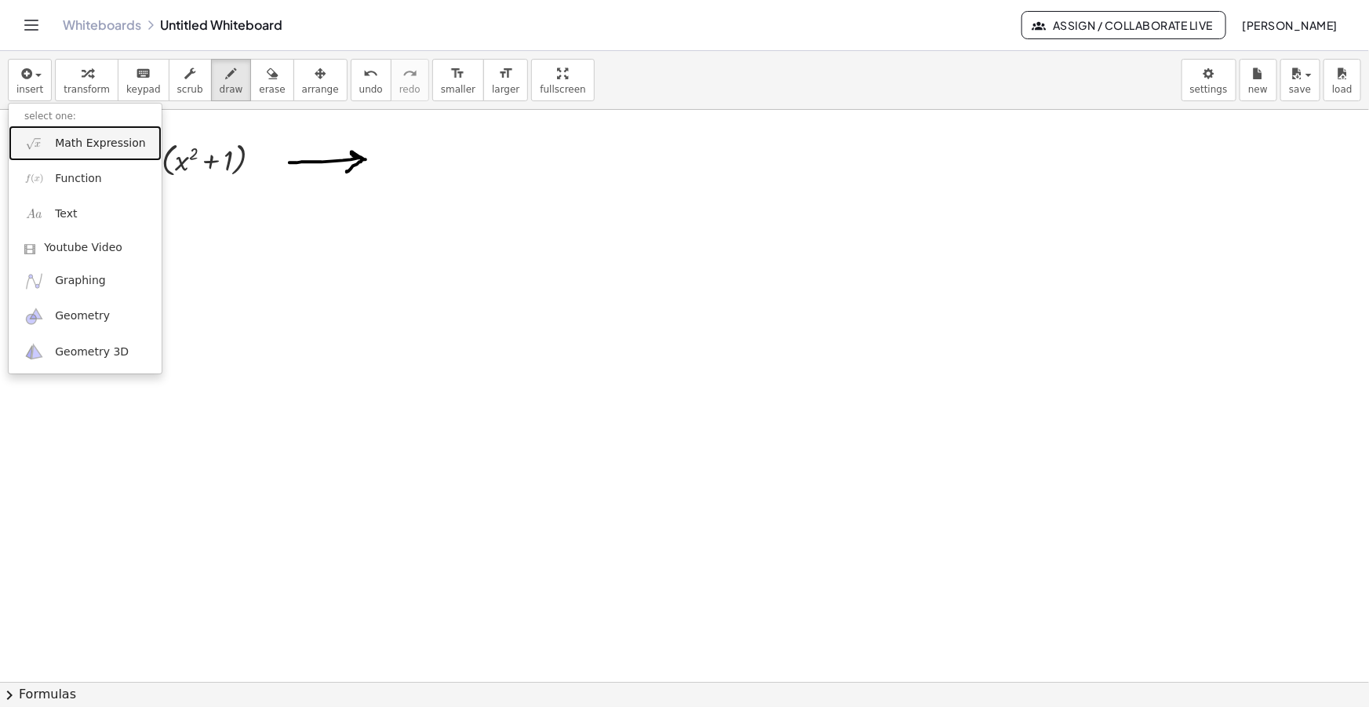
click at [57, 148] on span "Math Expression" at bounding box center [100, 144] width 90 height 16
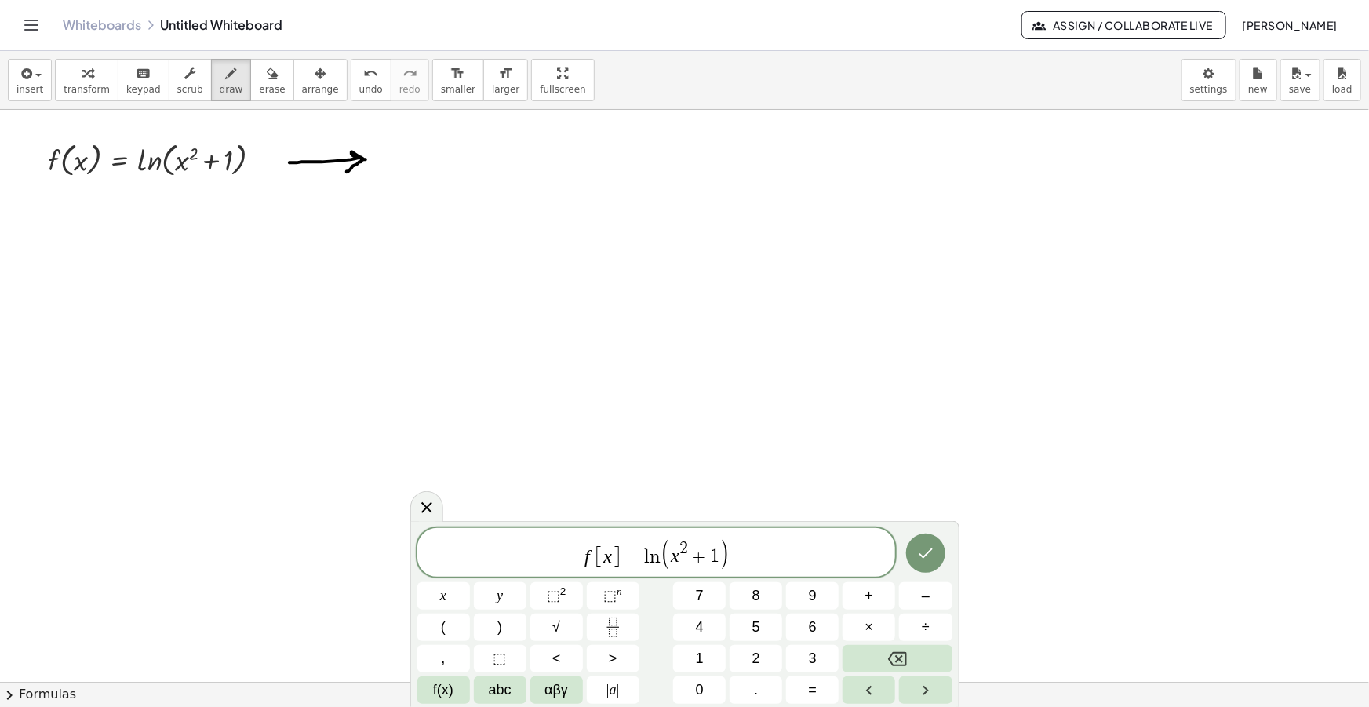
click at [592, 549] on span "f [ x ] = l n ( x 2 + 1 ) ​" at bounding box center [656, 553] width 479 height 32
drag, startPoint x: 737, startPoint y: 558, endPoint x: 650, endPoint y: 557, distance: 87.1
click at [650, 557] on span "f i [ x ] = l n ( x 2 + 1 )" at bounding box center [656, 553] width 479 height 32
drag, startPoint x: 731, startPoint y: 559, endPoint x: 648, endPoint y: 558, distance: 83.2
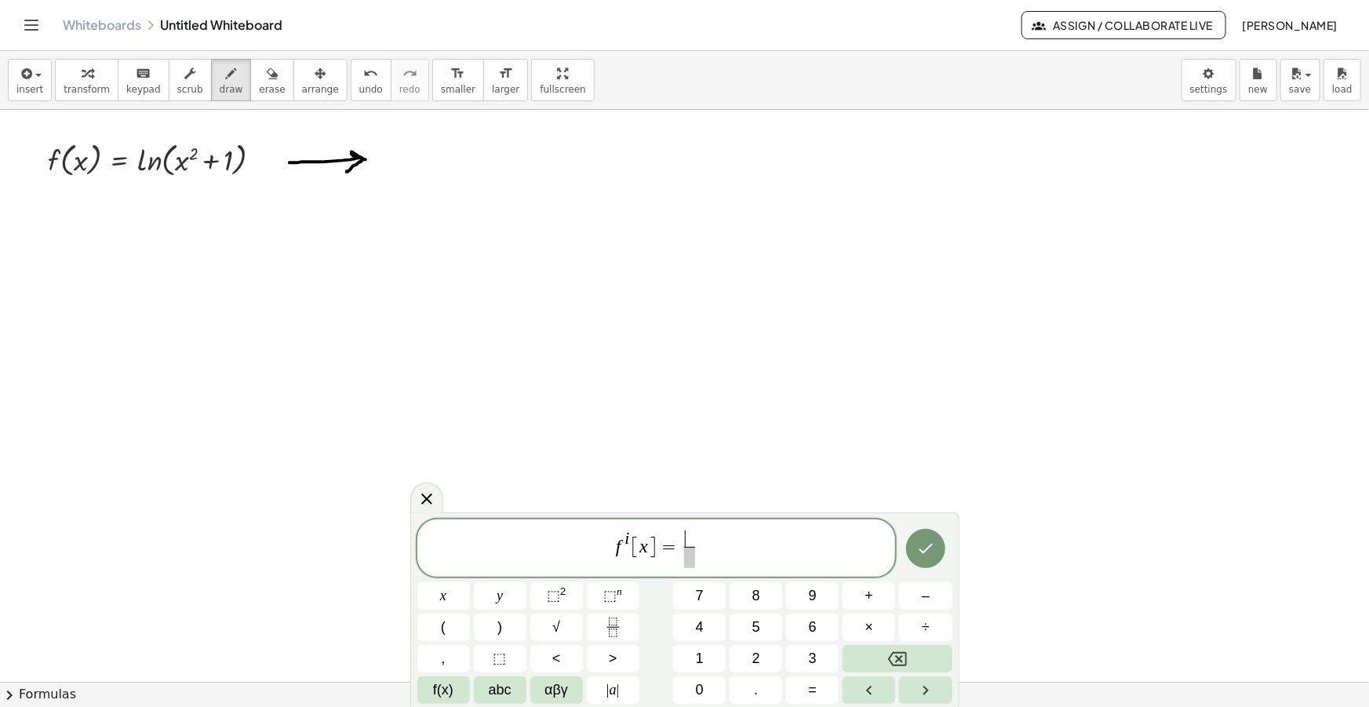
click at [689, 534] on span "​" at bounding box center [689, 538] width 11 height 17
click at [690, 556] on span at bounding box center [689, 557] width 11 height 21
click at [696, 530] on span at bounding box center [690, 531] width 48 height 17
drag, startPoint x: 738, startPoint y: 538, endPoint x: 569, endPoint y: 541, distance: 168.7
click at [569, 541] on span "f i [ x ] = 2 x x 2 + 1 ​" at bounding box center [656, 545] width 479 height 49
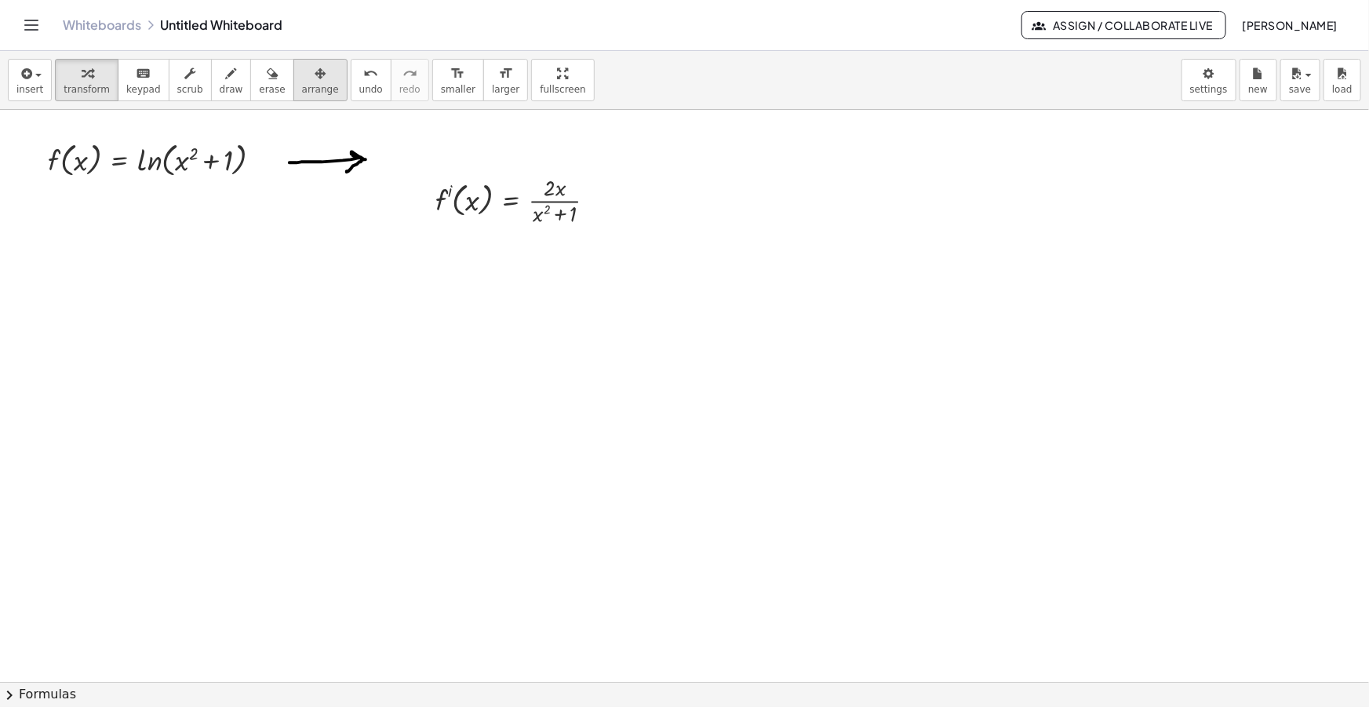
click at [302, 74] on div "button" at bounding box center [320, 73] width 37 height 19
drag, startPoint x: 485, startPoint y: 200, endPoint x: 450, endPoint y: 180, distance: 40.4
click at [450, 180] on div at bounding box center [457, 163] width 198 height 65
click at [450, 181] on div at bounding box center [457, 163] width 198 height 65
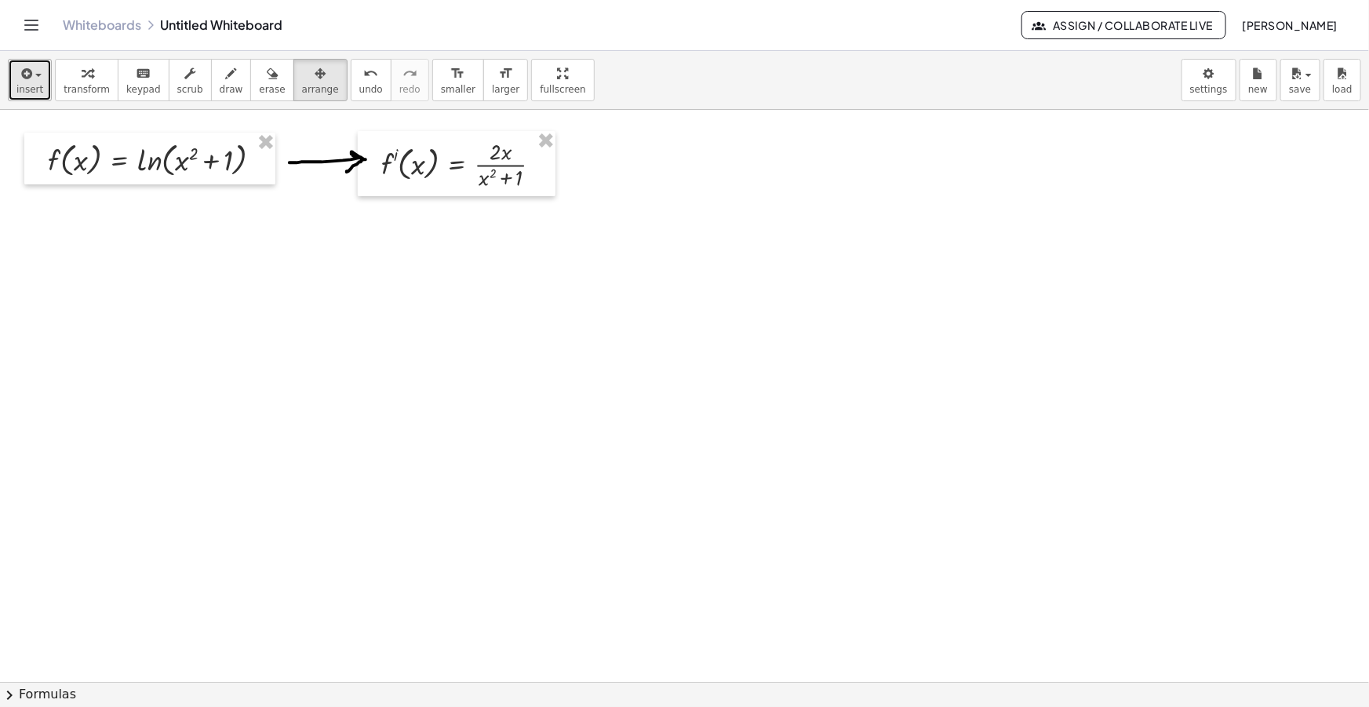
click at [31, 68] on icon "button" at bounding box center [25, 73] width 14 height 19
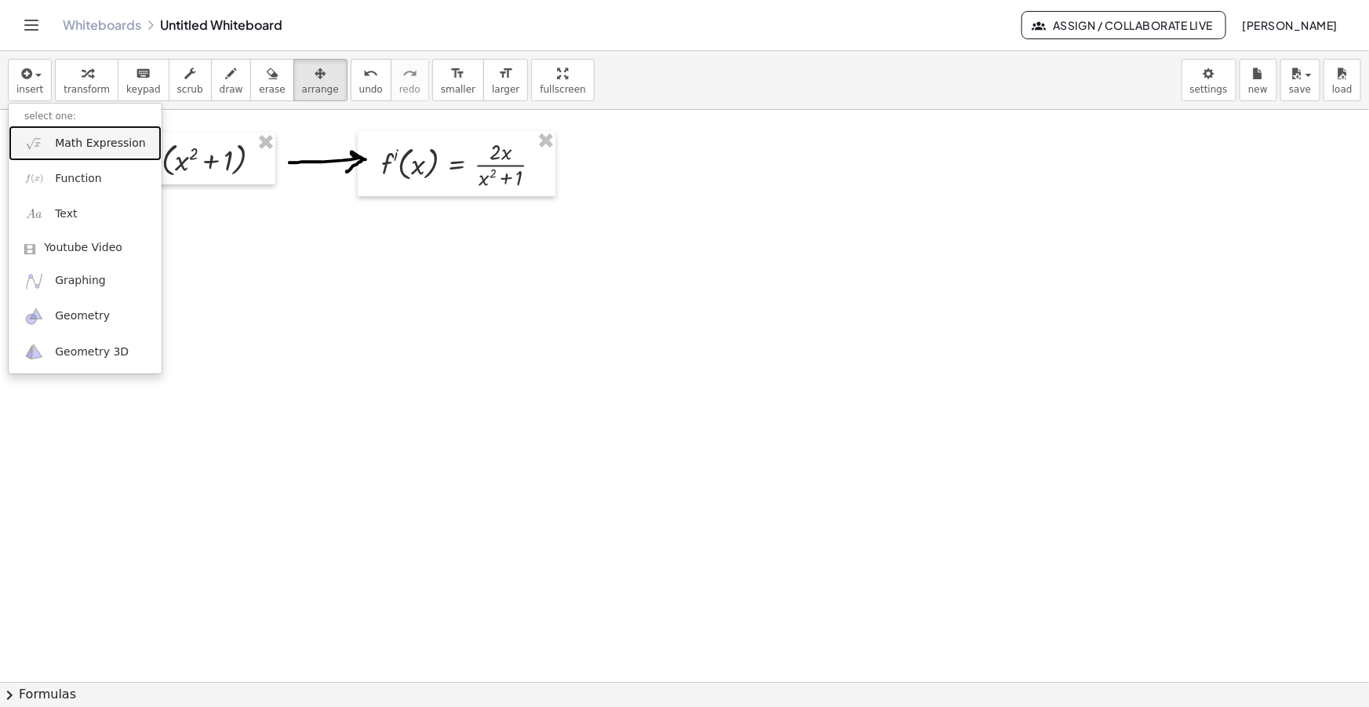
click at [82, 140] on span "Math Expression" at bounding box center [100, 144] width 90 height 16
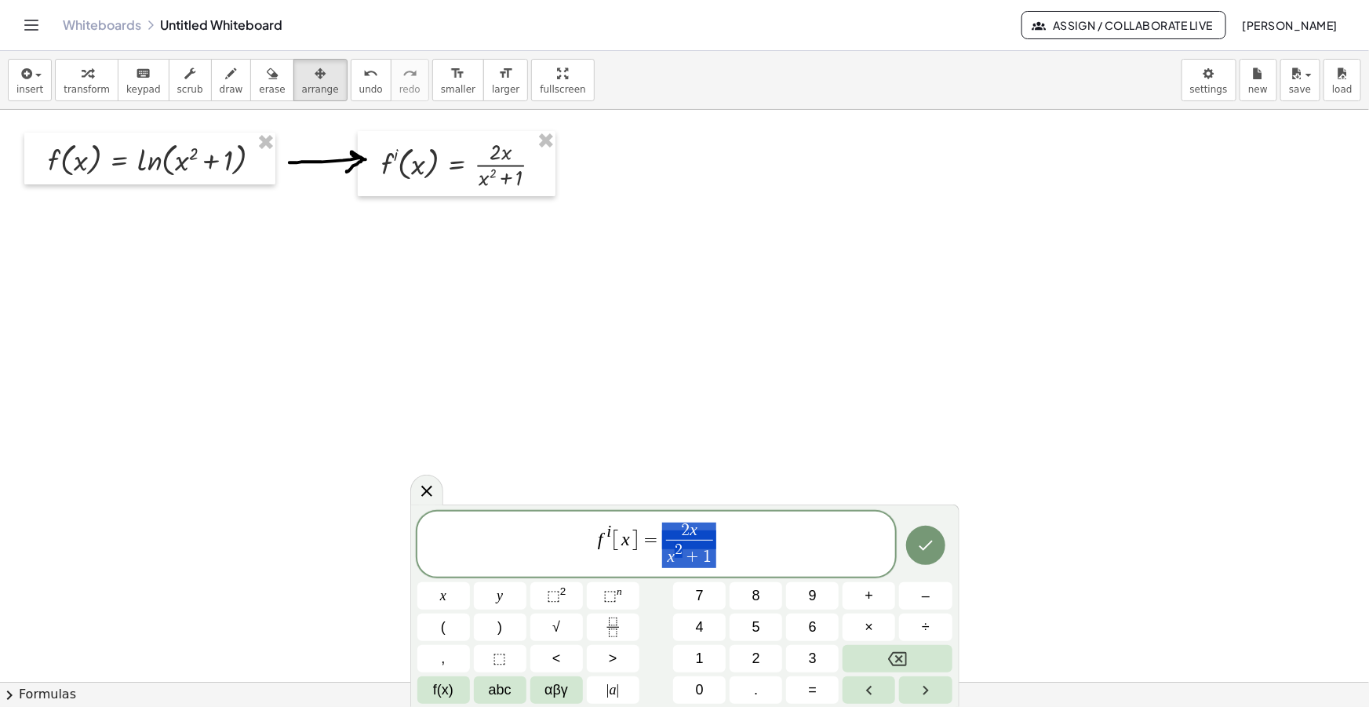
drag, startPoint x: 741, startPoint y: 545, endPoint x: 679, endPoint y: 545, distance: 62.0
click at [679, 545] on span "f i [ x ] = 2 x x 2 + 1 ​" at bounding box center [656, 545] width 479 height 49
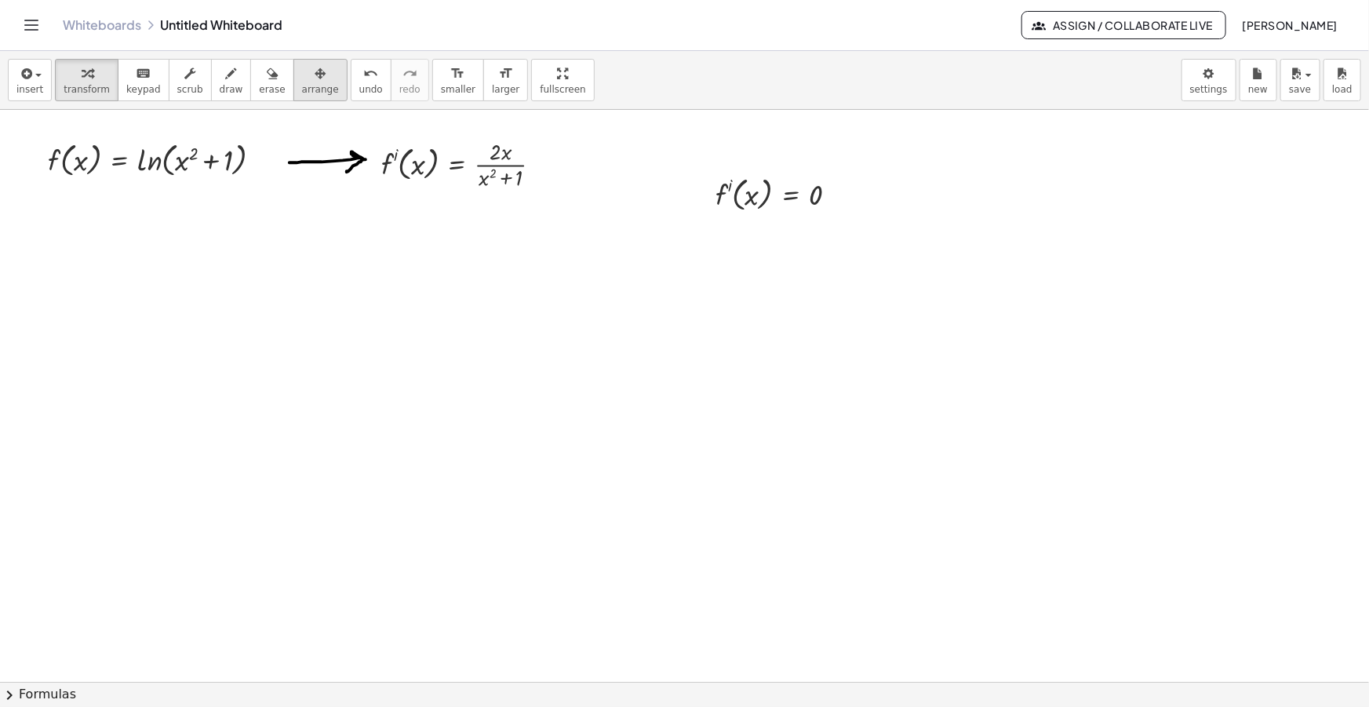
click at [315, 76] on icon "button" at bounding box center [320, 73] width 11 height 19
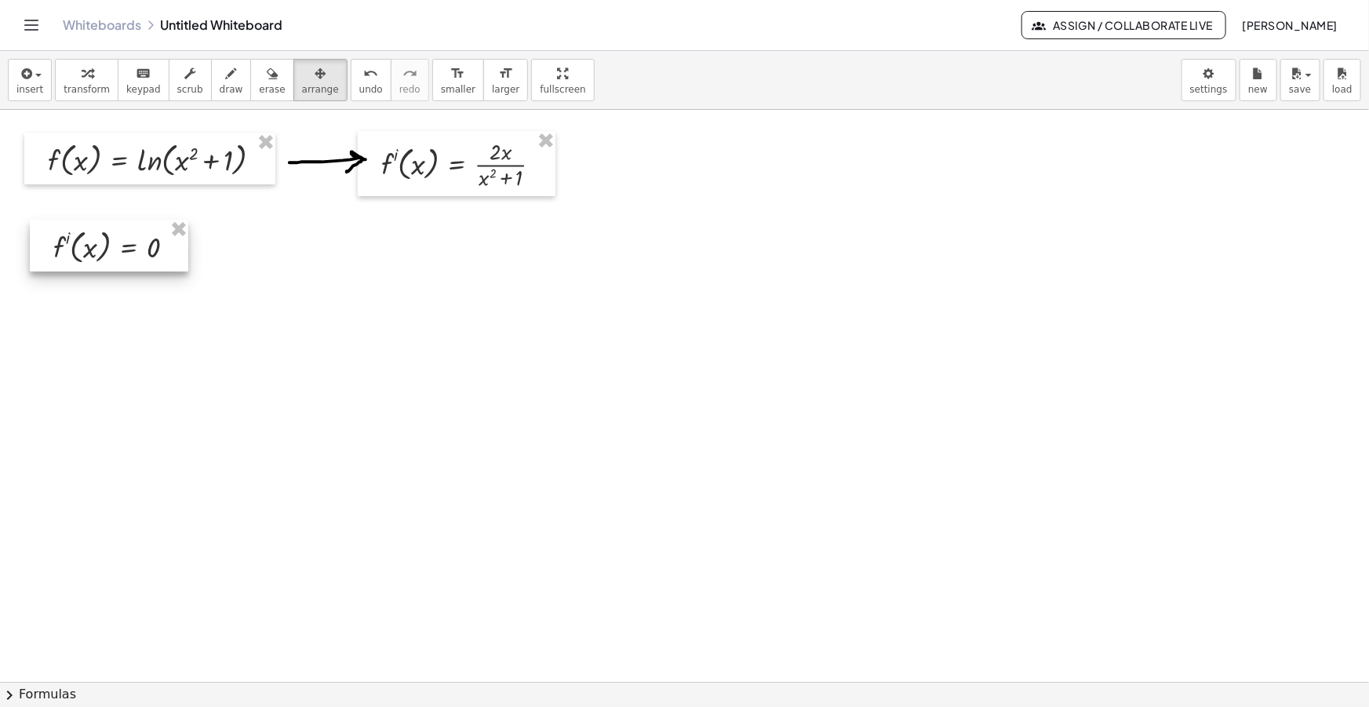
drag, startPoint x: 734, startPoint y: 210, endPoint x: 140, endPoint y: 244, distance: 594.9
click at [139, 244] on div at bounding box center [109, 246] width 158 height 52
click at [220, 80] on div "button" at bounding box center [232, 73] width 24 height 19
drag, startPoint x: 189, startPoint y: 249, endPoint x: 220, endPoint y: 260, distance: 32.8
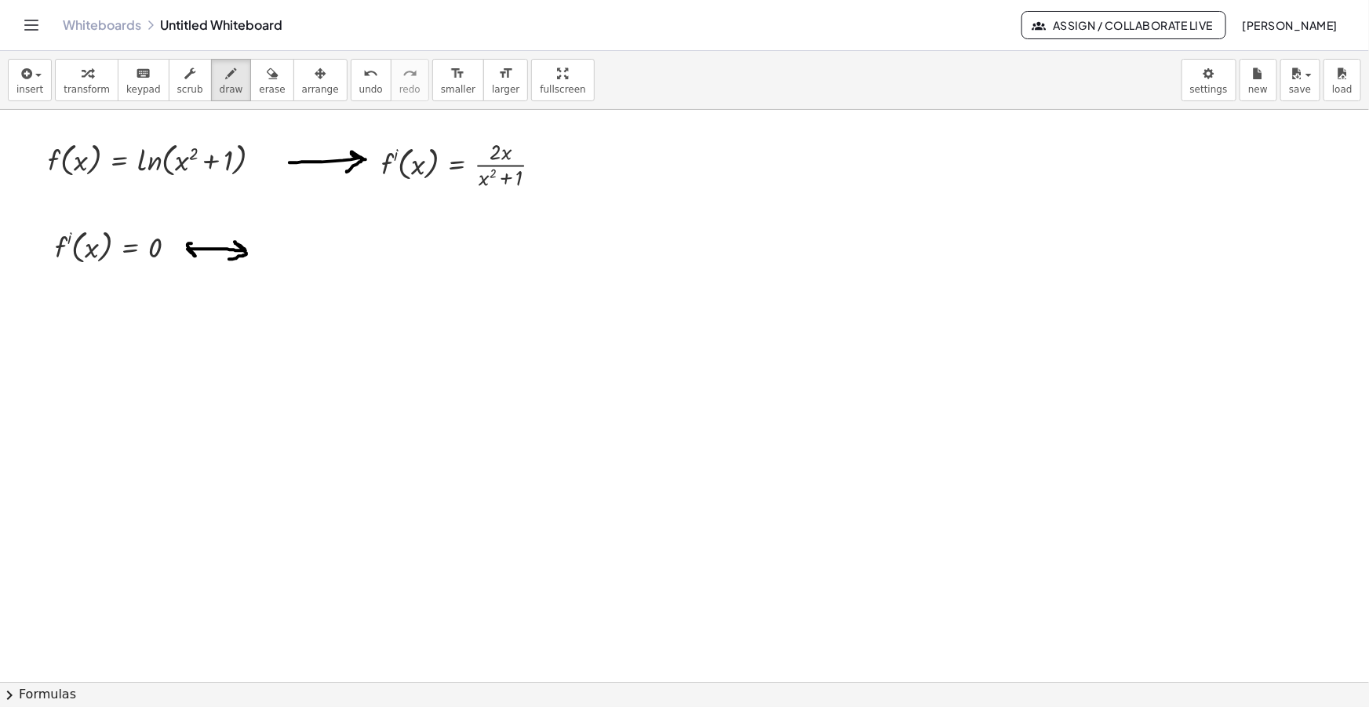
drag, startPoint x: 188, startPoint y: 249, endPoint x: 188, endPoint y: 240, distance: 8.6
click at [27, 78] on icon "button" at bounding box center [25, 73] width 14 height 19
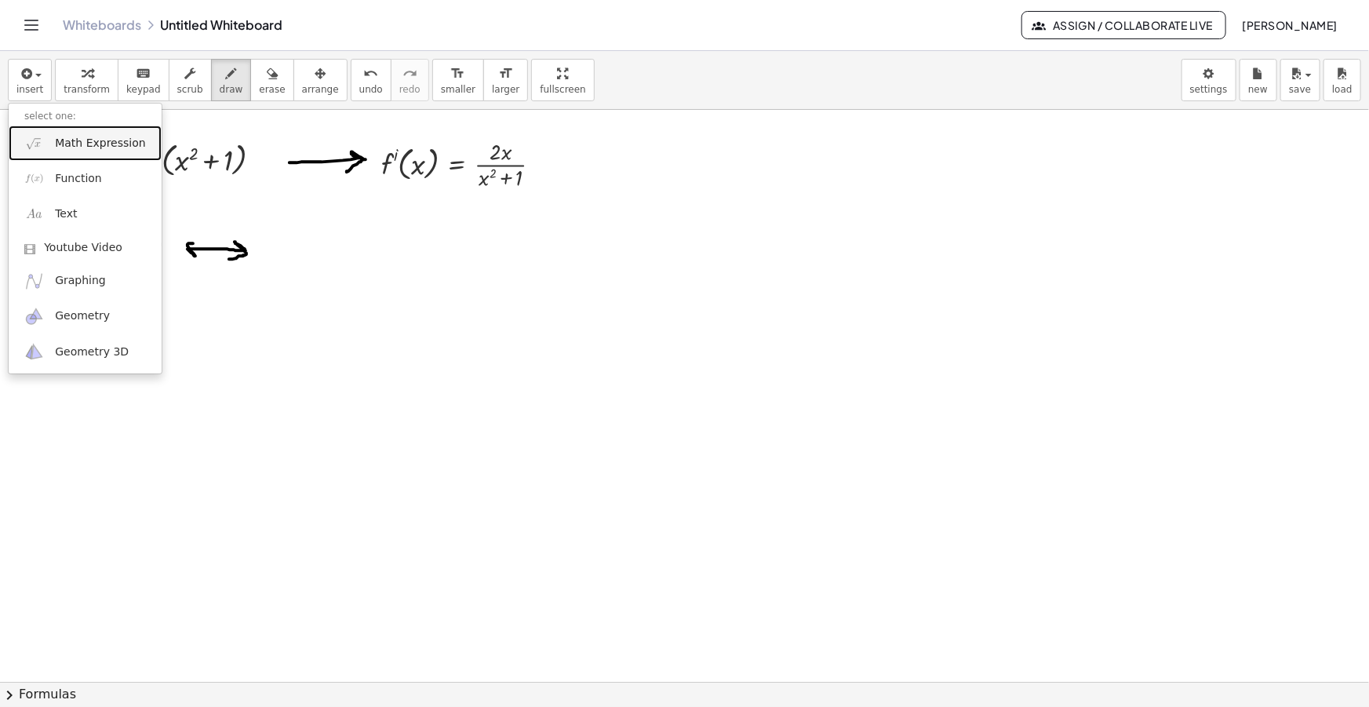
click at [100, 136] on span "Math Expression" at bounding box center [100, 144] width 90 height 16
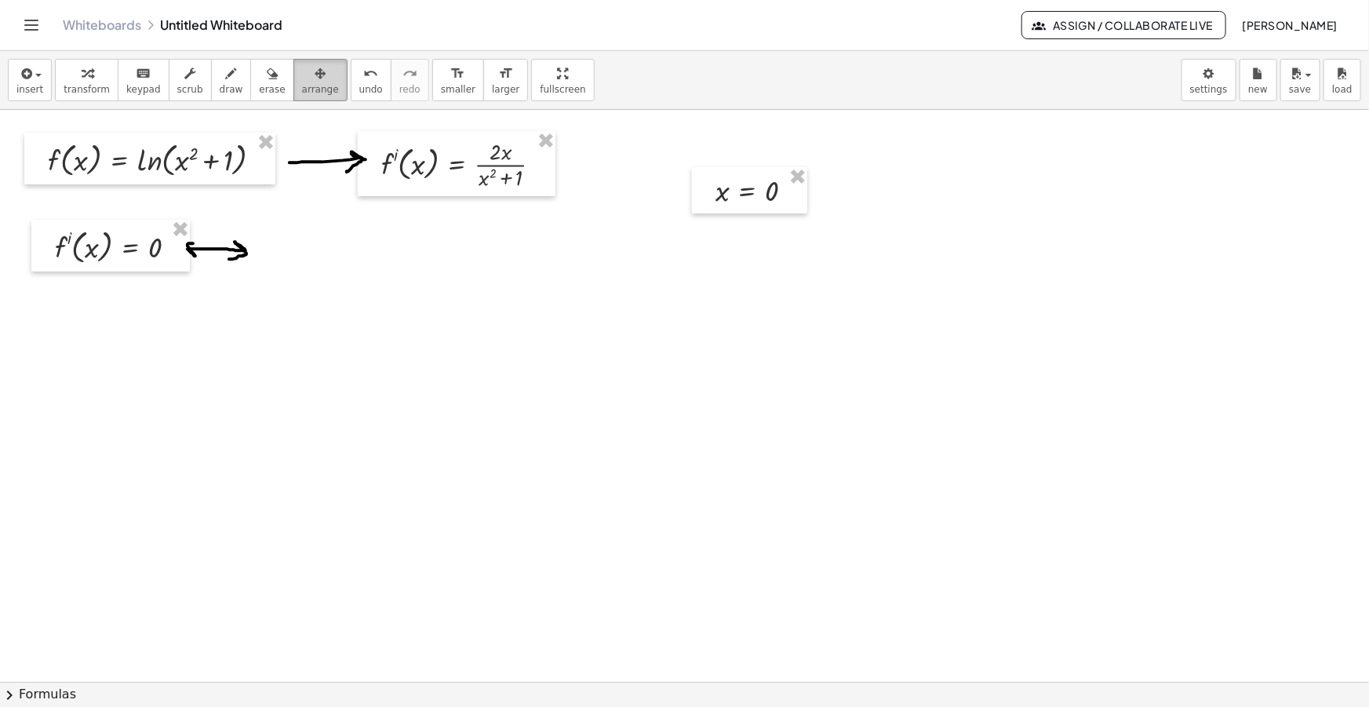
click at [302, 79] on div "button" at bounding box center [320, 73] width 37 height 19
drag, startPoint x: 765, startPoint y: 206, endPoint x: 329, endPoint y: 268, distance: 440.7
click at [329, 268] on div at bounding box center [313, 253] width 115 height 46
click at [18, 77] on icon "button" at bounding box center [25, 73] width 14 height 19
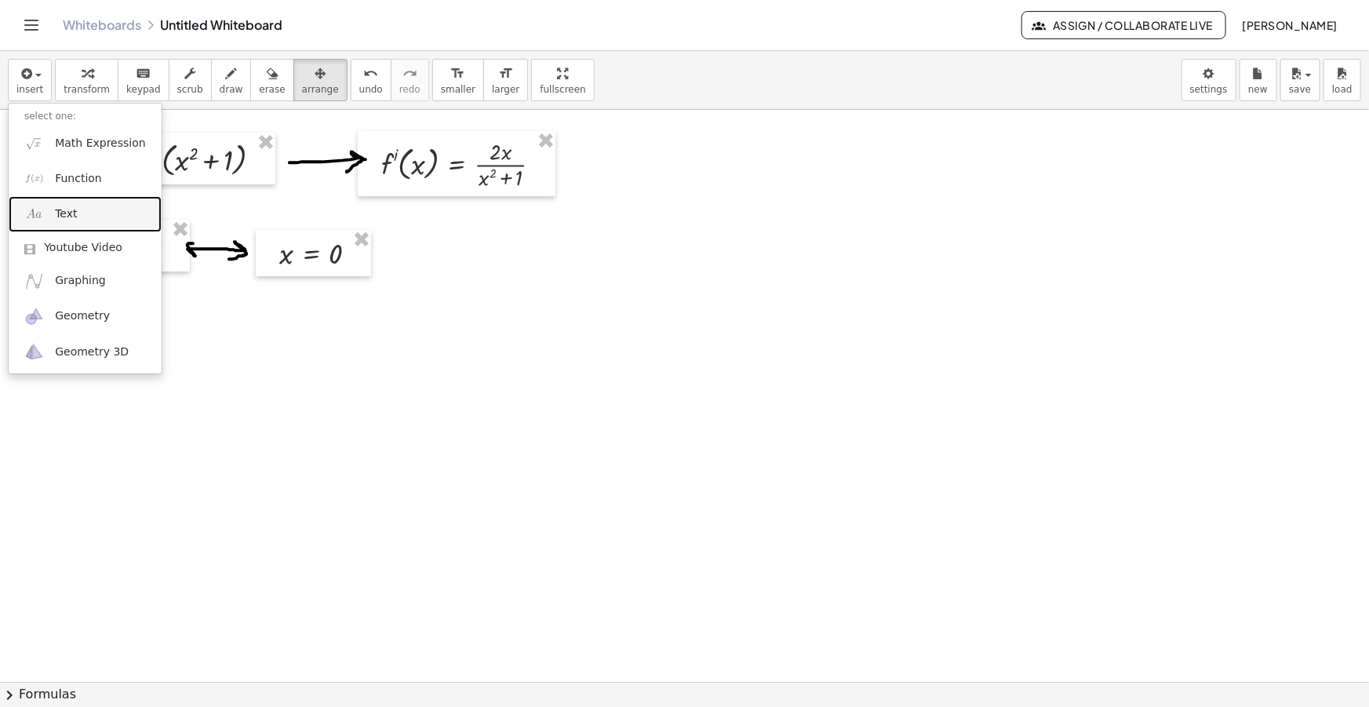
click at [64, 204] on link "Text" at bounding box center [85, 213] width 153 height 35
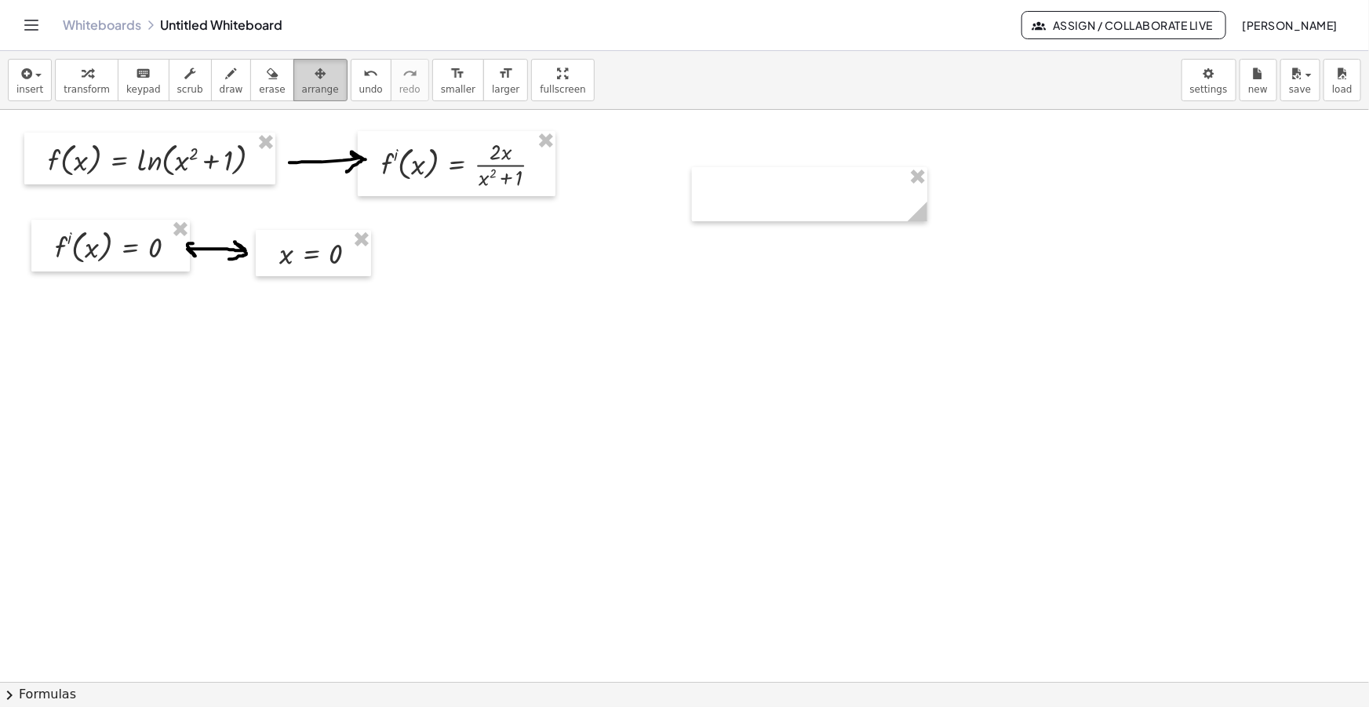
click at [315, 71] on icon "button" at bounding box center [320, 73] width 11 height 19
click at [226, 71] on icon "button" at bounding box center [231, 73] width 11 height 19
drag, startPoint x: 222, startPoint y: 398, endPoint x: 223, endPoint y: 583, distance: 185.2
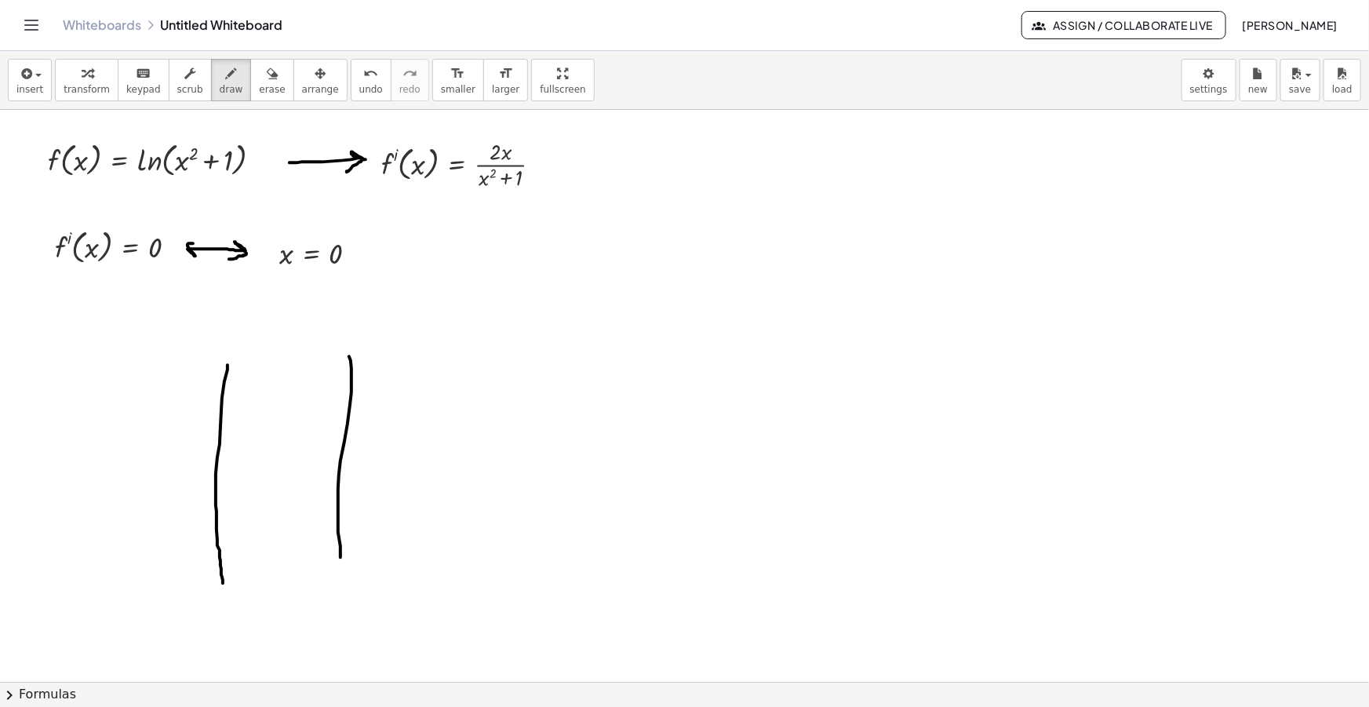
drag, startPoint x: 349, startPoint y: 356, endPoint x: 340, endPoint y: 566, distance: 210.5
drag, startPoint x: 64, startPoint y: 415, endPoint x: 603, endPoint y: 418, distance: 539.8
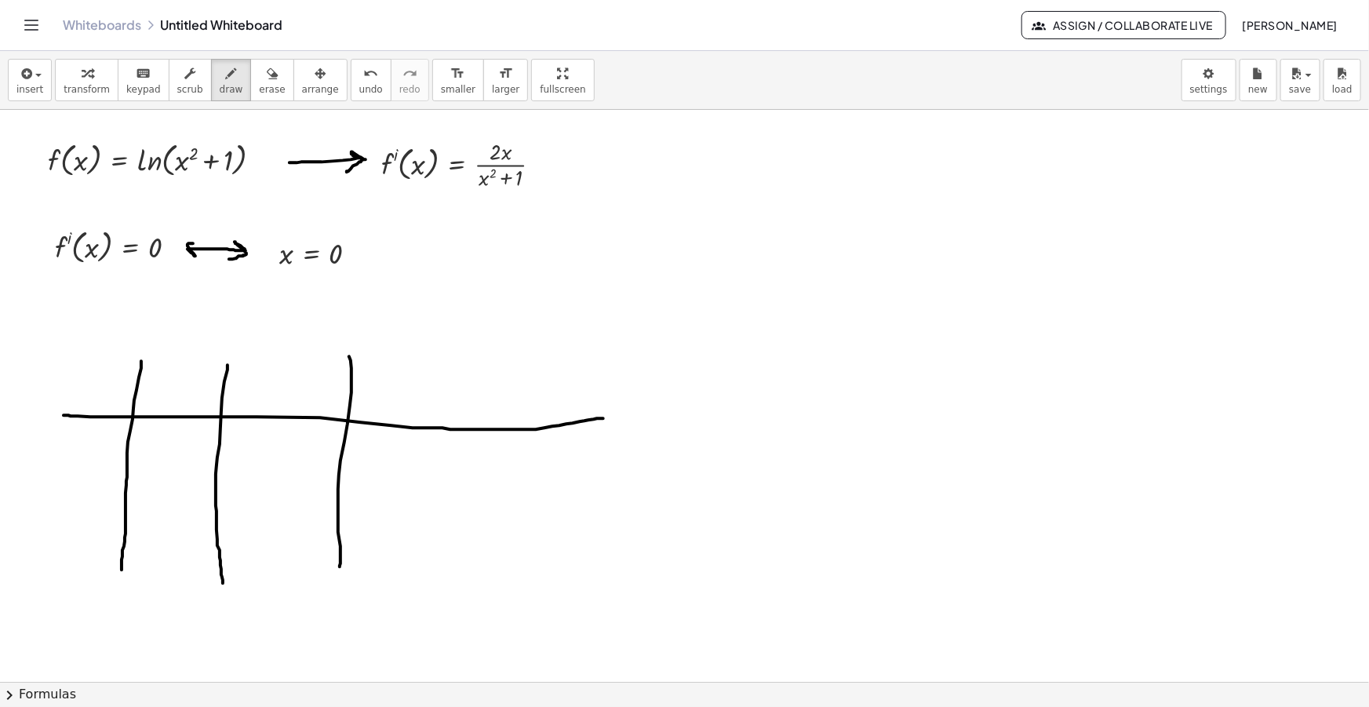
drag, startPoint x: 141, startPoint y: 361, endPoint x: 122, endPoint y: 572, distance: 212.0
drag, startPoint x: 96, startPoint y: 387, endPoint x: 99, endPoint y: 408, distance: 21.4
drag, startPoint x: 86, startPoint y: 395, endPoint x: 107, endPoint y: 381, distance: 25.5
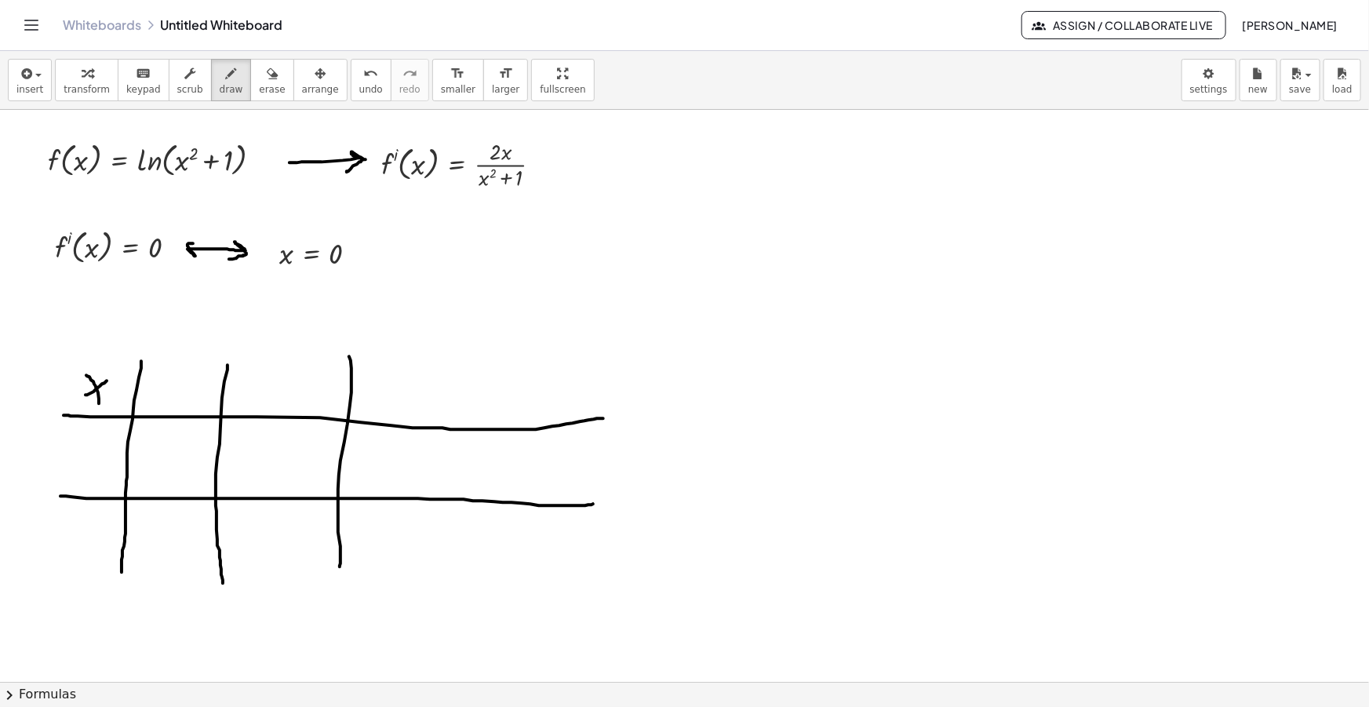
drag, startPoint x: 61, startPoint y: 496, endPoint x: 597, endPoint y: 503, distance: 535.9
drag, startPoint x: 157, startPoint y: 371, endPoint x: 156, endPoint y: 400, distance: 29.0
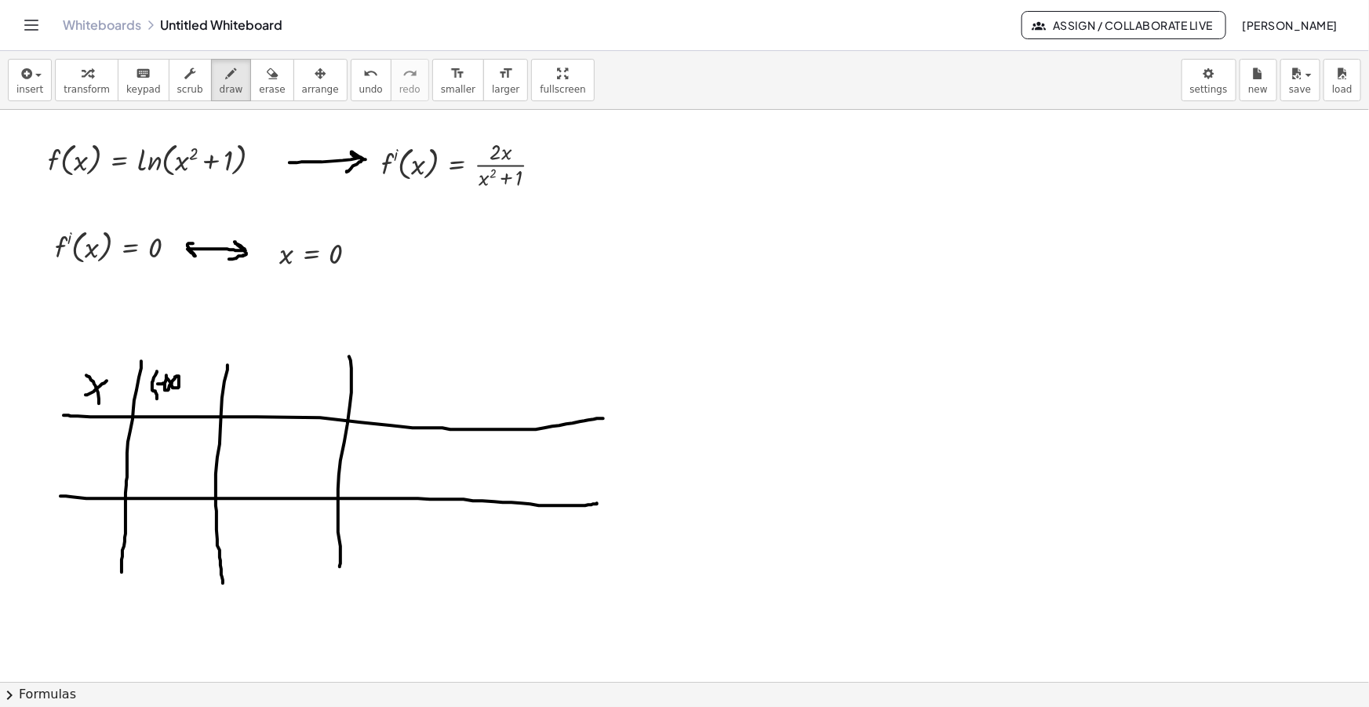
drag, startPoint x: 206, startPoint y: 366, endPoint x: 210, endPoint y: 391, distance: 24.6
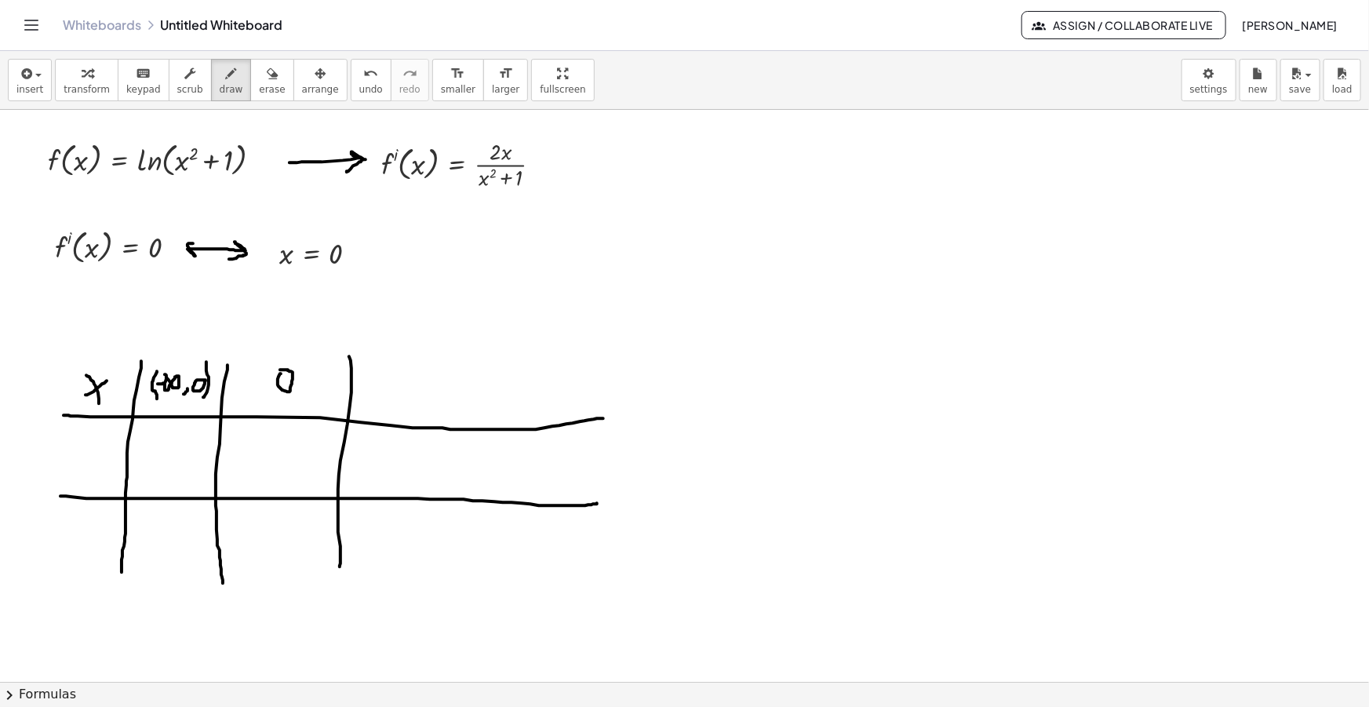
drag, startPoint x: 278, startPoint y: 381, endPoint x: 279, endPoint y: 372, distance: 8.8
click at [259, 86] on span "erase" at bounding box center [272, 89] width 26 height 11
drag, startPoint x: 632, startPoint y: 405, endPoint x: 492, endPoint y: 416, distance: 140.9
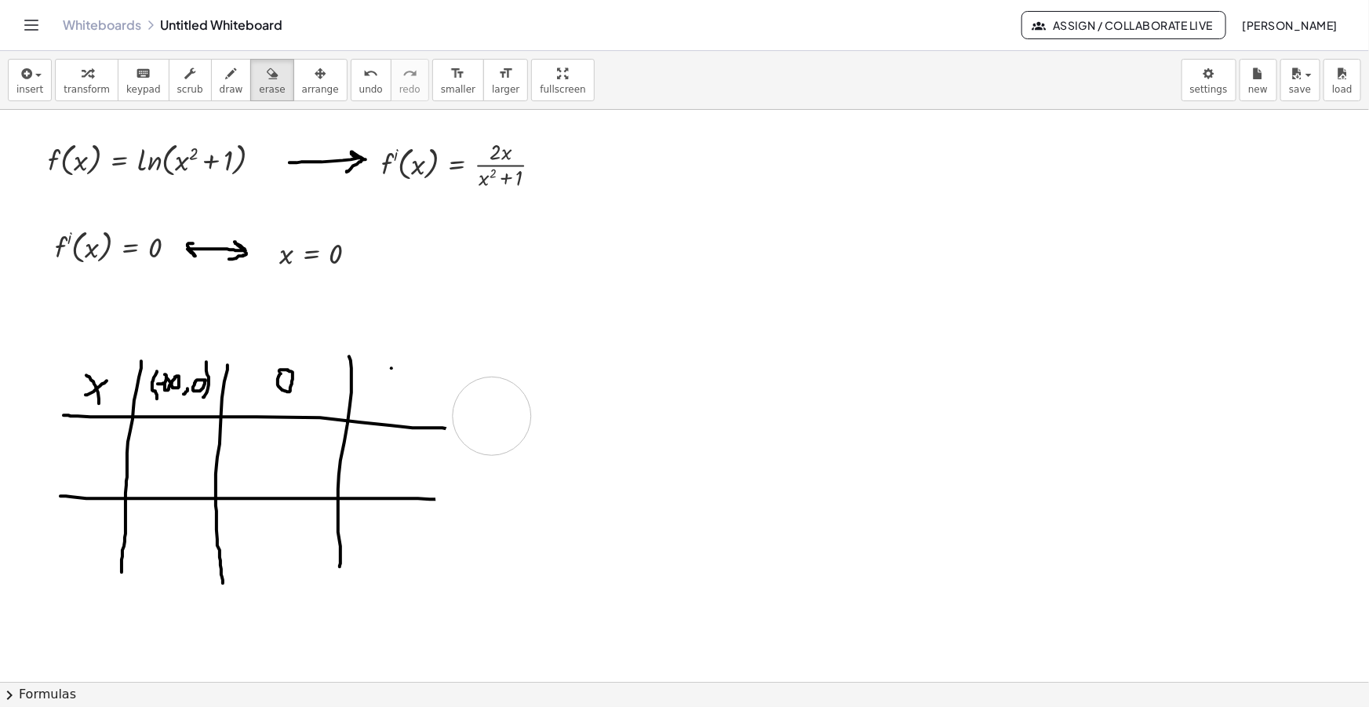
click at [226, 82] on icon "button" at bounding box center [231, 73] width 11 height 19
drag, startPoint x: 366, startPoint y: 368, endPoint x: 368, endPoint y: 395, distance: 26.7
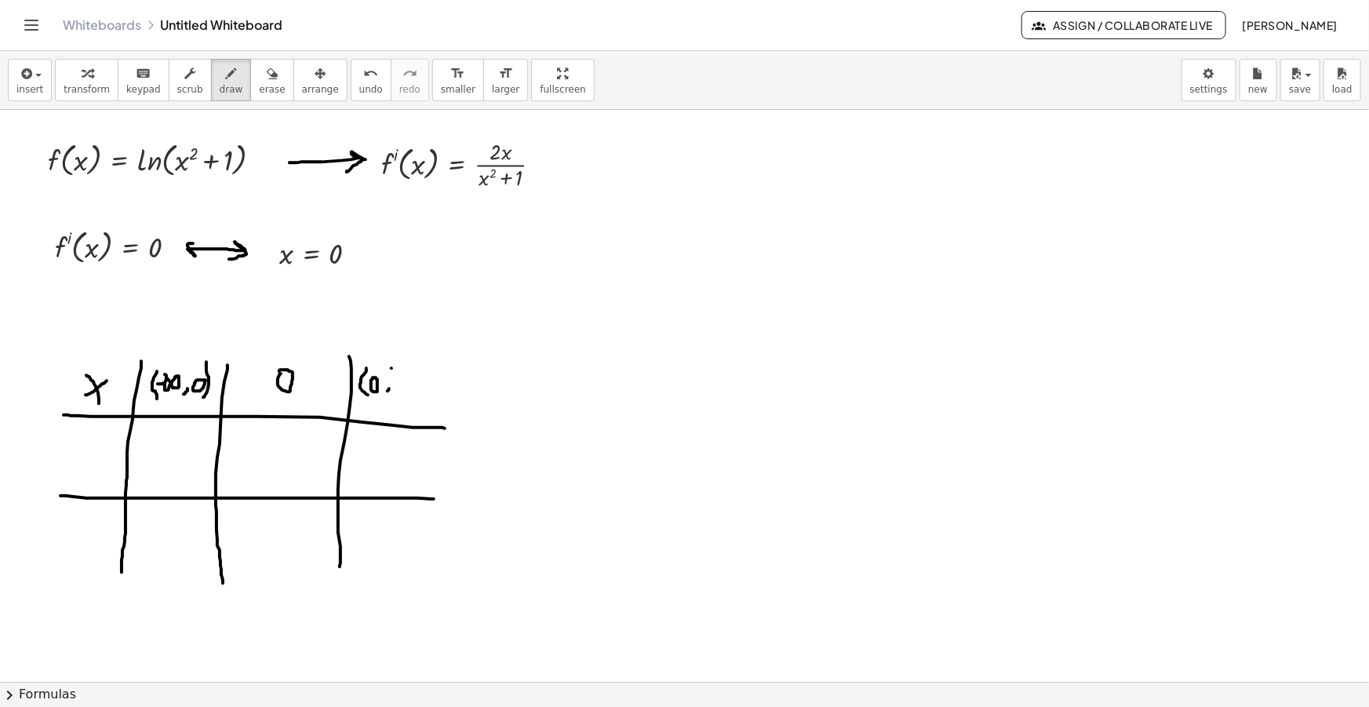
drag, startPoint x: 400, startPoint y: 381, endPoint x: 399, endPoint y: 394, distance: 13.4
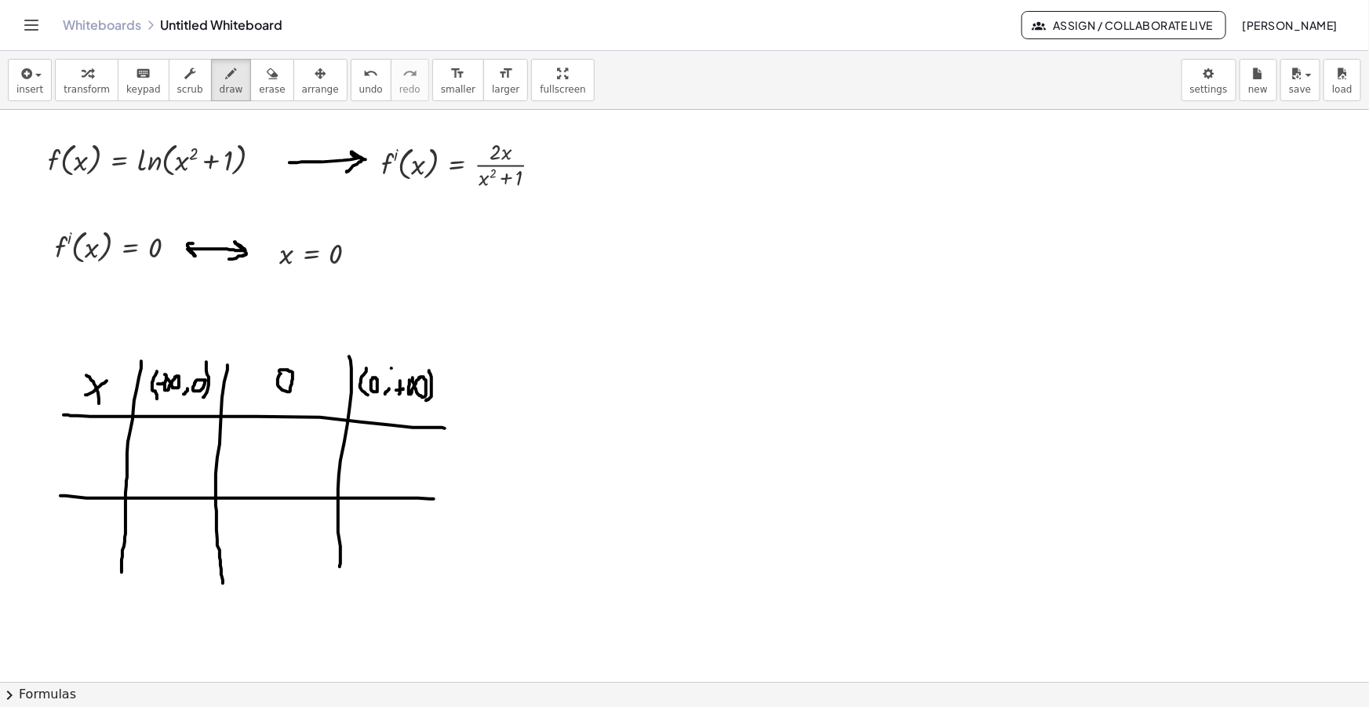
drag, startPoint x: 429, startPoint y: 370, endPoint x: 426, endPoint y: 400, distance: 30.0
click at [267, 78] on icon "button" at bounding box center [272, 73] width 11 height 19
drag, startPoint x: 403, startPoint y: 322, endPoint x: 399, endPoint y: 331, distance: 10.2
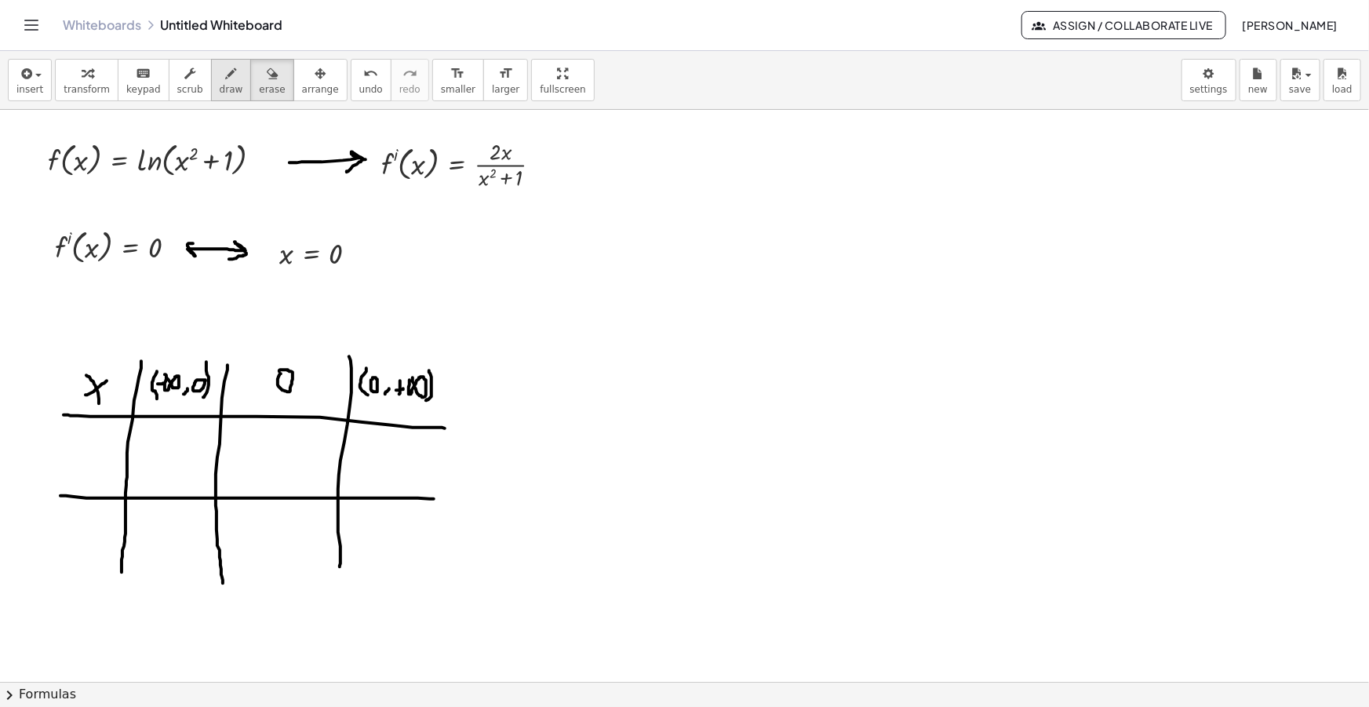
click at [226, 80] on icon "button" at bounding box center [231, 73] width 11 height 19
click at [24, 86] on span "insert" at bounding box center [29, 89] width 27 height 11
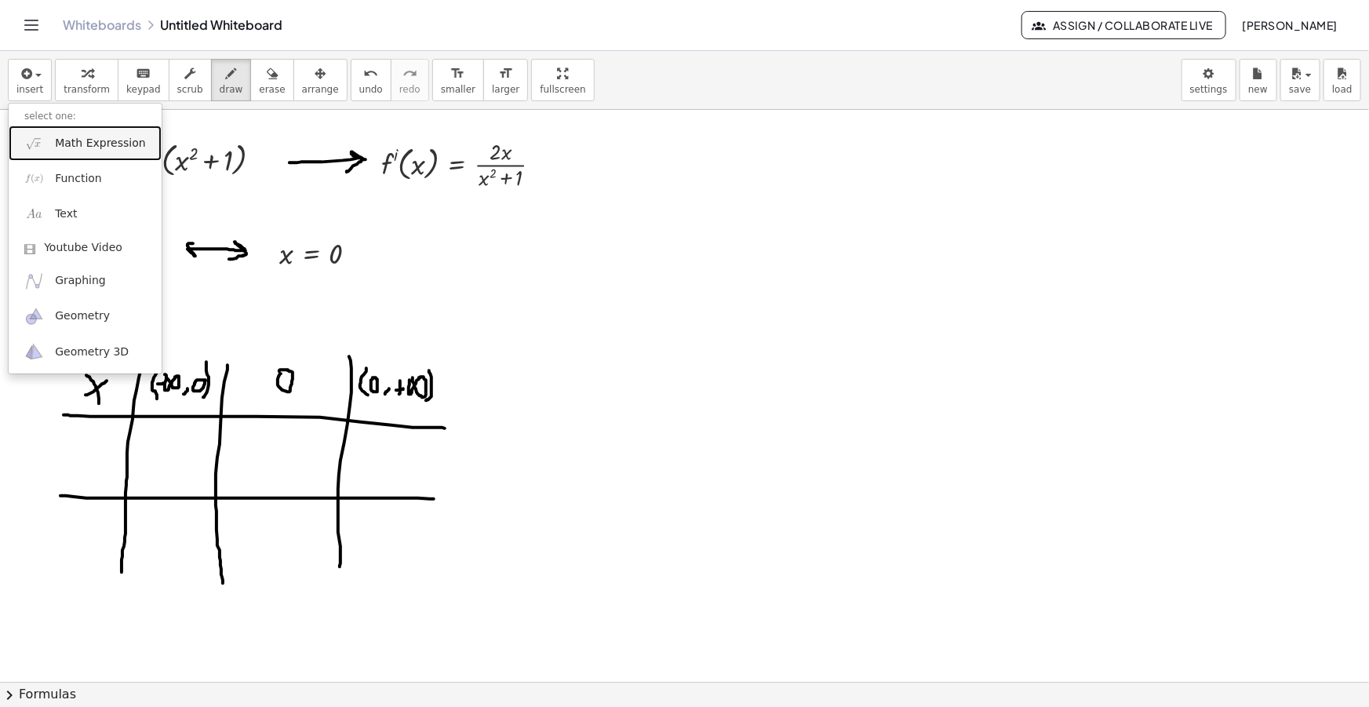
click at [67, 129] on link "Math Expression" at bounding box center [85, 143] width 153 height 35
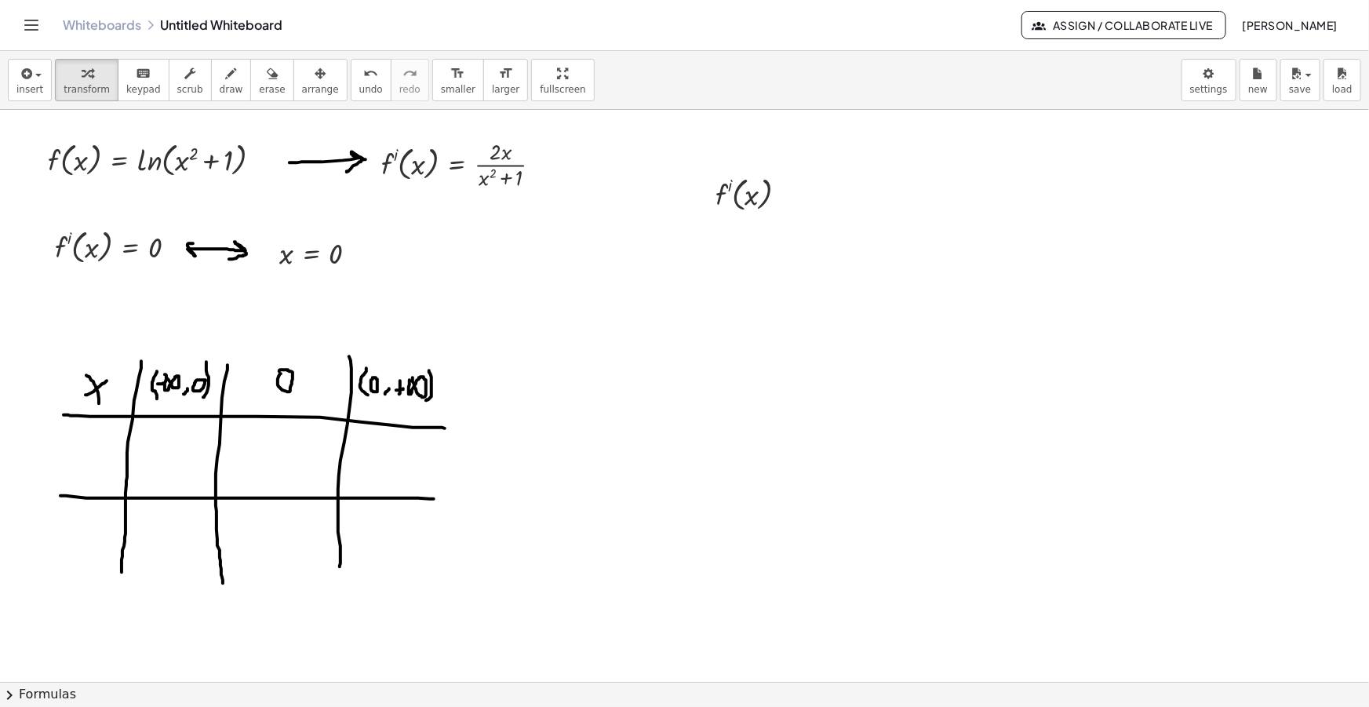
click at [315, 78] on icon "button" at bounding box center [320, 73] width 11 height 19
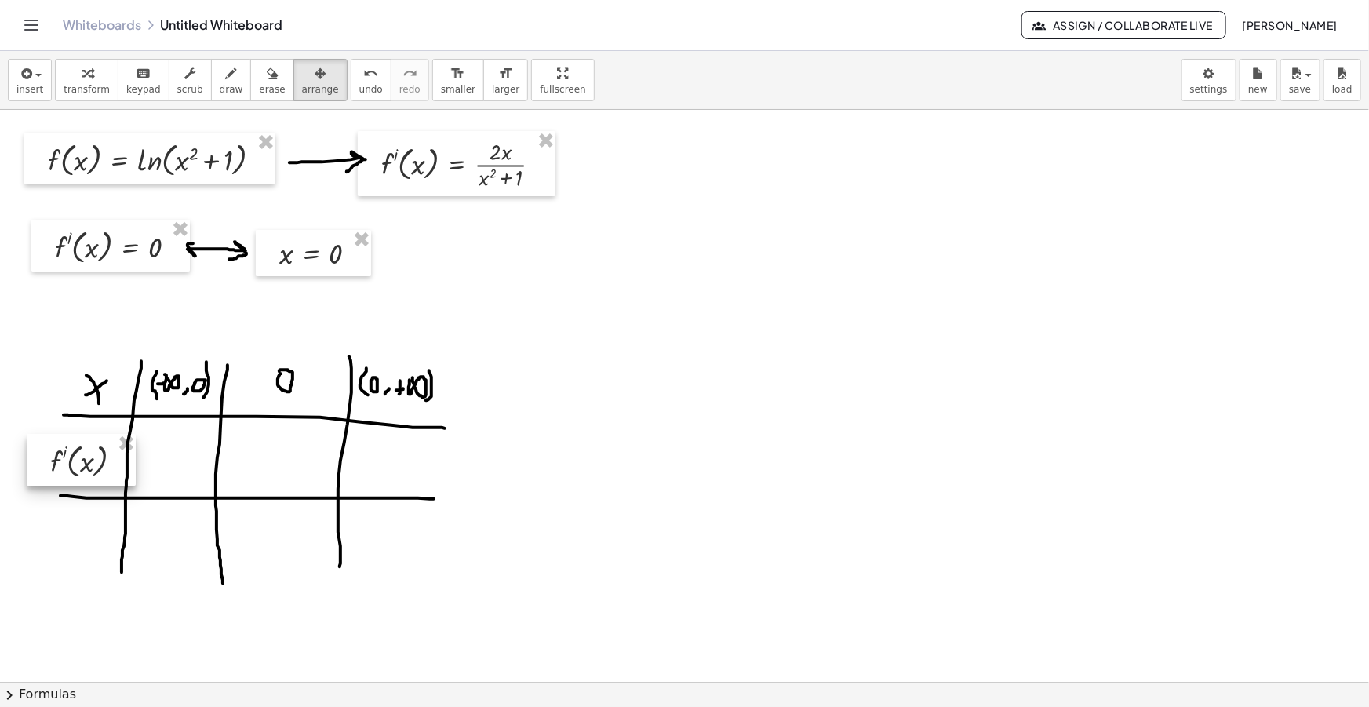
drag, startPoint x: 706, startPoint y: 208, endPoint x: 78, endPoint y: 455, distance: 674.6
click at [78, 455] on div at bounding box center [81, 460] width 109 height 52
click at [39, 73] on button "insert" at bounding box center [30, 80] width 44 height 42
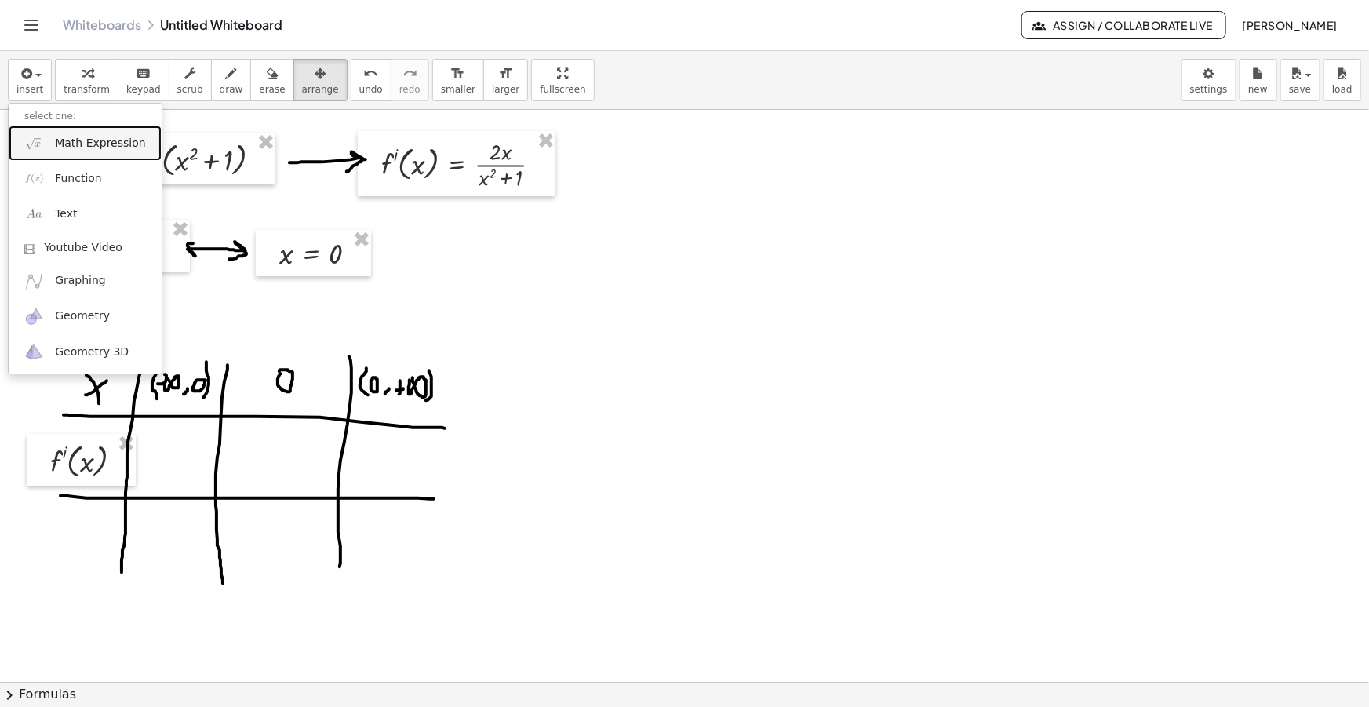
click at [88, 151] on link "Math Expression" at bounding box center [85, 143] width 153 height 35
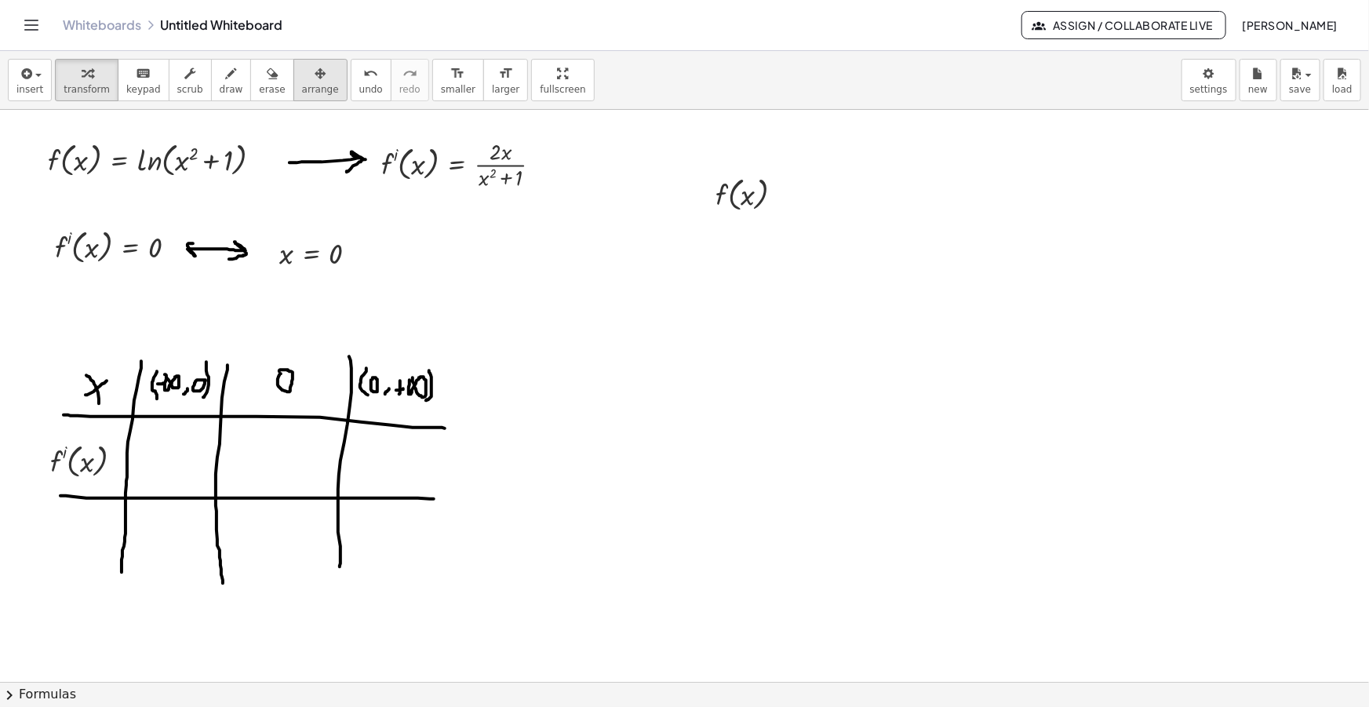
click at [302, 89] on span "arrange" at bounding box center [320, 89] width 37 height 11
drag, startPoint x: 763, startPoint y: 199, endPoint x: 88, endPoint y: 552, distance: 762.2
click at [88, 552] on div at bounding box center [68, 545] width 105 height 52
click at [226, 72] on icon "button" at bounding box center [231, 73] width 11 height 19
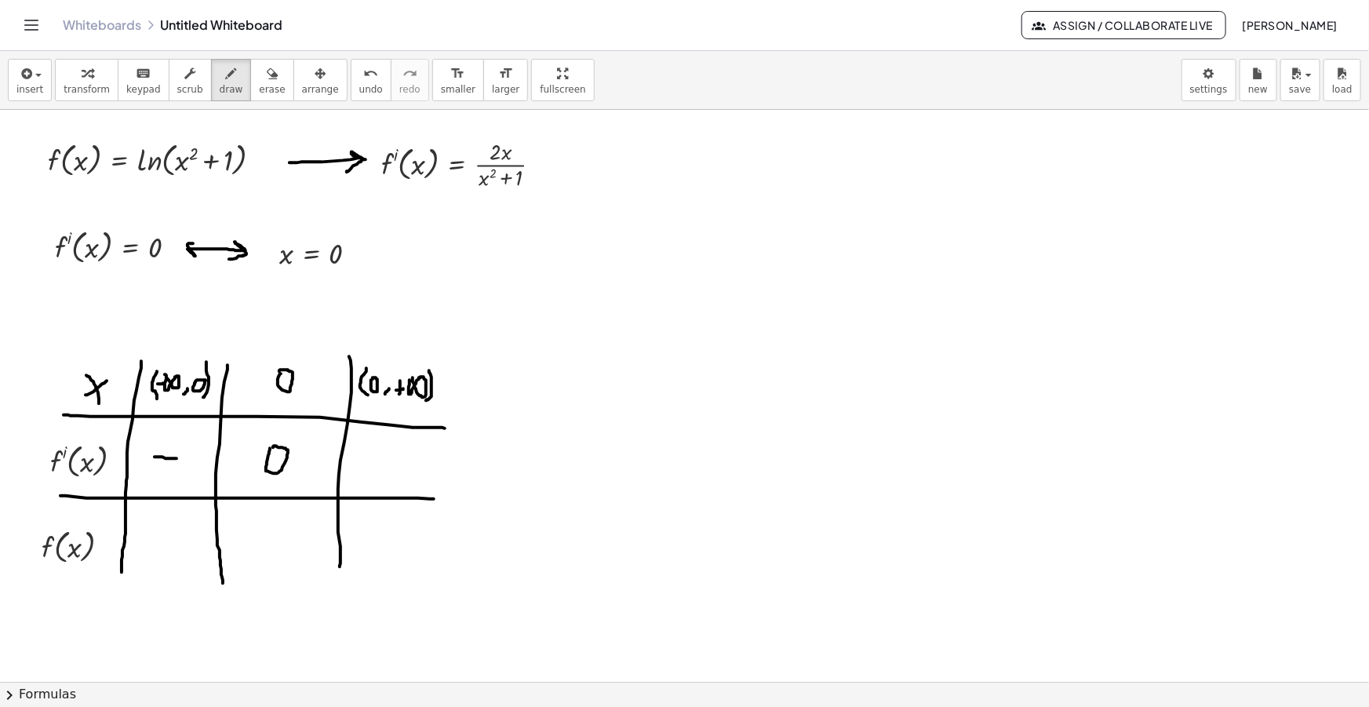
drag, startPoint x: 392, startPoint y: 447, endPoint x: 397, endPoint y: 467, distance: 20.4
drag, startPoint x: 383, startPoint y: 462, endPoint x: 413, endPoint y: 461, distance: 30.6
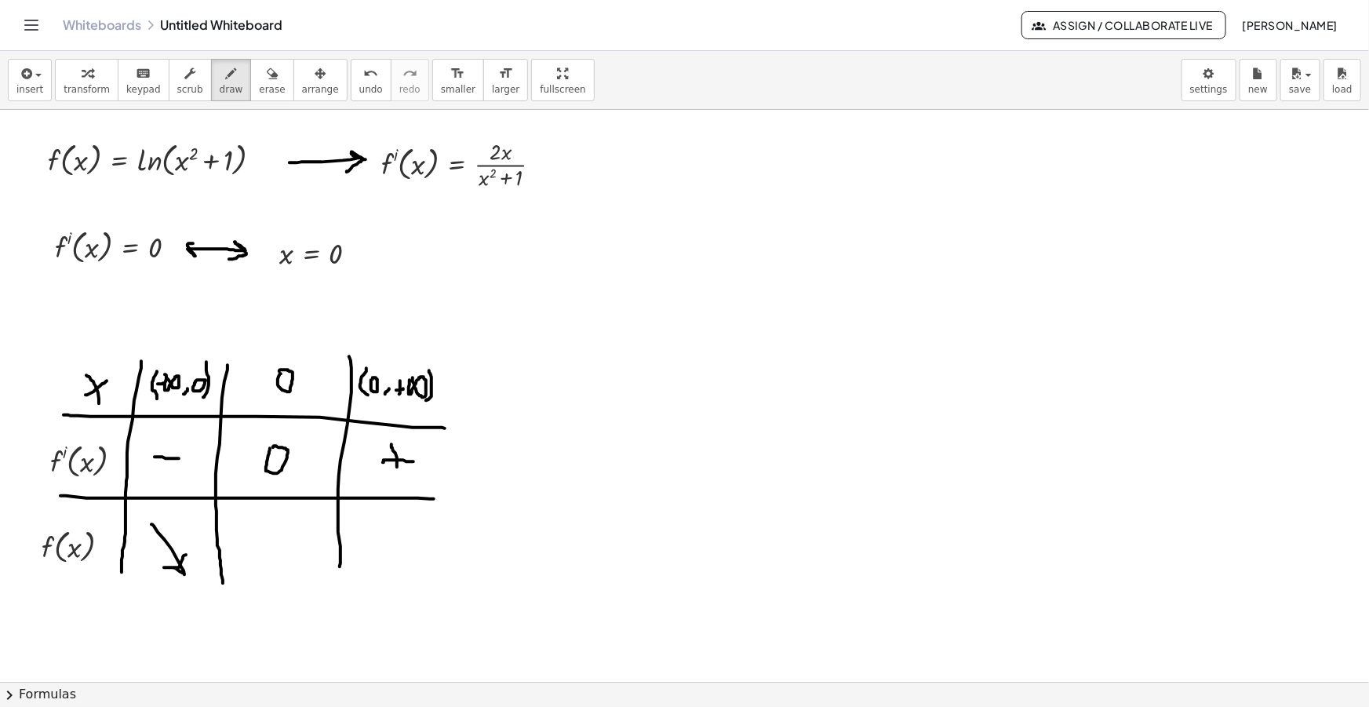
drag, startPoint x: 151, startPoint y: 524, endPoint x: 306, endPoint y: 578, distance: 163.8
drag, startPoint x: 376, startPoint y: 552, endPoint x: 412, endPoint y: 530, distance: 42.3
drag, startPoint x: 251, startPoint y: 540, endPoint x: 279, endPoint y: 548, distance: 29.3
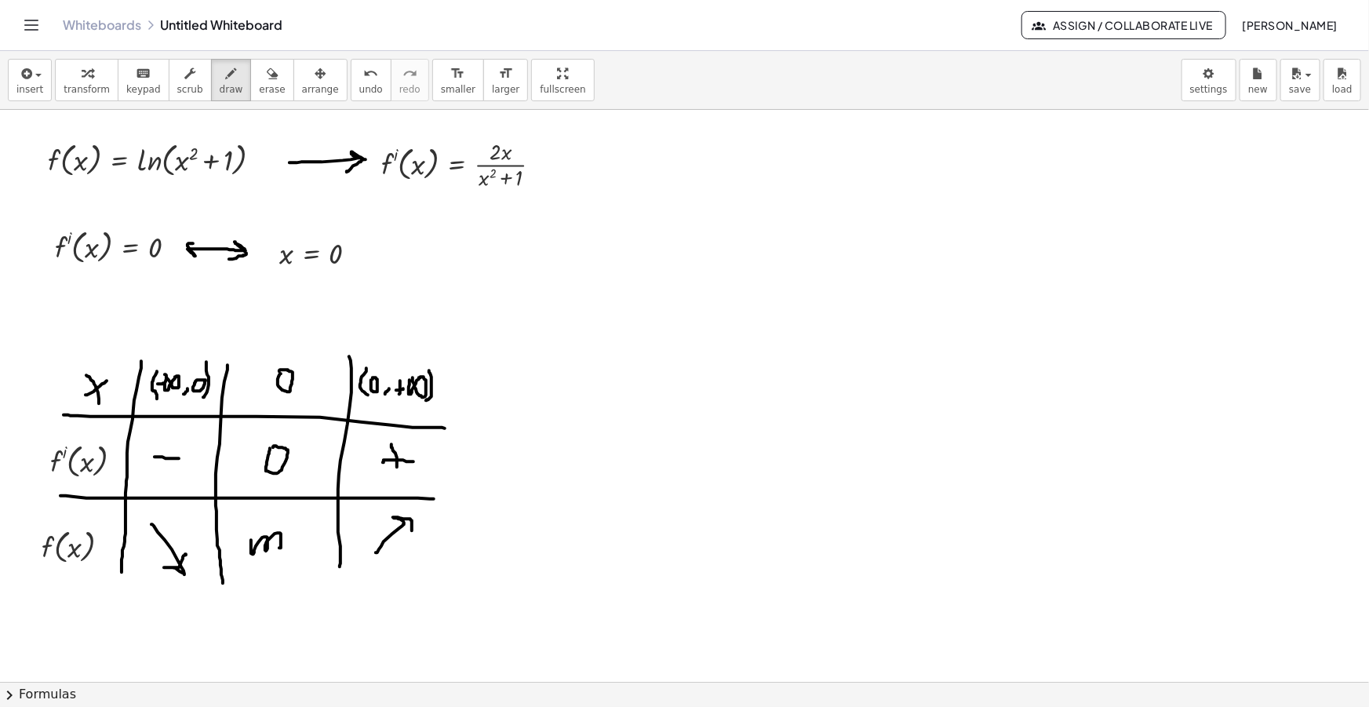
drag, startPoint x: 289, startPoint y: 543, endPoint x: 292, endPoint y: 531, distance: 12.2
drag, startPoint x: 297, startPoint y: 530, endPoint x: 308, endPoint y: 526, distance: 11.7
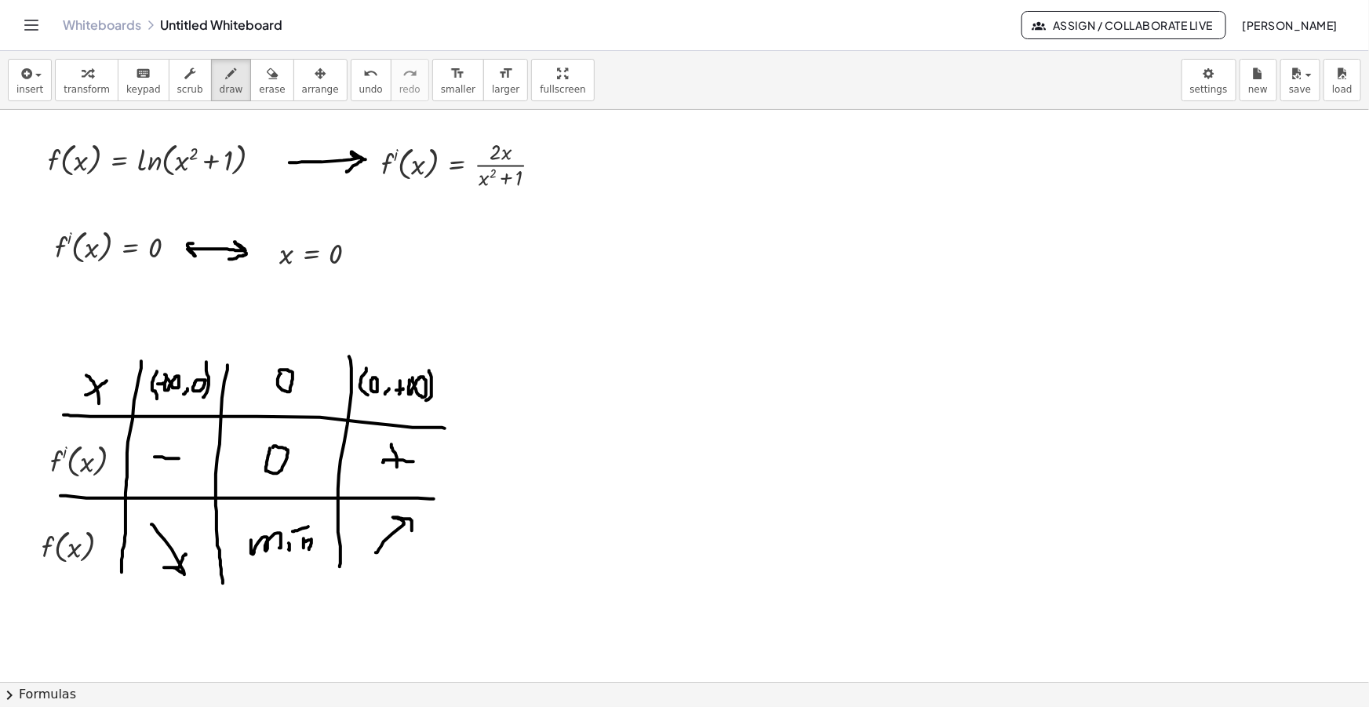
drag, startPoint x: 304, startPoint y: 538, endPoint x: 309, endPoint y: 549, distance: 12.3
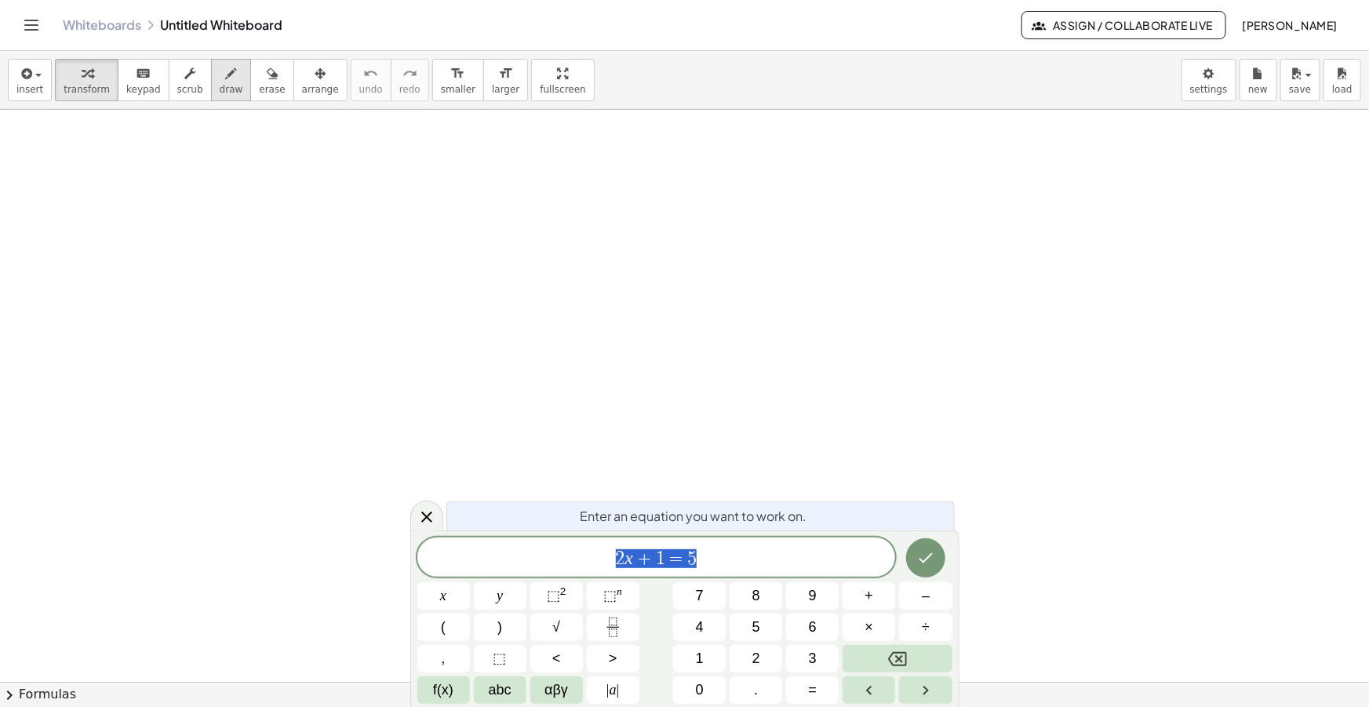
click at [211, 82] on button "draw" at bounding box center [231, 80] width 41 height 42
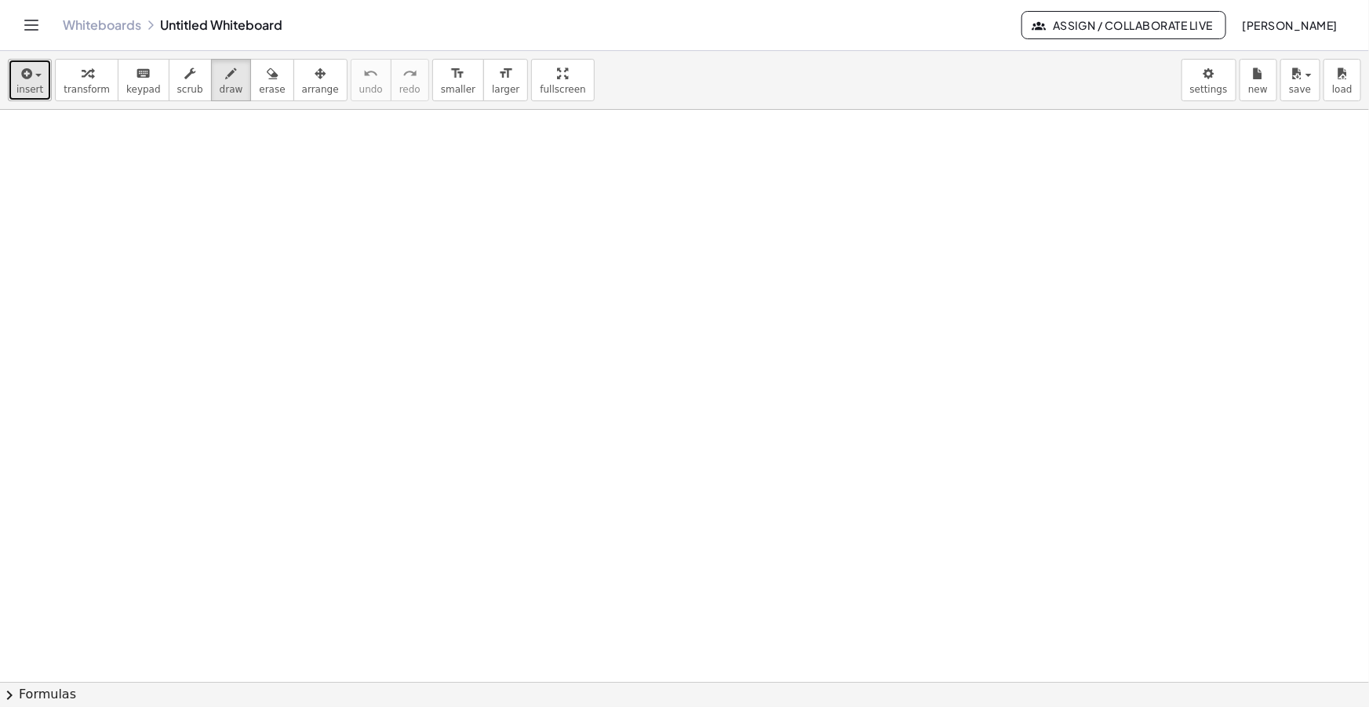
click at [19, 86] on span "insert" at bounding box center [29, 89] width 27 height 11
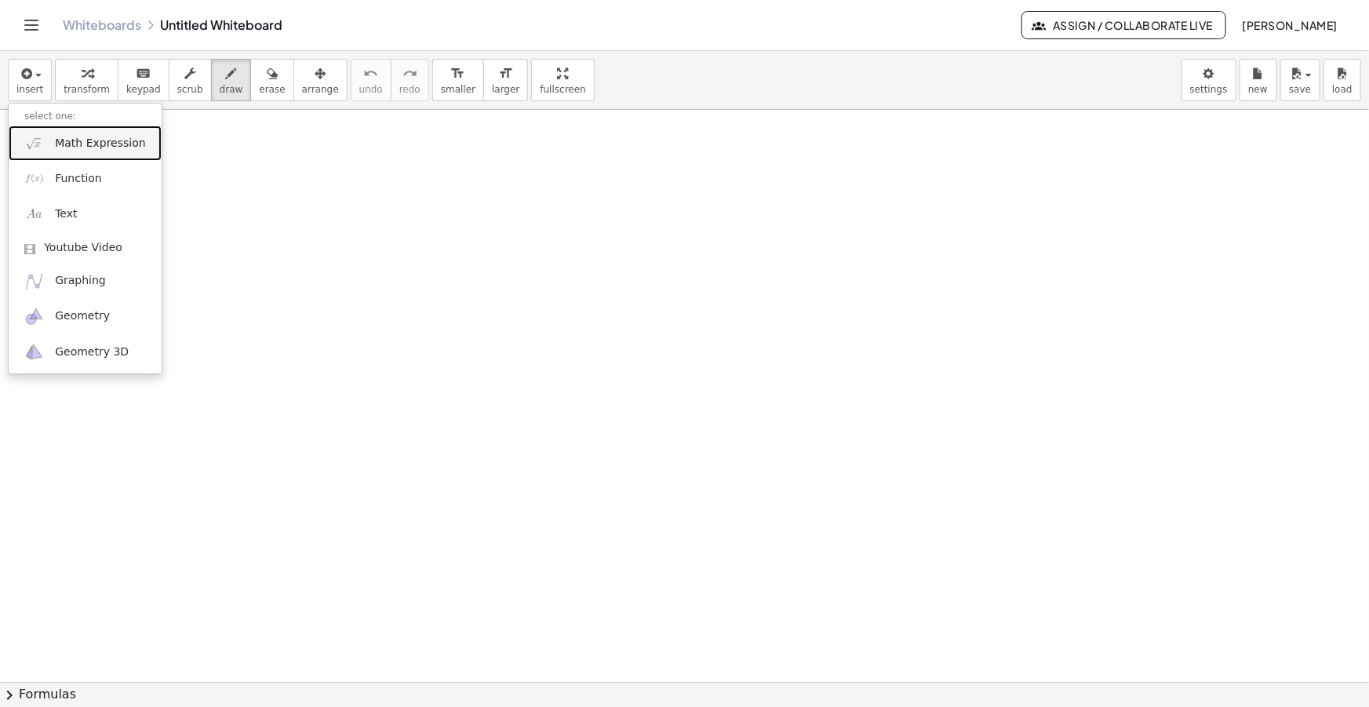
click at [78, 141] on span "Math Expression" at bounding box center [100, 144] width 90 height 16
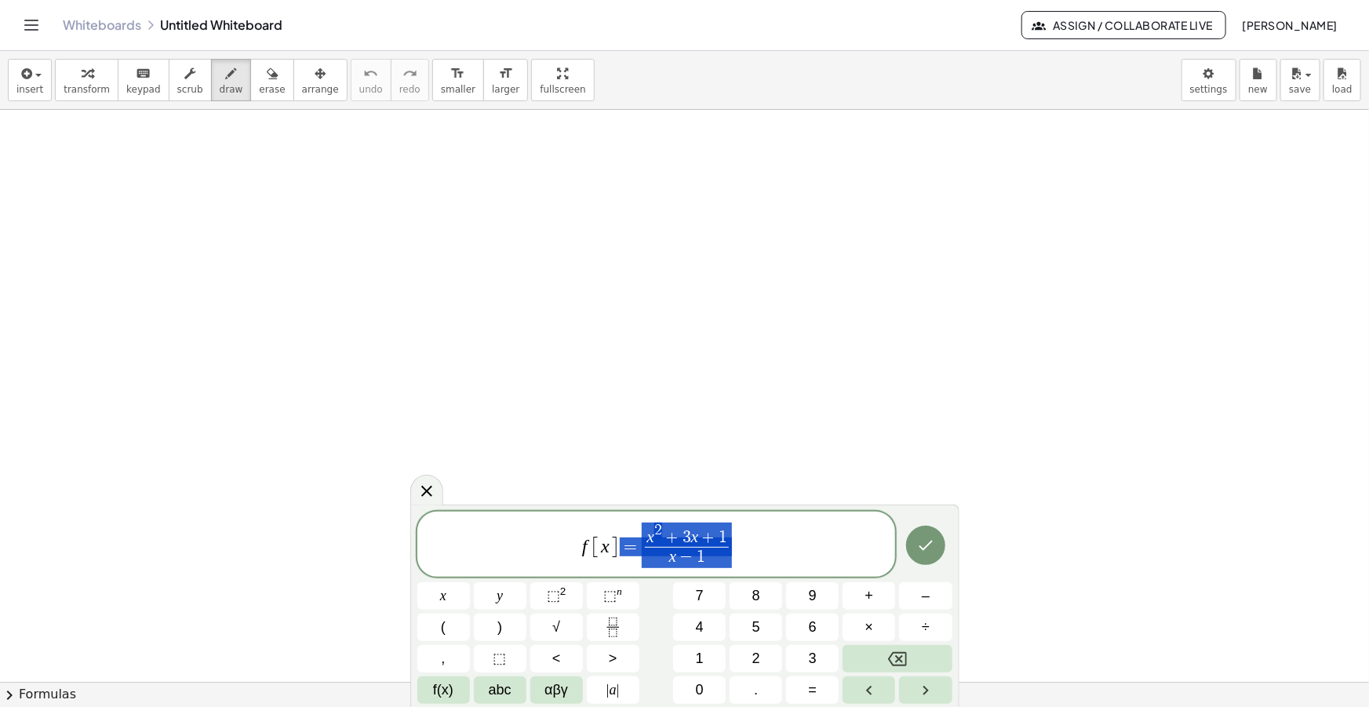
drag, startPoint x: 745, startPoint y: 547, endPoint x: 474, endPoint y: 534, distance: 271.8
click at [479, 535] on span "f [ x ] = x 2 + 3 x + 1 x − 1 ​" at bounding box center [656, 545] width 479 height 49
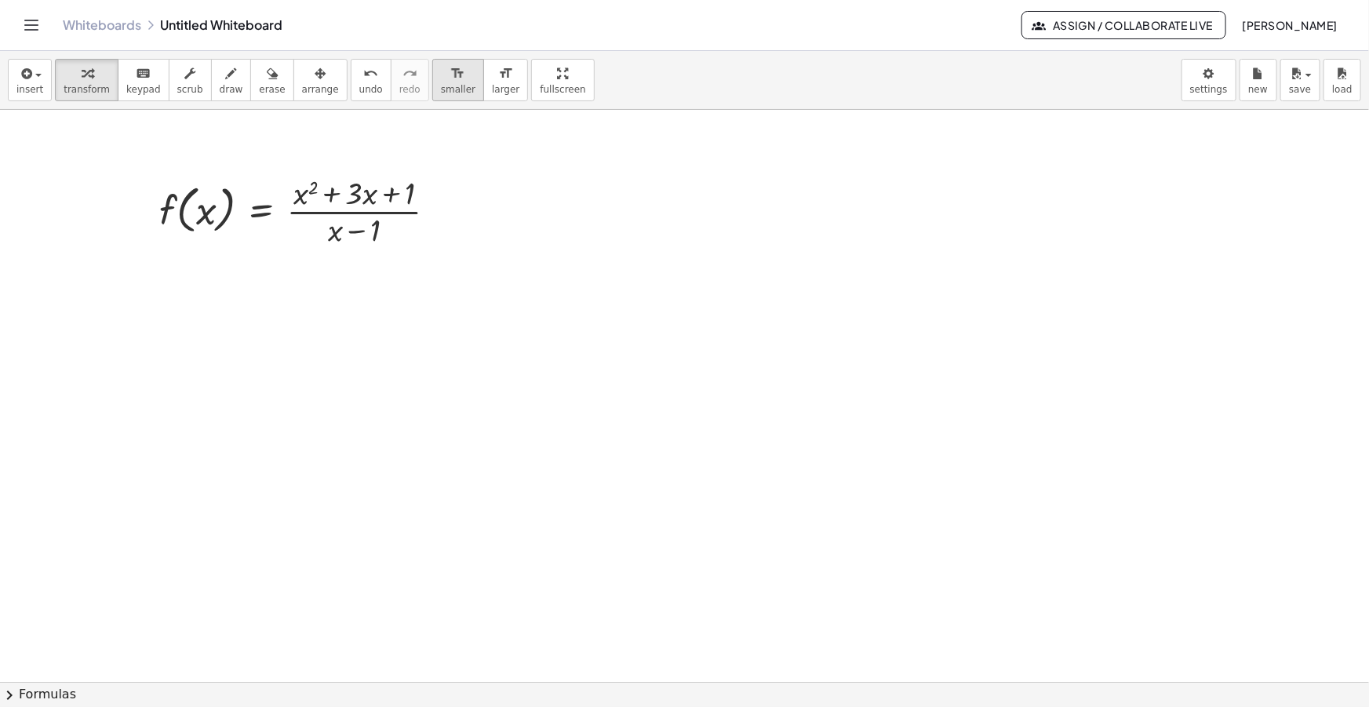
click at [441, 84] on span "smaller" at bounding box center [458, 89] width 35 height 11
click at [315, 74] on icon "button" at bounding box center [320, 73] width 11 height 19
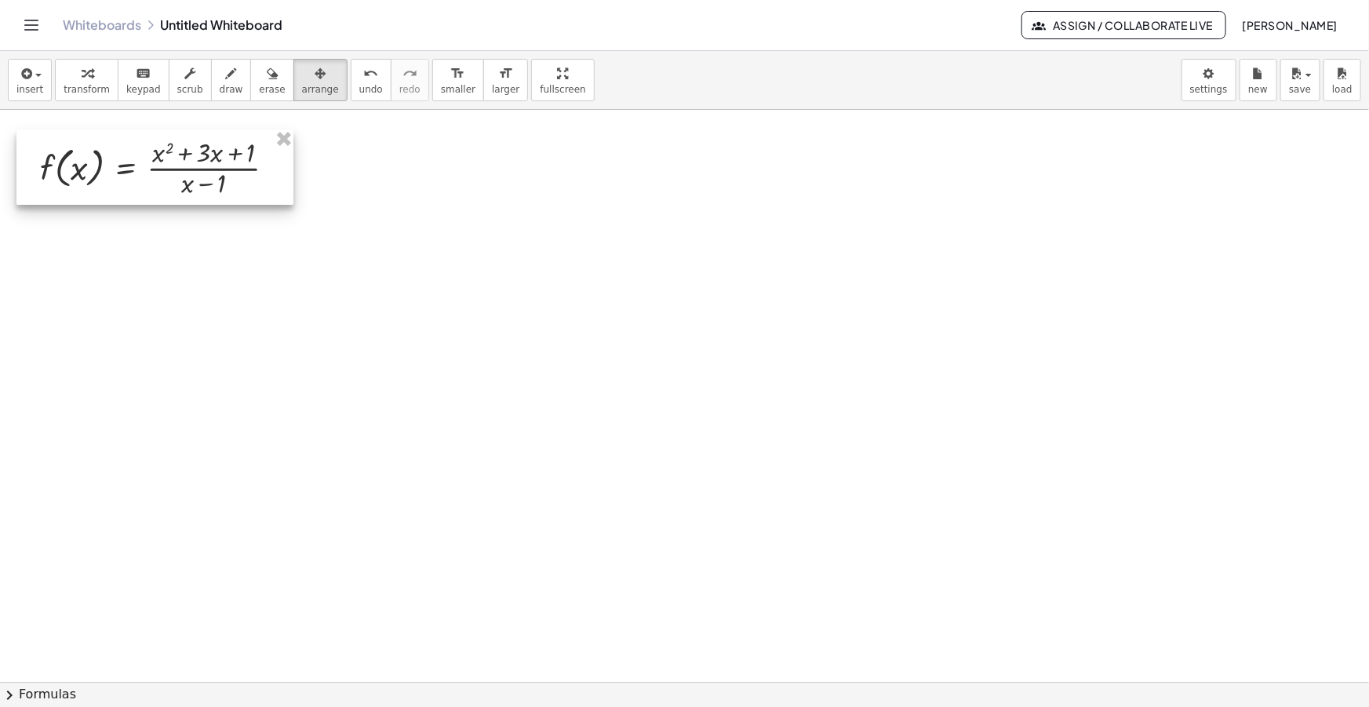
drag, startPoint x: 250, startPoint y: 228, endPoint x: 110, endPoint y: 180, distance: 148.4
click at [110, 181] on div at bounding box center [154, 166] width 277 height 75
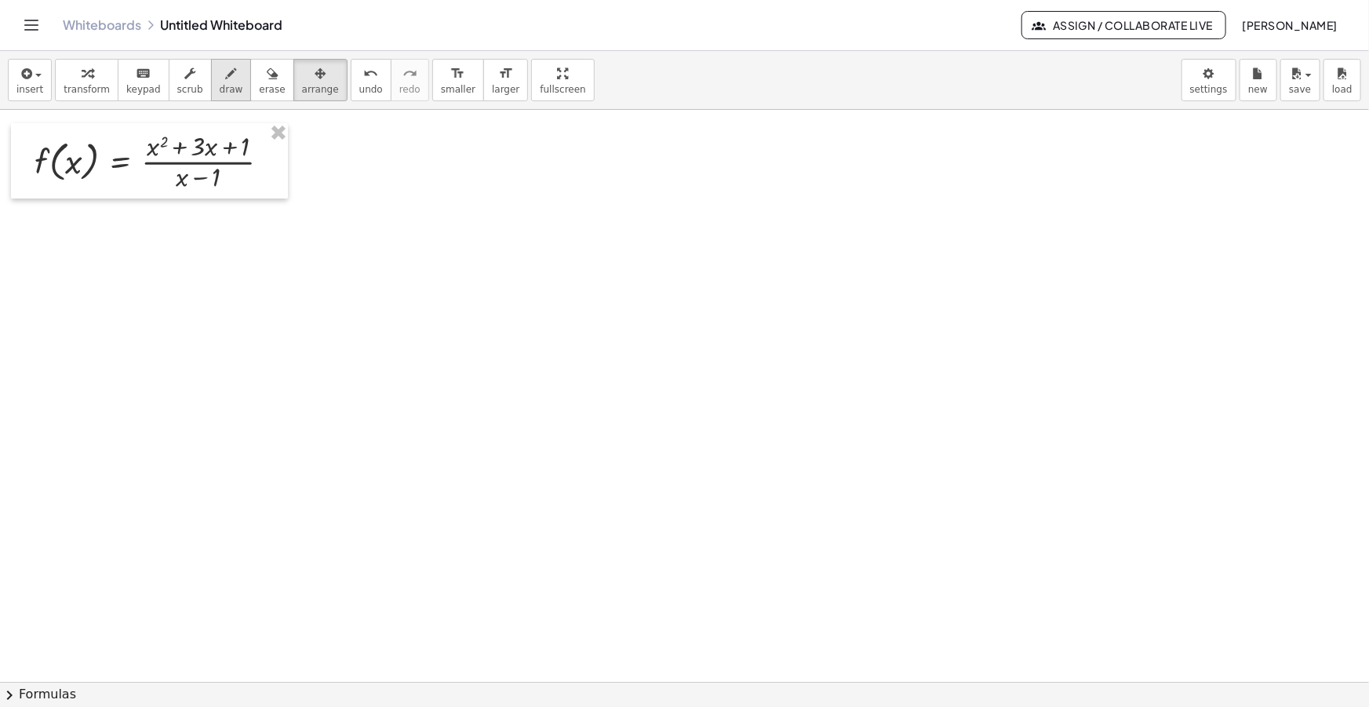
click at [220, 84] on span "draw" at bounding box center [232, 89] width 24 height 11
click at [29, 80] on icon "button" at bounding box center [25, 73] width 14 height 19
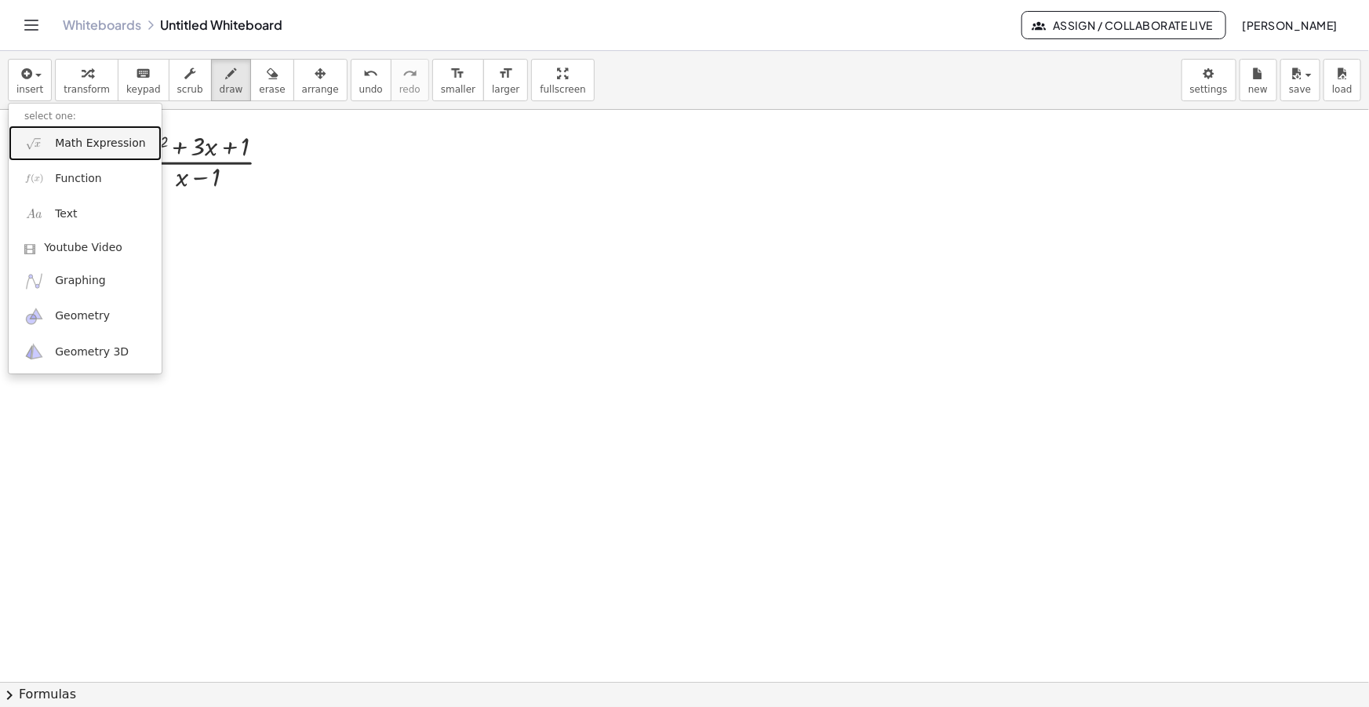
click at [79, 133] on link "Math Expression" at bounding box center [85, 143] width 153 height 35
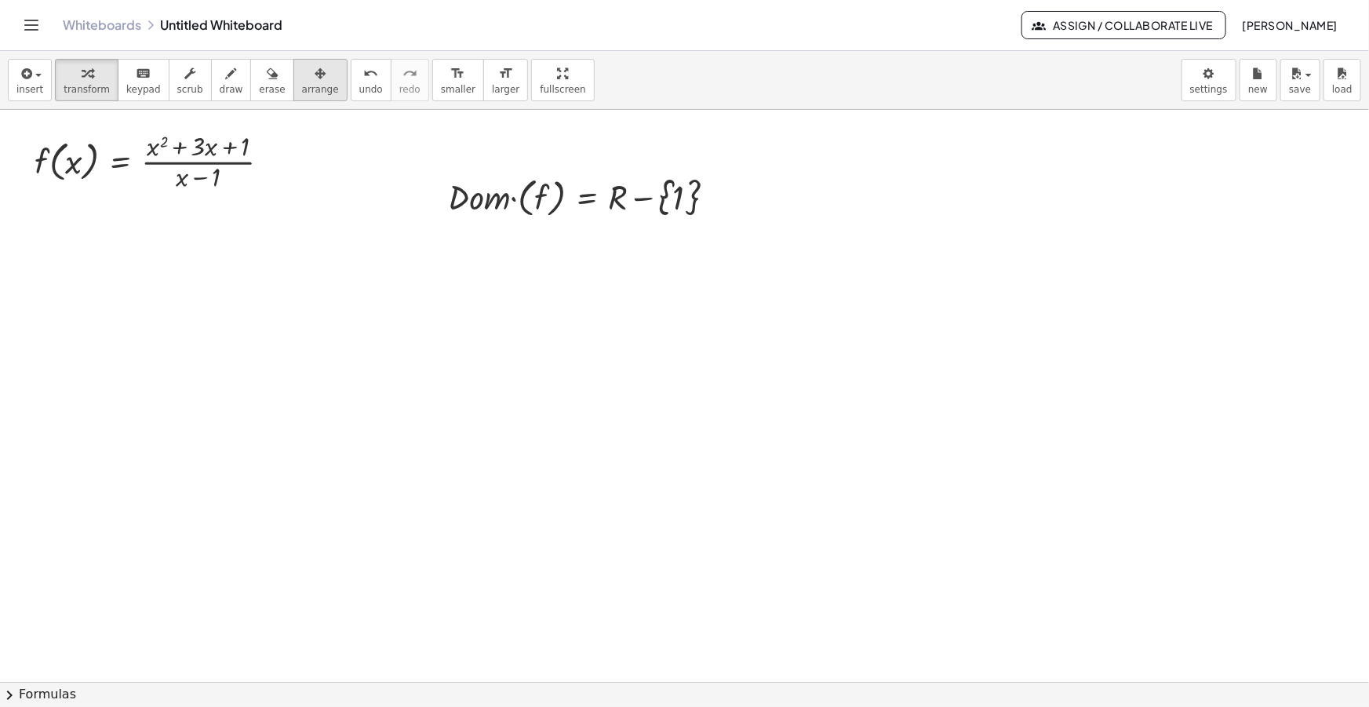
click at [315, 75] on icon "button" at bounding box center [320, 73] width 11 height 19
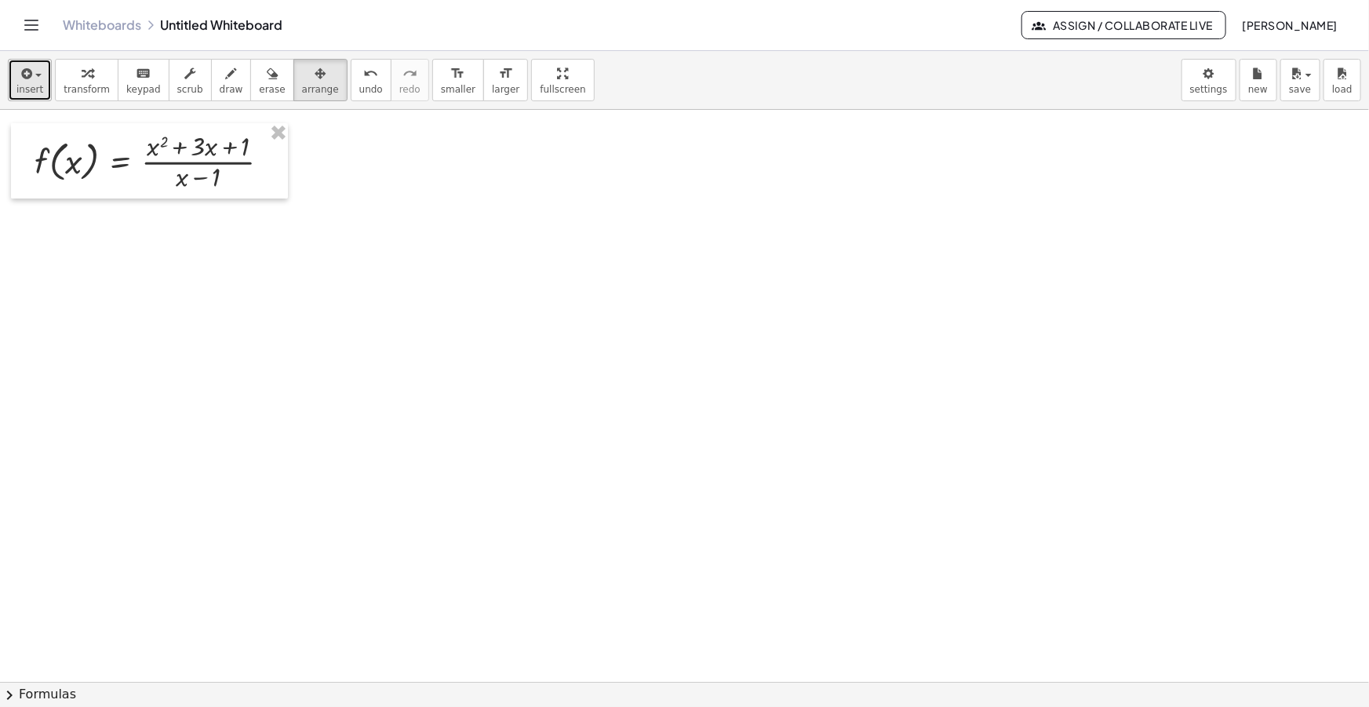
click at [24, 78] on icon "button" at bounding box center [25, 73] width 14 height 19
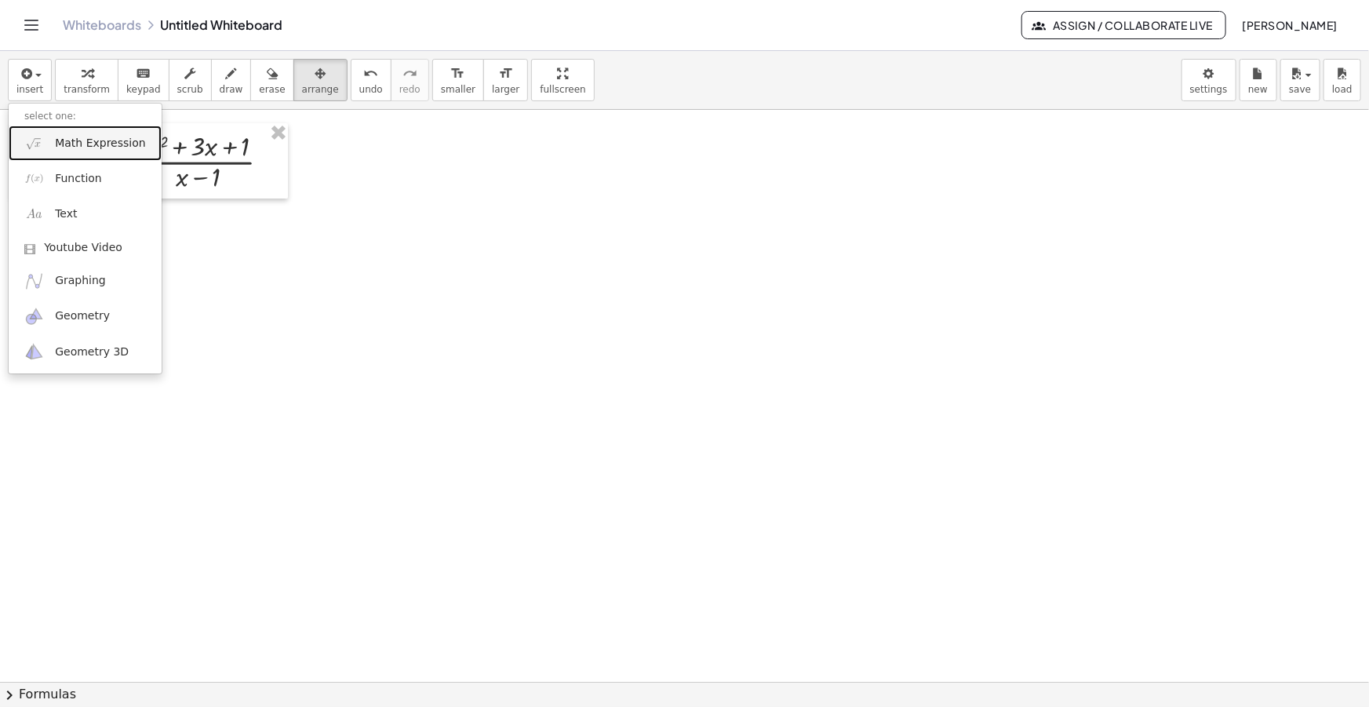
click at [98, 141] on span "Math Expression" at bounding box center [100, 144] width 90 height 16
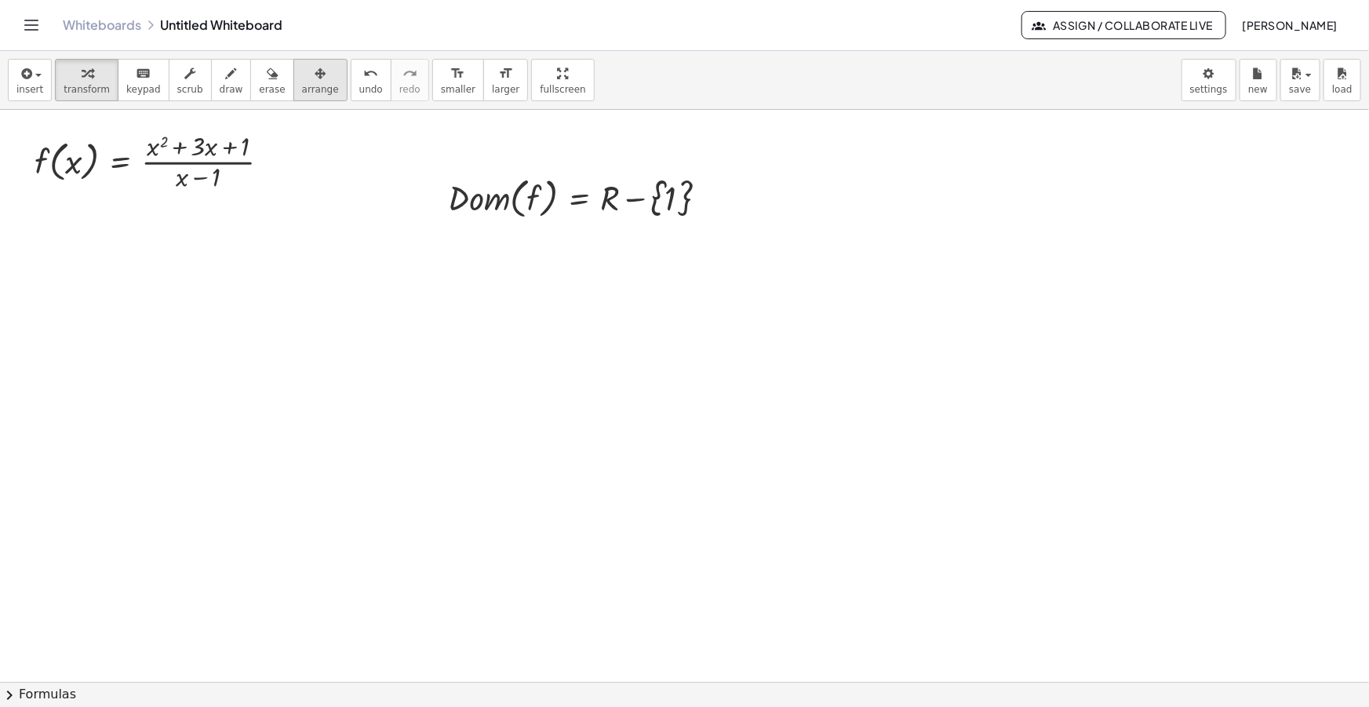
click at [302, 65] on div "button" at bounding box center [320, 73] width 37 height 19
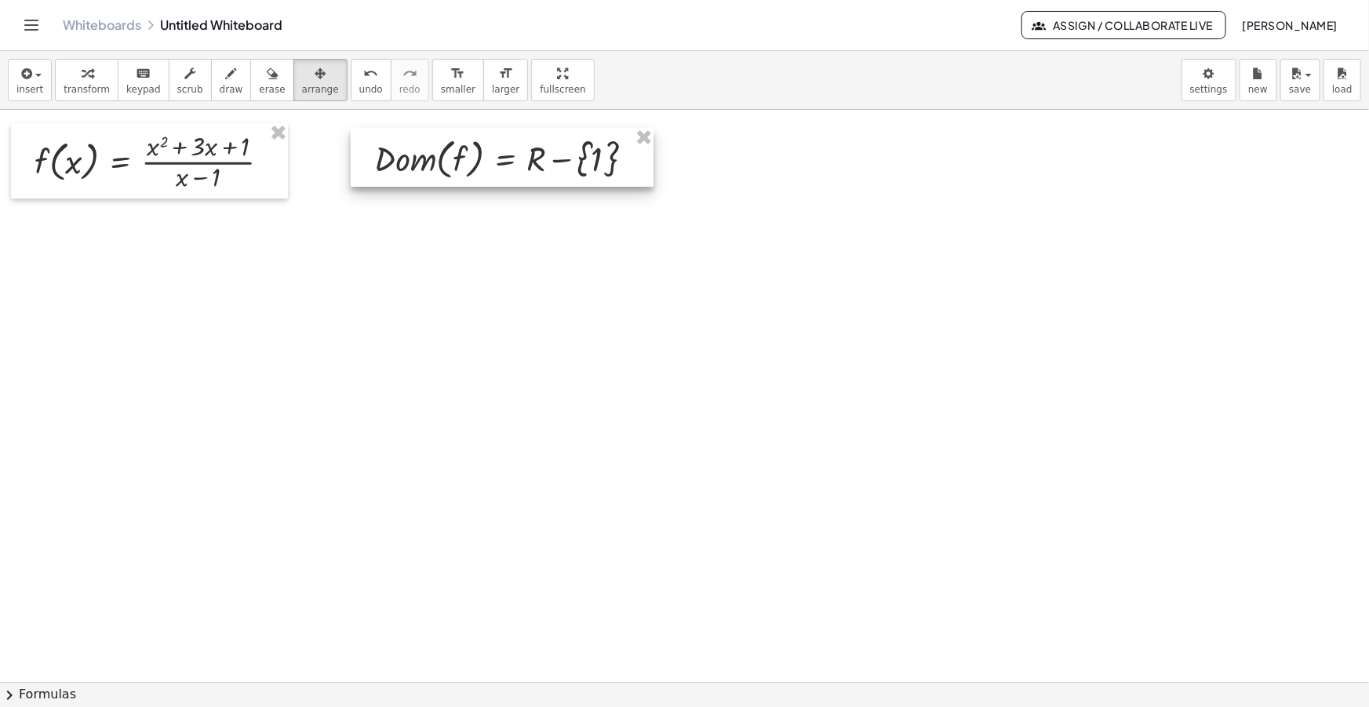
drag, startPoint x: 493, startPoint y: 202, endPoint x: 419, endPoint y: 163, distance: 83.5
click at [419, 163] on div at bounding box center [502, 157] width 303 height 59
click at [226, 74] on icon "button" at bounding box center [231, 73] width 11 height 19
drag, startPoint x: 34, startPoint y: 298, endPoint x: 94, endPoint y: 290, distance: 60.9
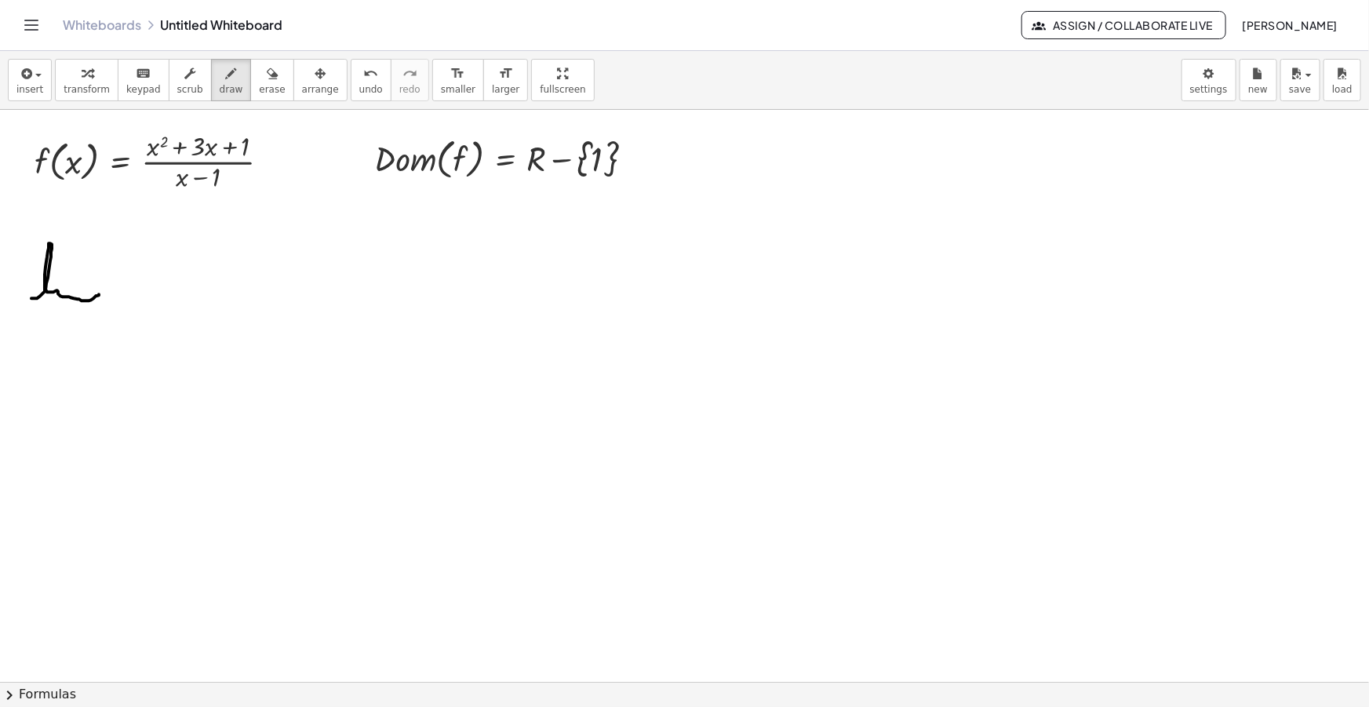
drag, startPoint x: 34, startPoint y: 310, endPoint x: 45, endPoint y: 323, distance: 17.3
drag, startPoint x: 31, startPoint y: 322, endPoint x: 45, endPoint y: 311, distance: 18.4
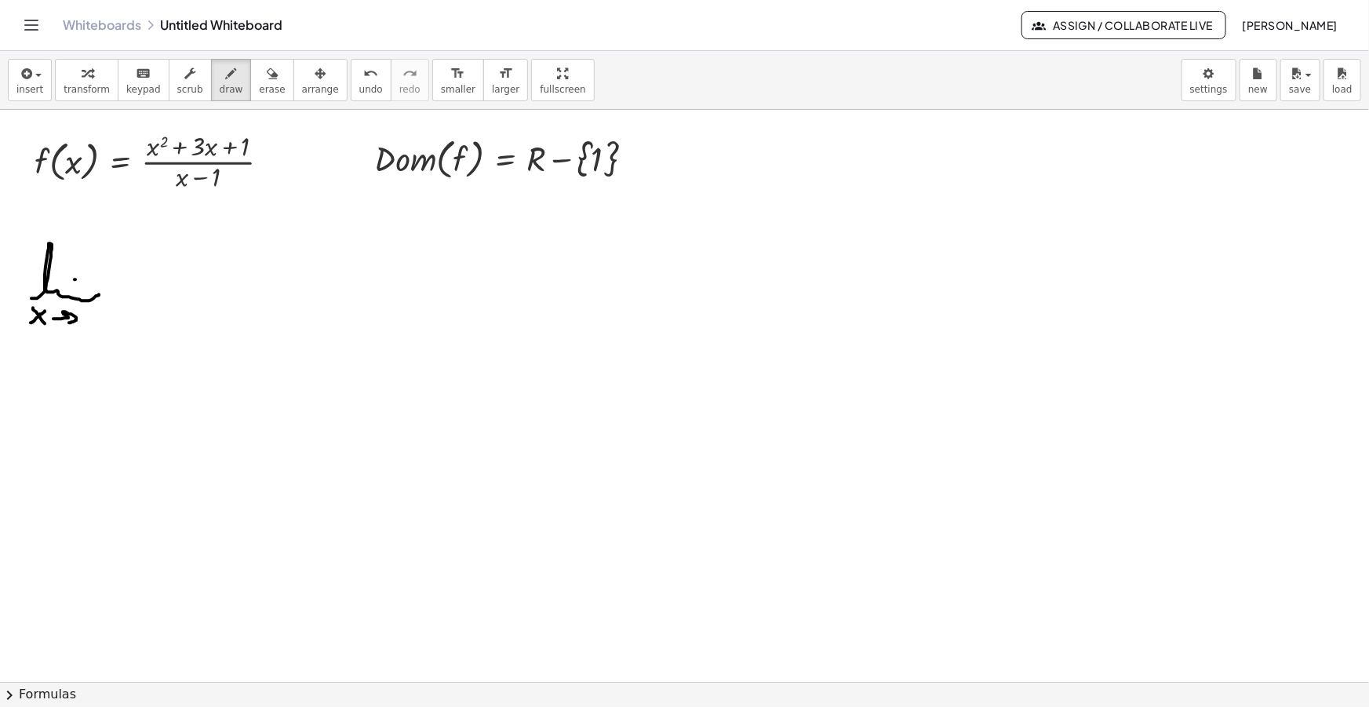
drag, startPoint x: 53, startPoint y: 319, endPoint x: 68, endPoint y: 322, distance: 15.4
drag, startPoint x: 88, startPoint y: 310, endPoint x: 88, endPoint y: 325, distance: 14.9
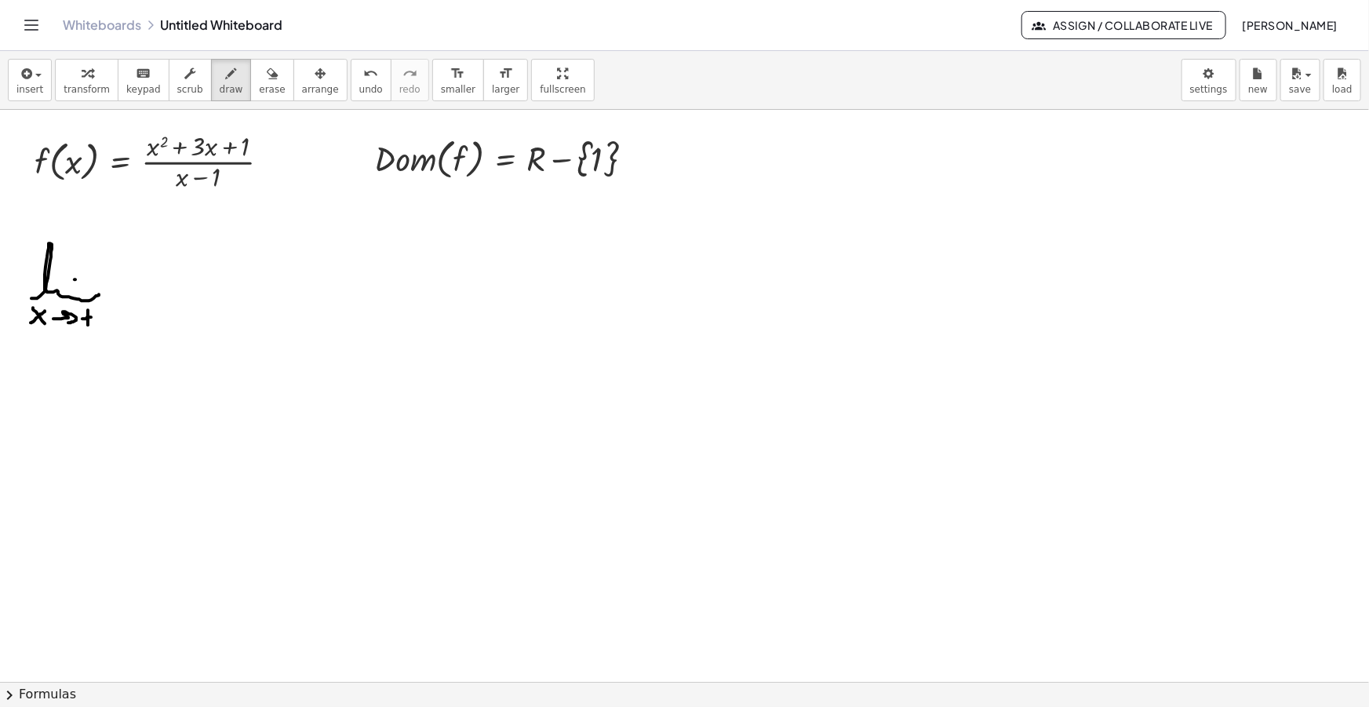
drag, startPoint x: 97, startPoint y: 310, endPoint x: 159, endPoint y: 338, distance: 68.8
